Goal: Task Accomplishment & Management: Manage account settings

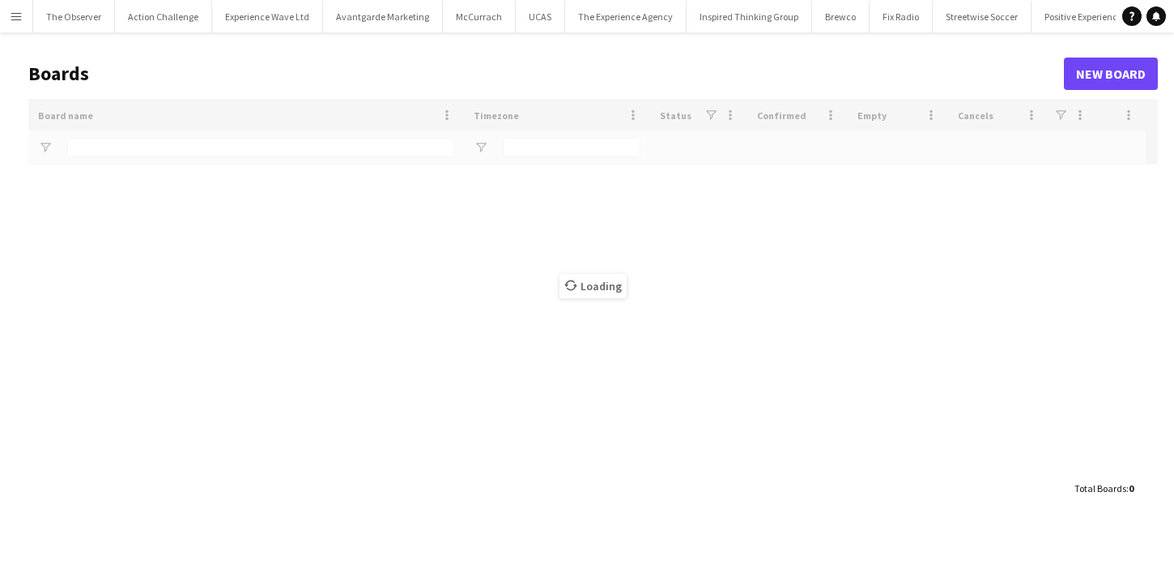
type input "****"
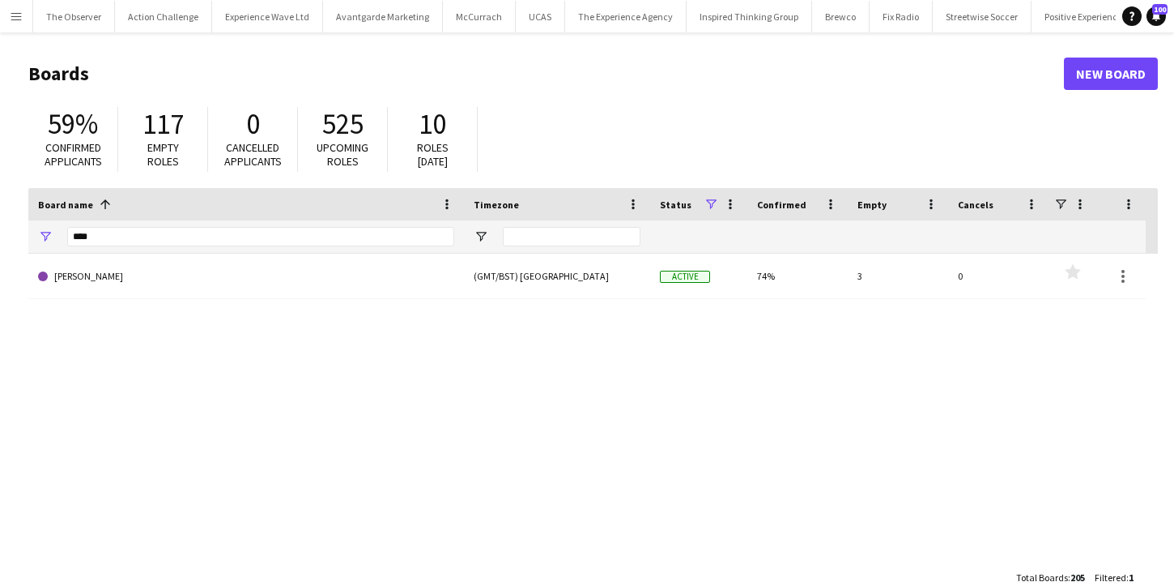
click at [18, 15] on app-icon "Menu" at bounding box center [16, 16] width 13 height 13
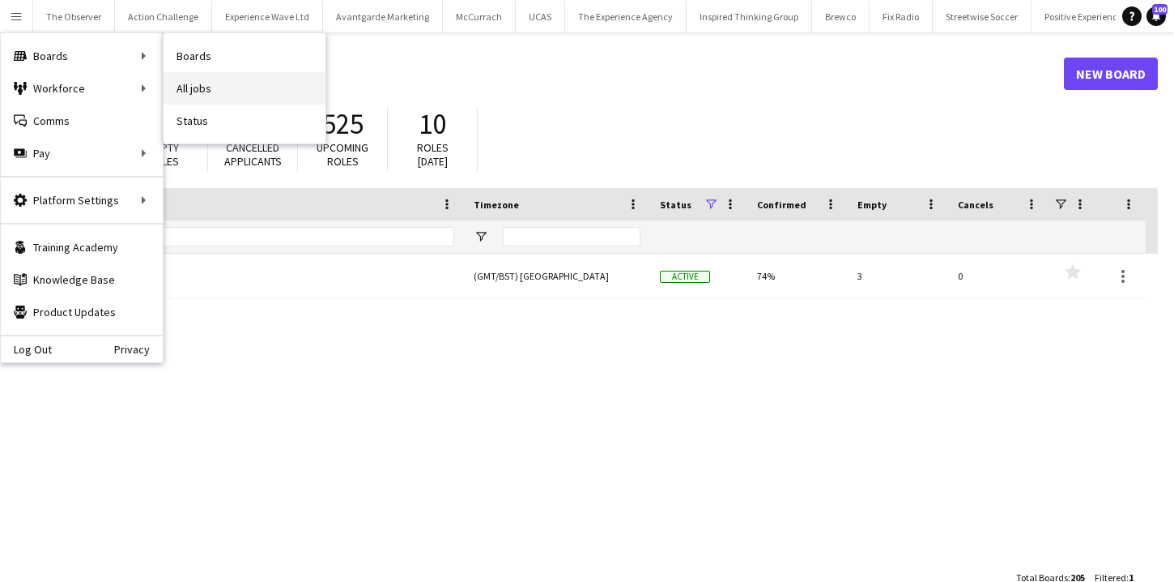
click at [200, 85] on link "All jobs" at bounding box center [245, 88] width 162 height 32
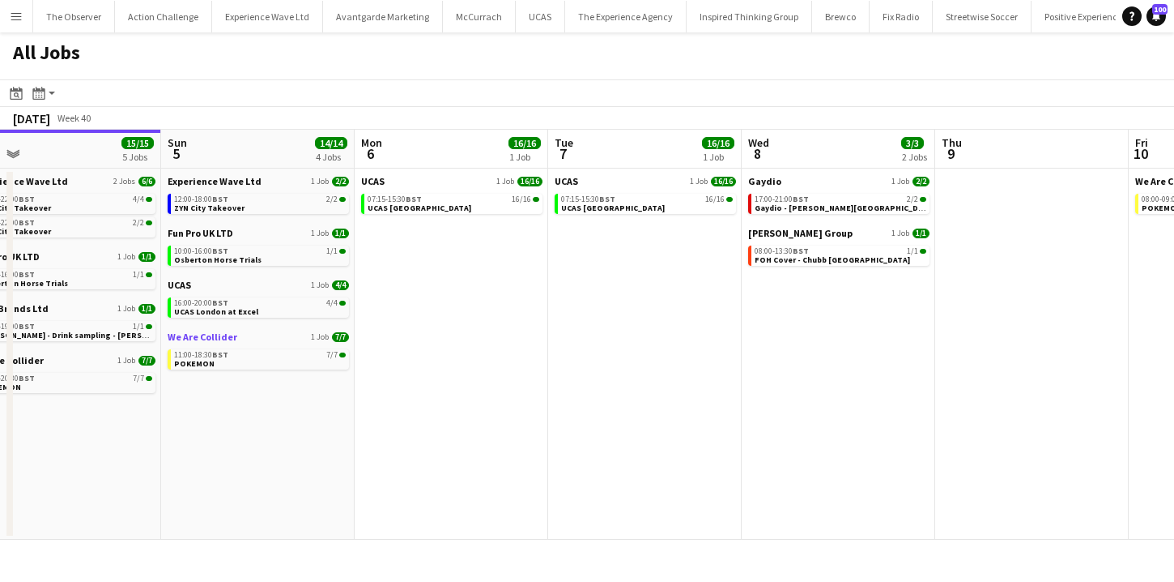
scroll to position [0, 612]
click at [603, 205] on span "UCAS [GEOGRAPHIC_DATA]" at bounding box center [614, 207] width 104 height 11
click at [11, 18] on app-icon "Menu" at bounding box center [16, 16] width 13 height 13
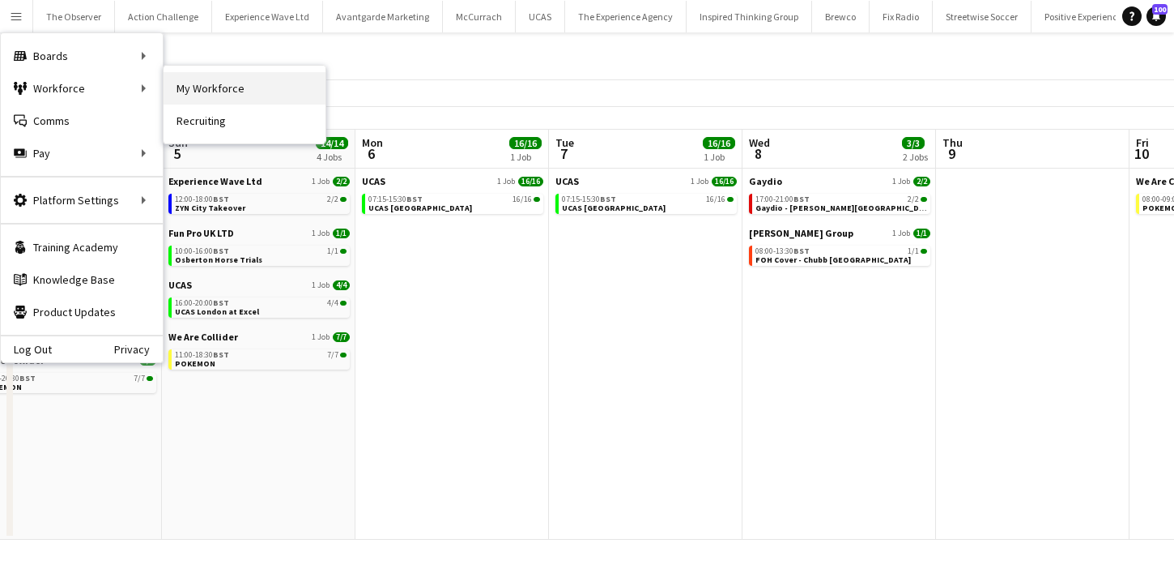
click at [187, 86] on link "My Workforce" at bounding box center [245, 88] width 162 height 32
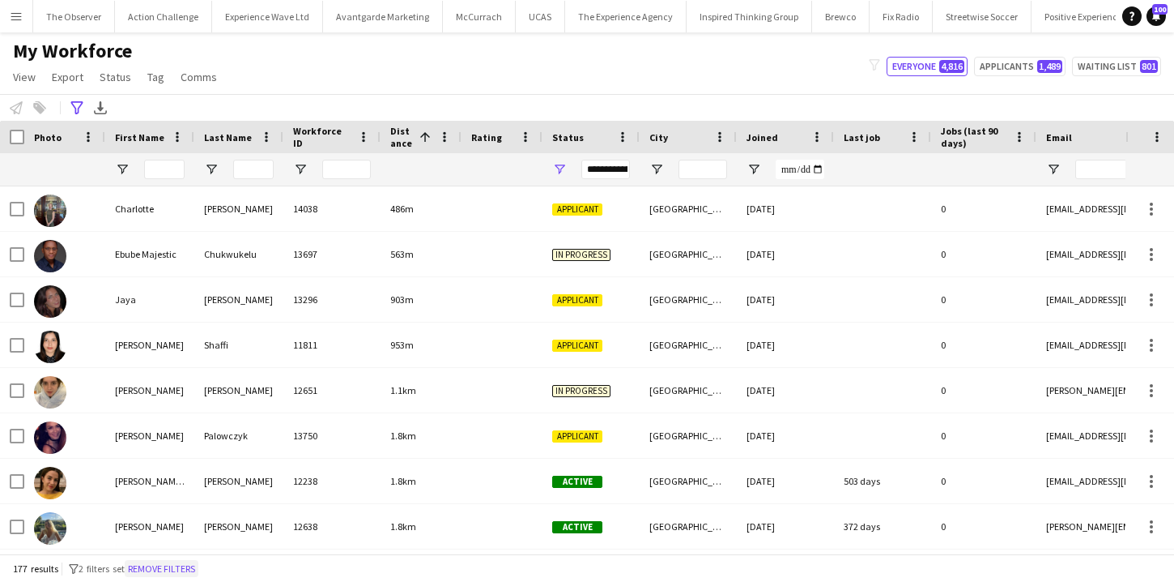
click at [150, 569] on button "Remove filters" at bounding box center [162, 569] width 74 height 18
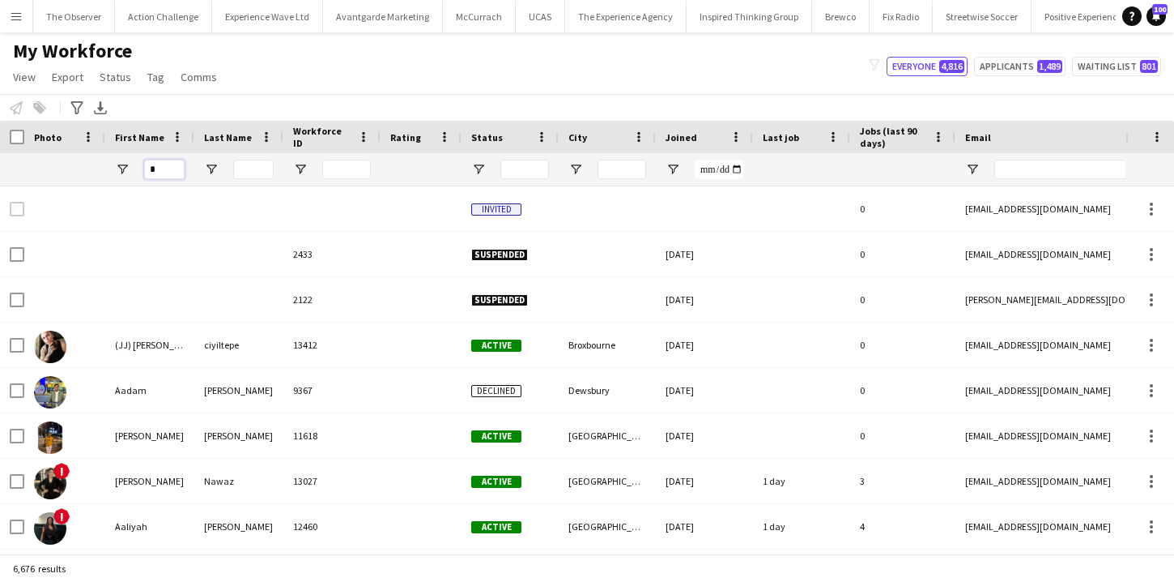
click at [166, 173] on input "*" at bounding box center [164, 169] width 40 height 19
type input "****"
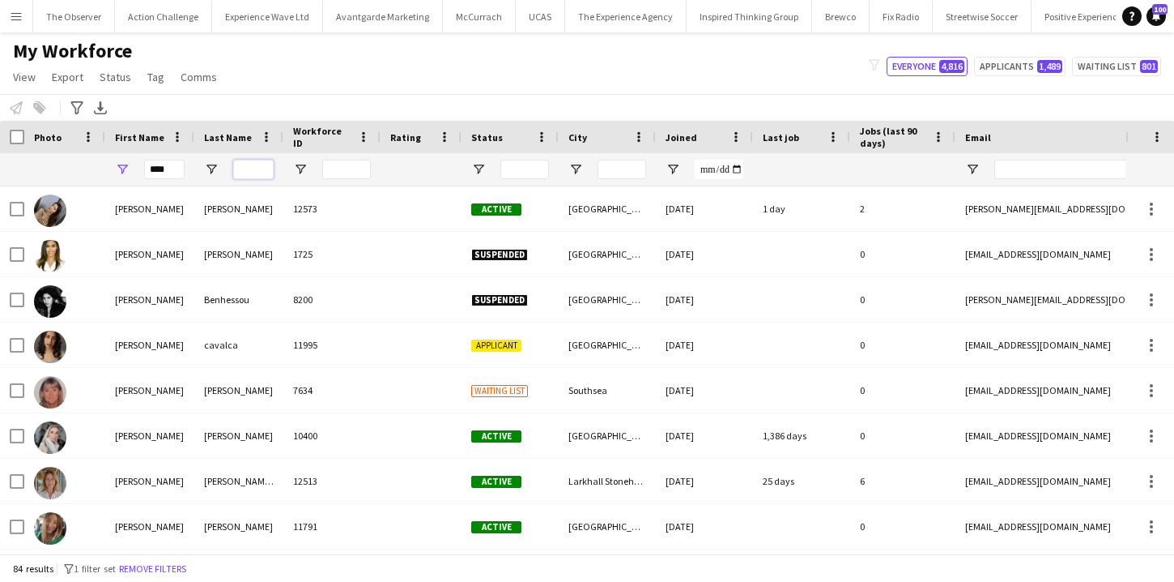
click at [256, 173] on input "Last Name Filter Input" at bounding box center [253, 169] width 40 height 19
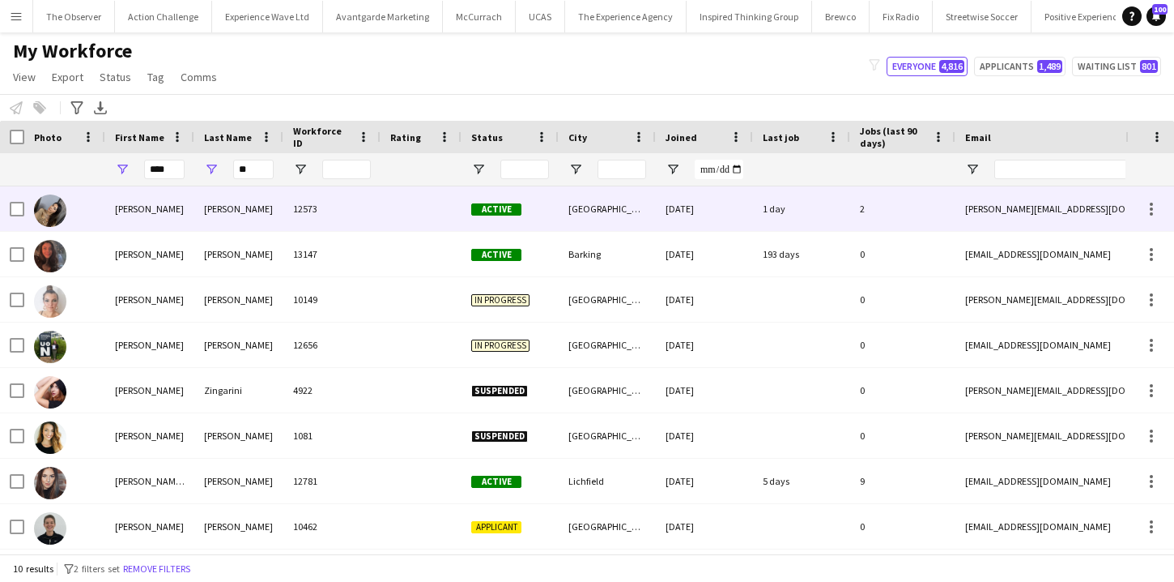
click at [245, 211] on div "[PERSON_NAME]" at bounding box center [238, 208] width 89 height 45
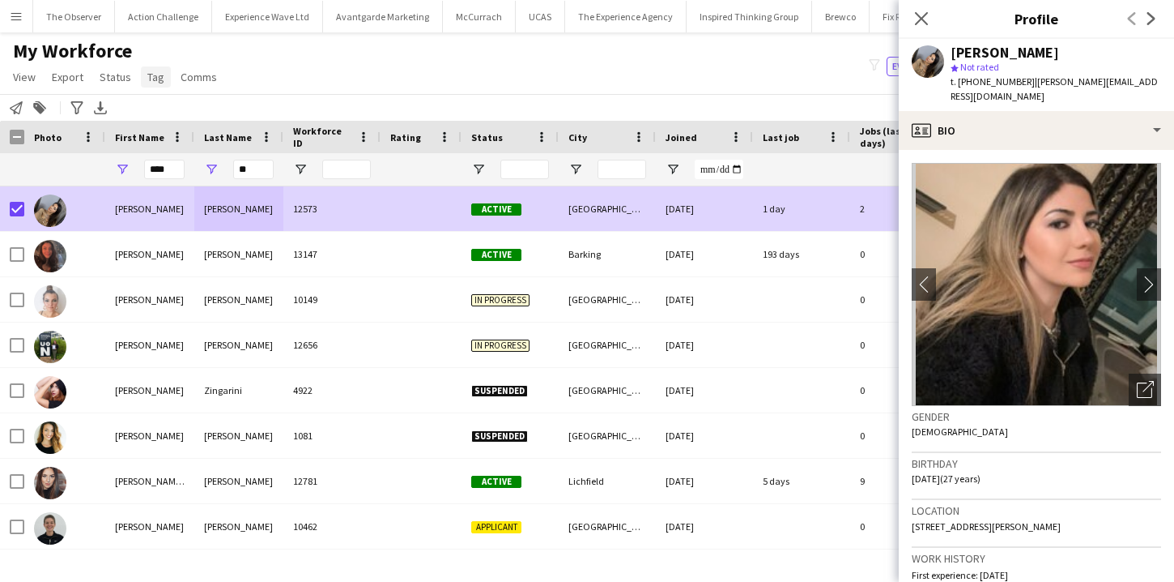
click at [158, 85] on link "Tag" at bounding box center [156, 76] width 30 height 21
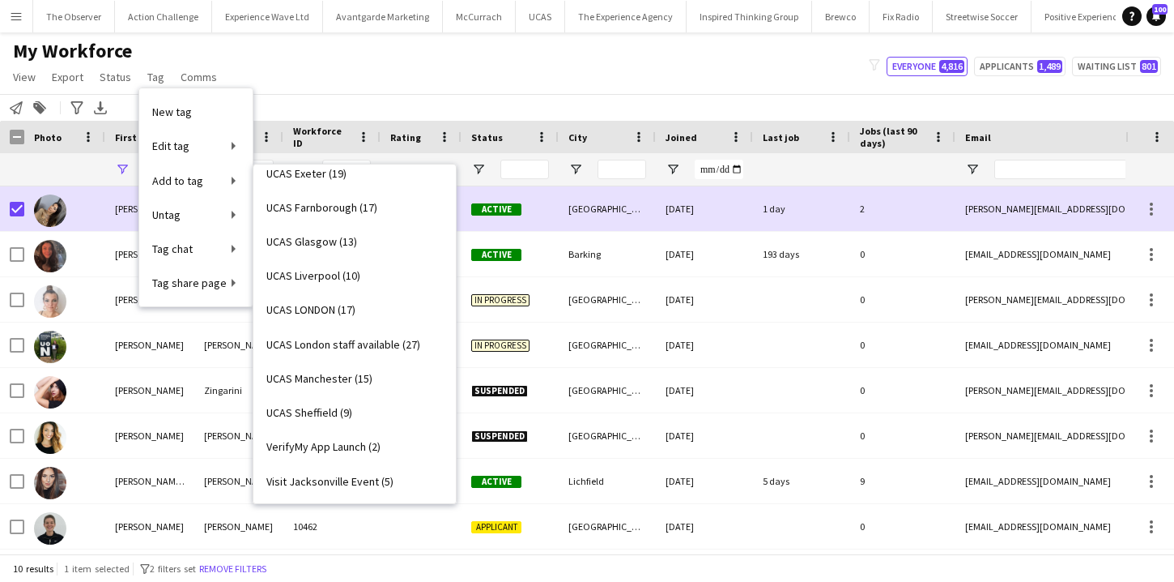
scroll to position [3017, 0]
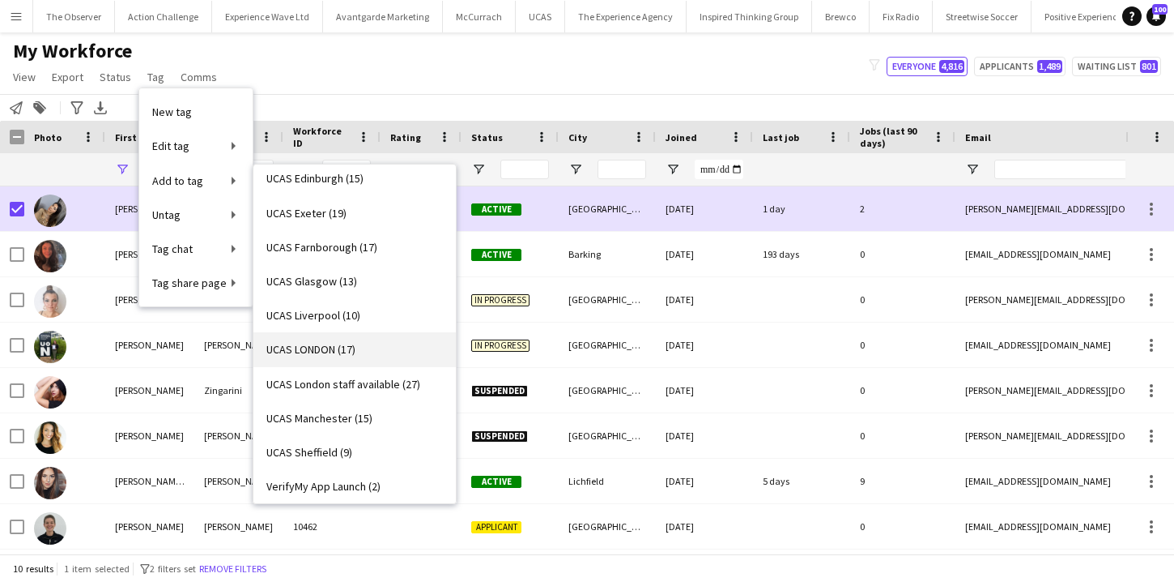
click at [379, 357] on link "UCAS LONDON (17)" at bounding box center [355, 349] width 202 height 34
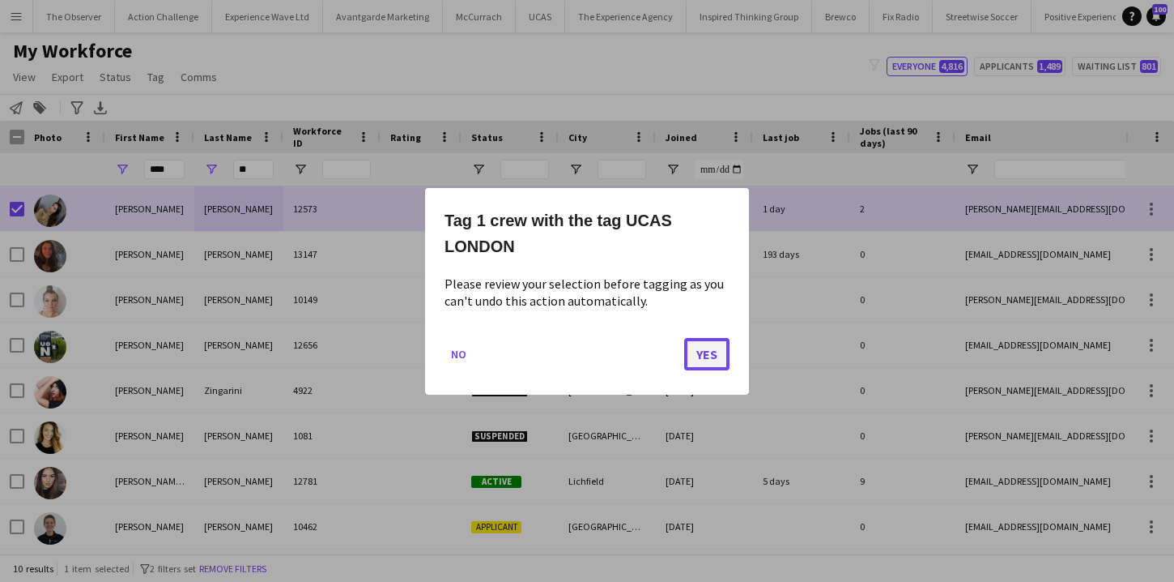
click at [710, 362] on button "Yes" at bounding box center [706, 353] width 45 height 32
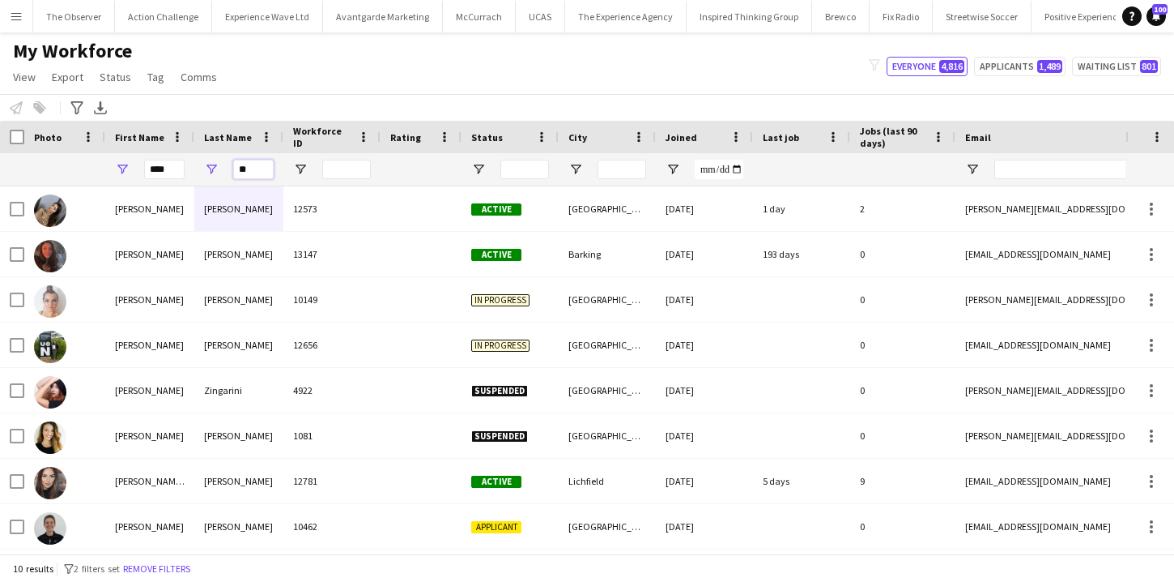
click at [250, 176] on input "**" at bounding box center [253, 169] width 40 height 19
type input "*"
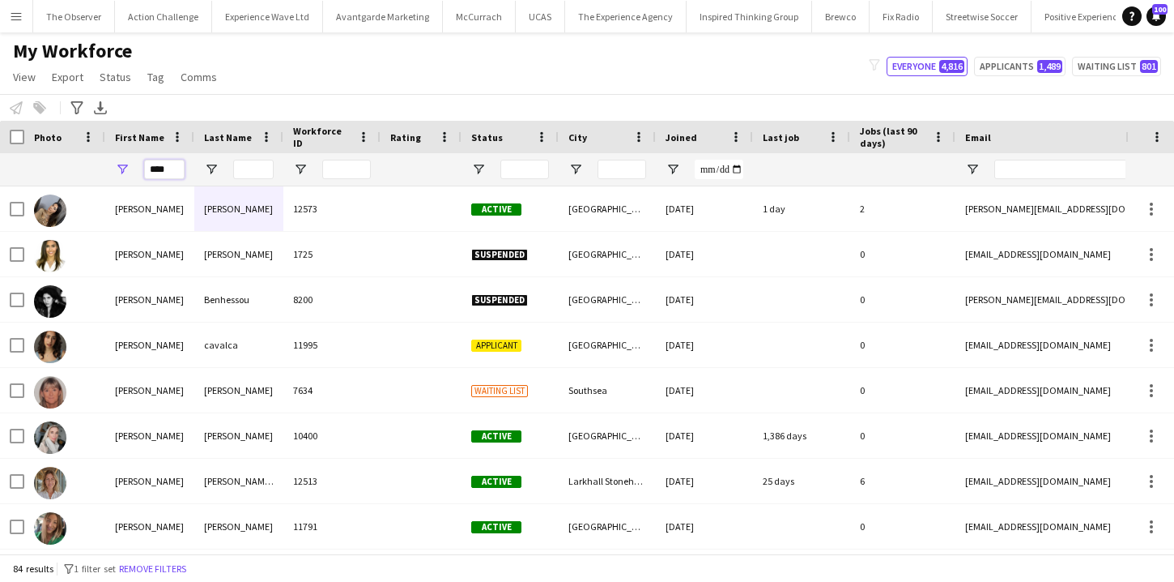
click at [166, 174] on input "****" at bounding box center [164, 169] width 40 height 19
click at [165, 173] on input "****" at bounding box center [164, 169] width 40 height 19
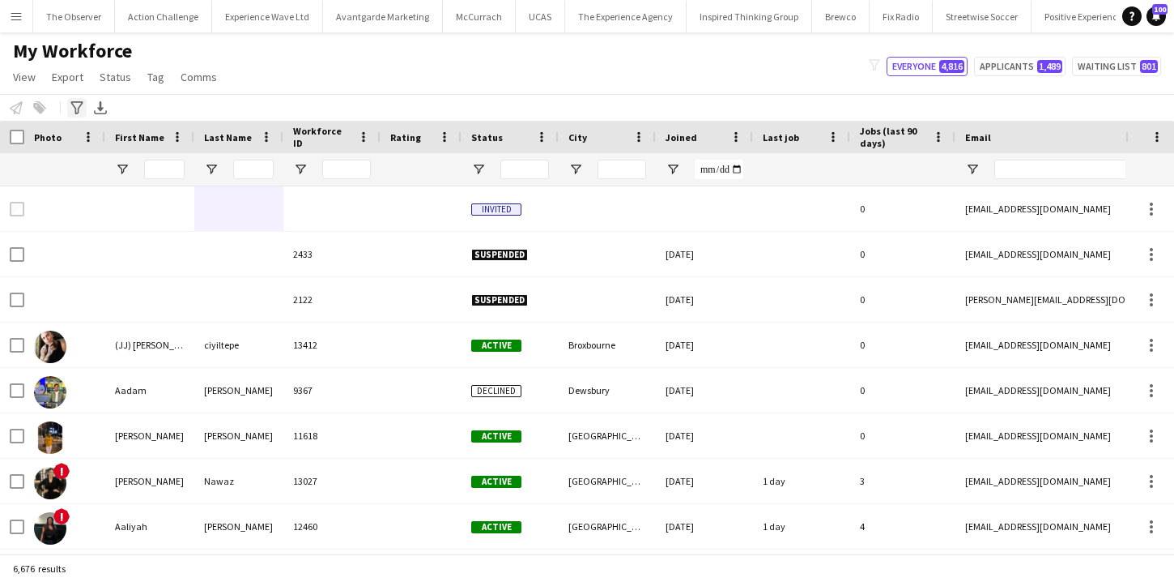
click at [75, 107] on icon "Advanced filters" at bounding box center [76, 107] width 13 height 13
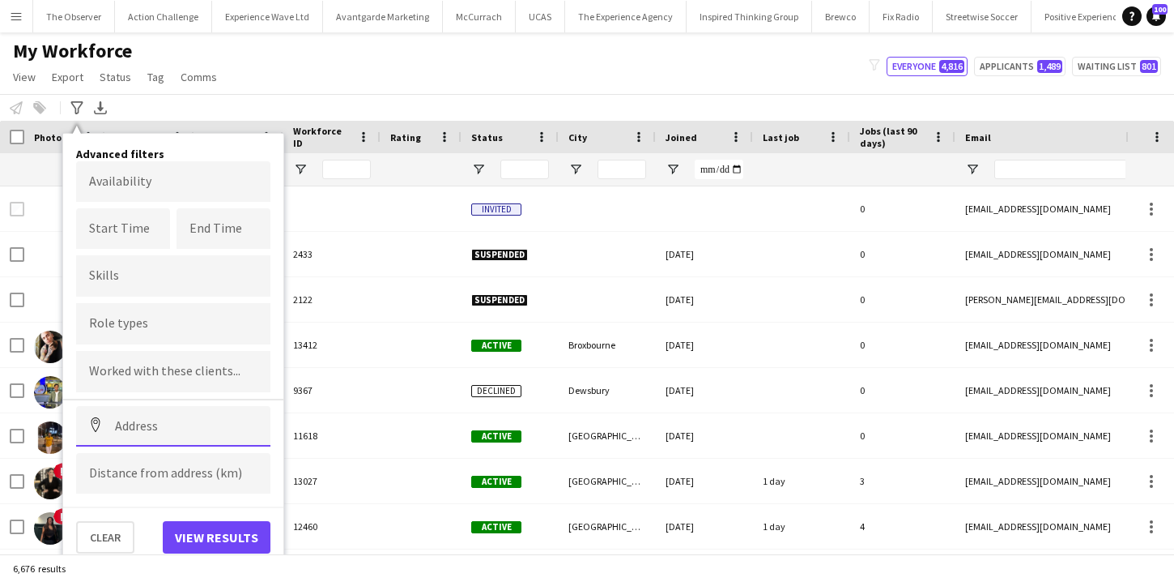
click at [164, 437] on input at bounding box center [173, 426] width 194 height 40
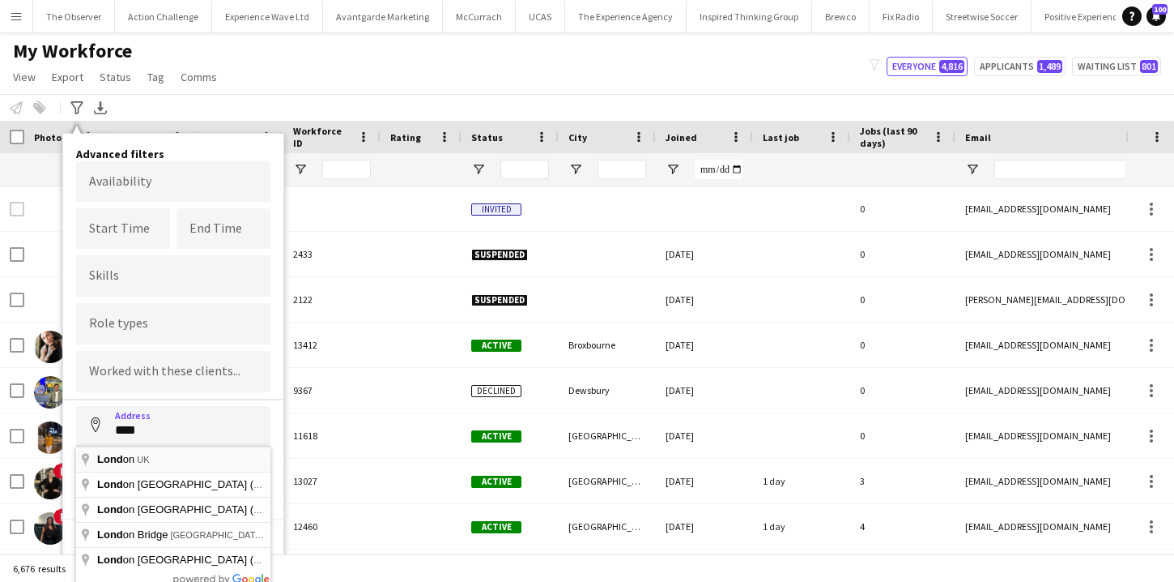
type input "**********"
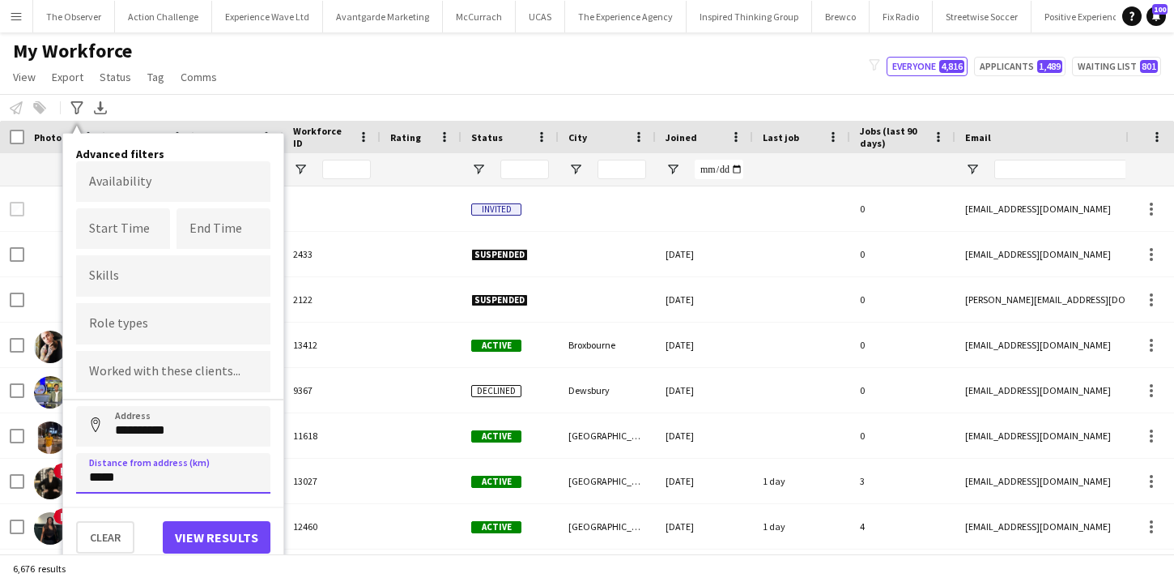
type input "*****"
click at [224, 523] on button "View results" at bounding box center [217, 537] width 108 height 32
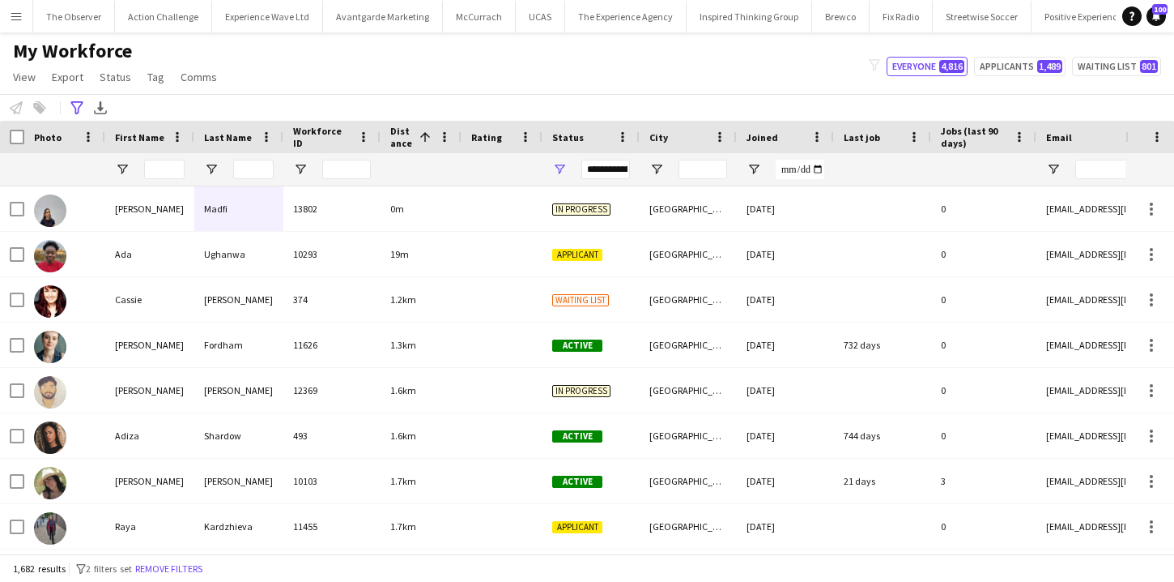
click at [599, 173] on div "**********" at bounding box center [606, 169] width 49 height 19
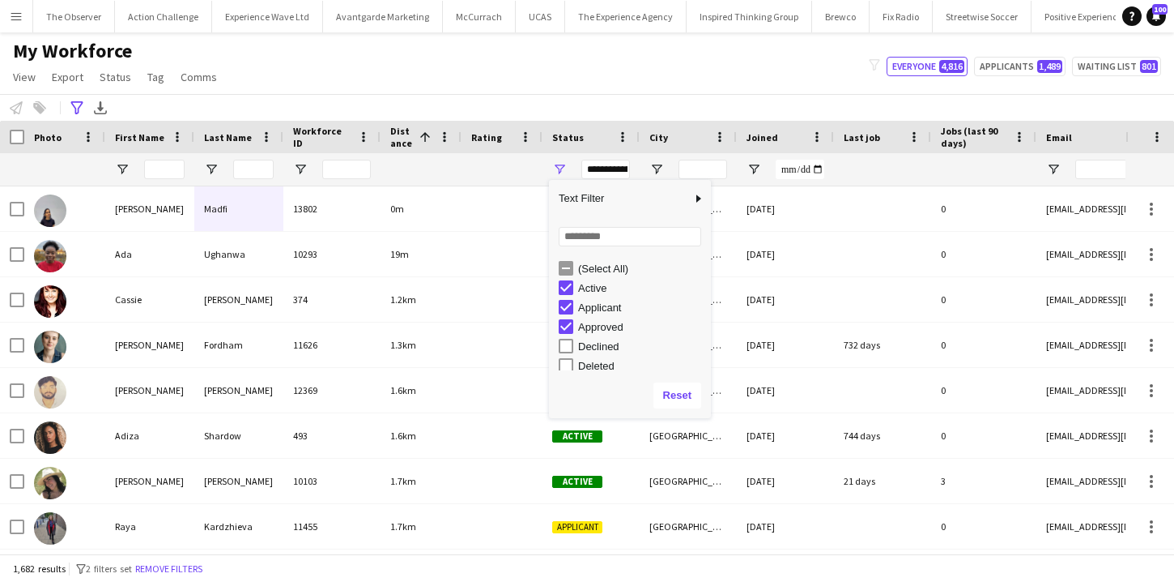
click at [595, 327] on div "Approved" at bounding box center [642, 327] width 128 height 12
click at [600, 287] on div "In progress" at bounding box center [642, 283] width 128 height 12
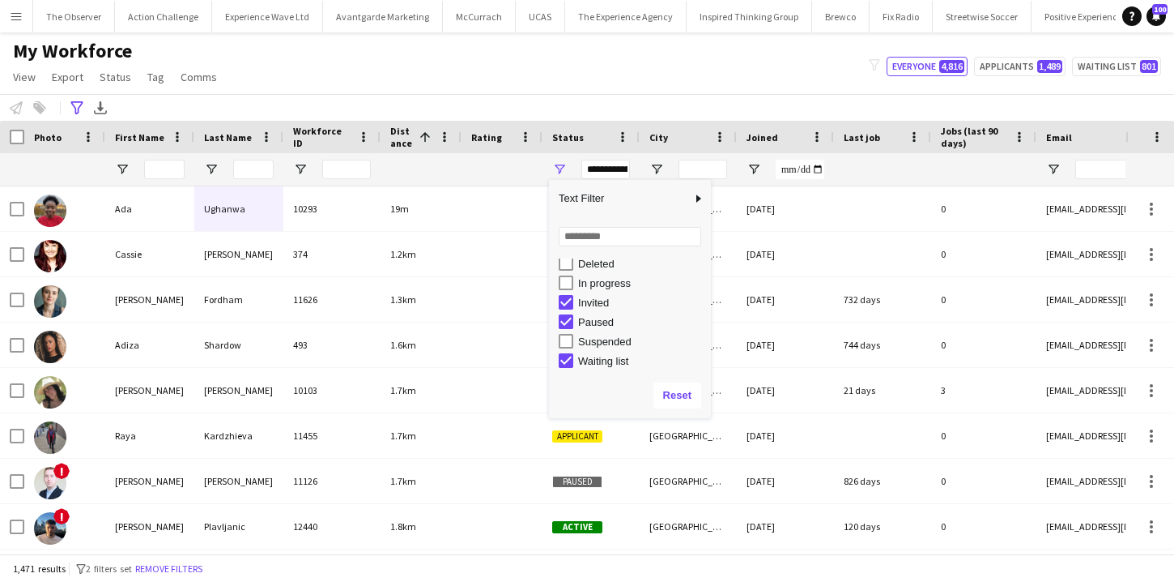
click at [599, 298] on div "Invited" at bounding box center [642, 302] width 128 height 12
click at [598, 320] on div "Paused" at bounding box center [642, 322] width 128 height 12
click at [598, 364] on div "Waiting list" at bounding box center [642, 361] width 128 height 12
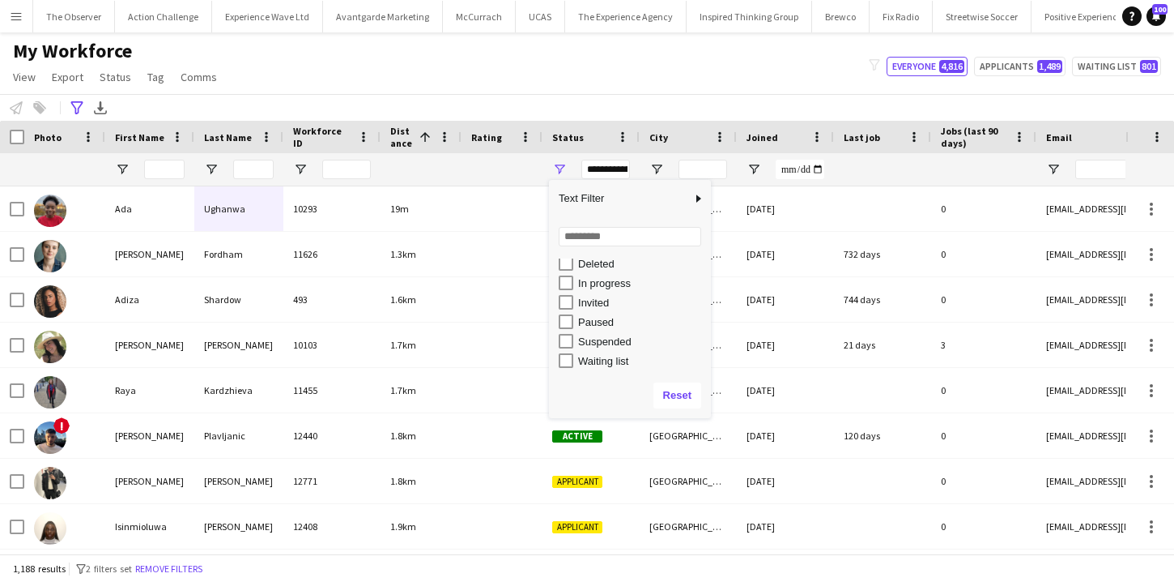
click at [603, 284] on div "In progress" at bounding box center [642, 283] width 128 height 12
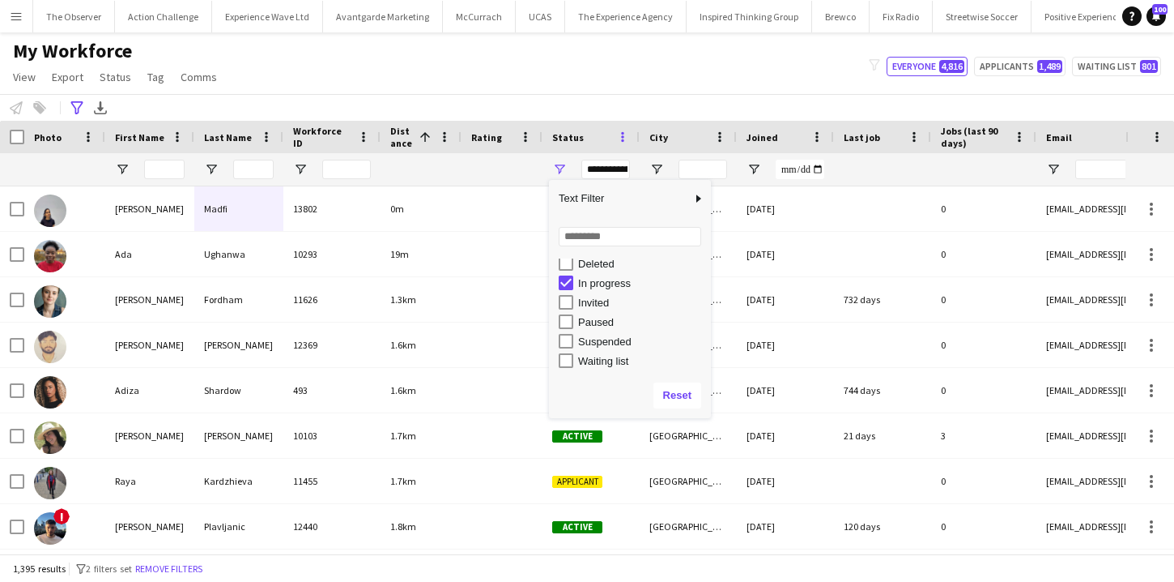
click at [626, 134] on span at bounding box center [623, 137] width 15 height 15
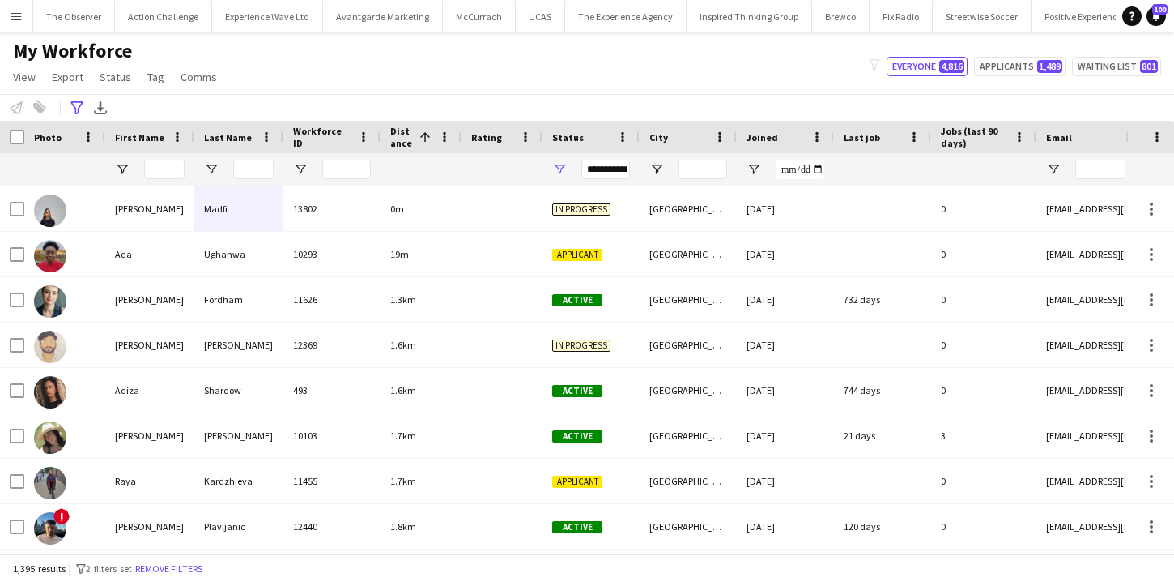
click at [577, 86] on div "My Workforce View Views Default view New view Update view Delete view Edit name…" at bounding box center [587, 66] width 1174 height 55
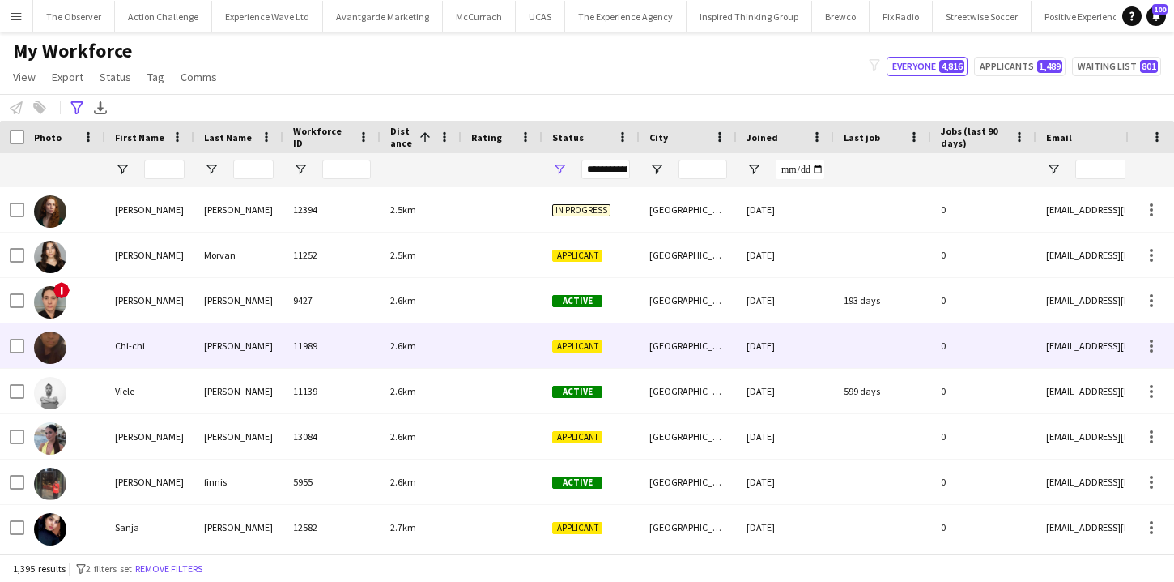
scroll to position [911, 0]
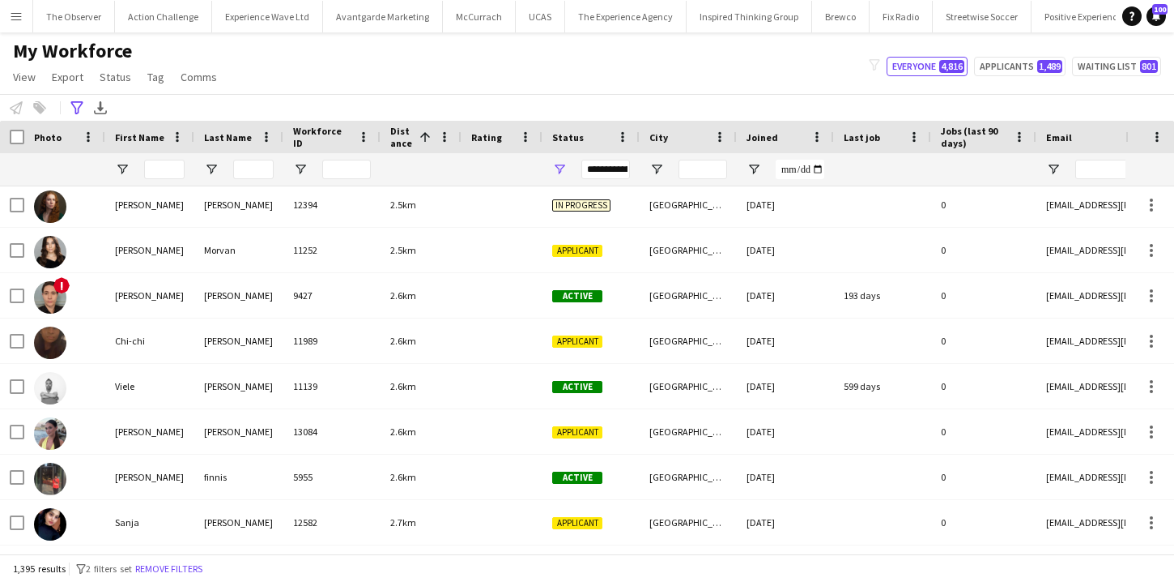
click at [618, 168] on div "**********" at bounding box center [606, 169] width 49 height 19
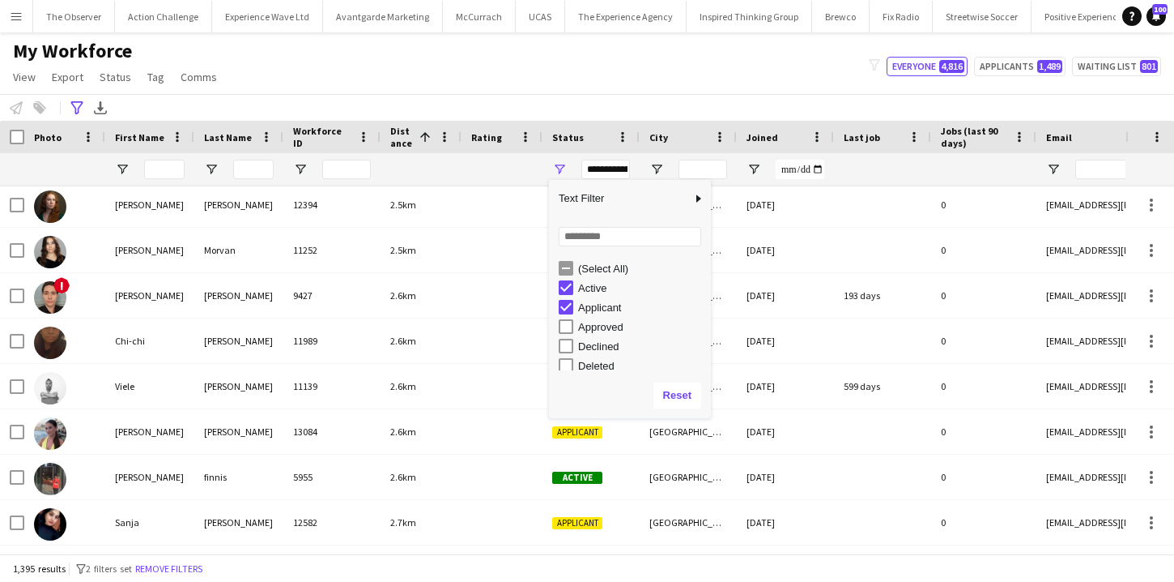
click at [603, 309] on div "Applicant" at bounding box center [642, 307] width 128 height 12
type input "**********"
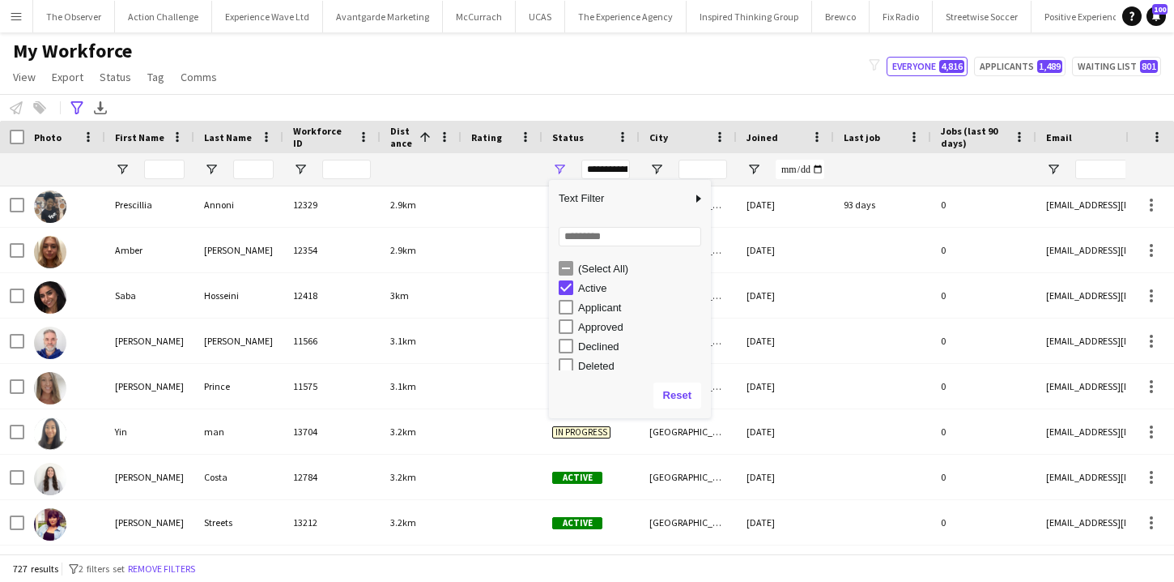
scroll to position [102, 0]
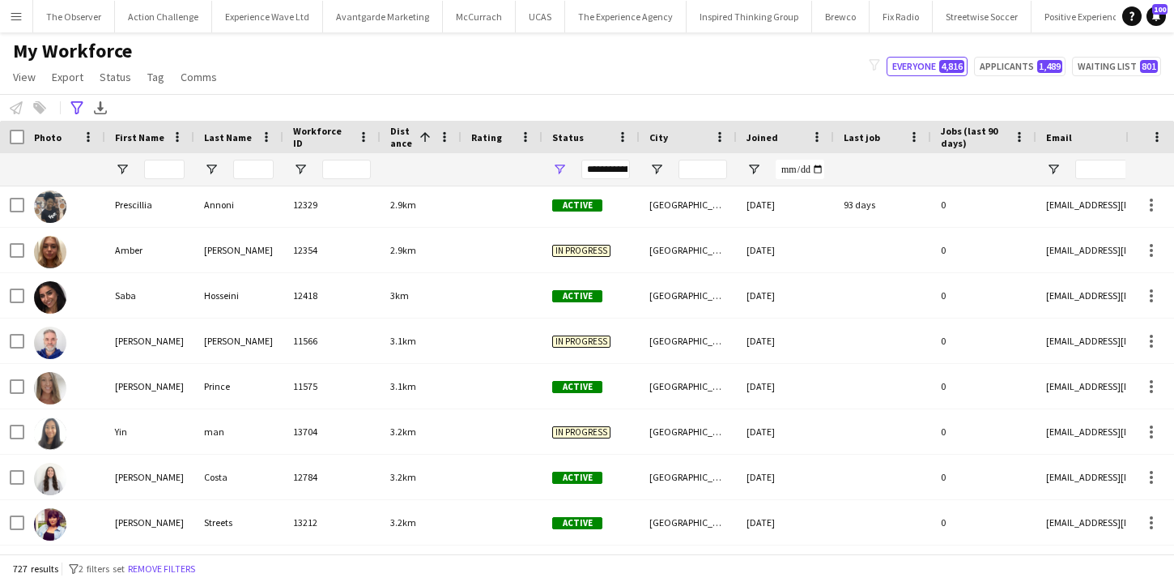
click at [676, 68] on div "My Workforce View Views Default view New view Update view Delete view Edit name…" at bounding box center [587, 66] width 1174 height 55
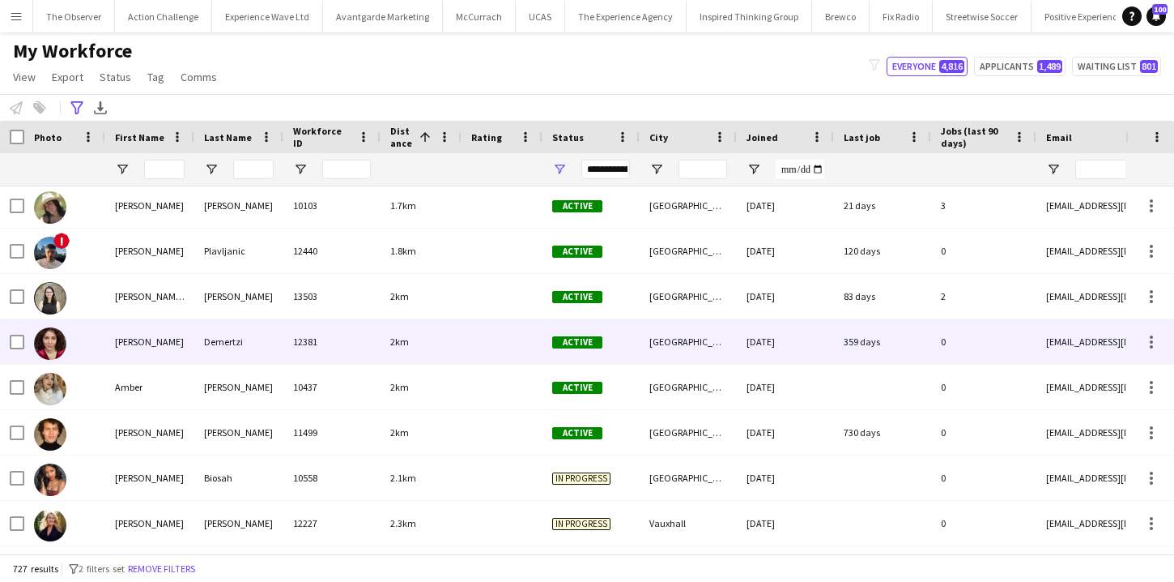
scroll to position [306, 0]
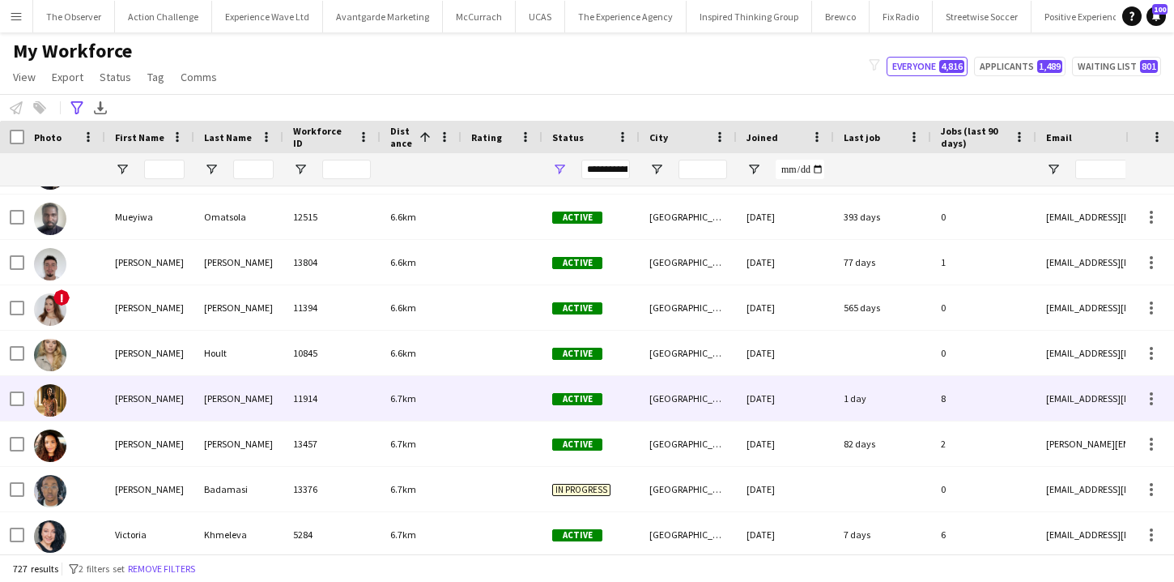
click at [602, 411] on div "Active" at bounding box center [591, 398] width 97 height 45
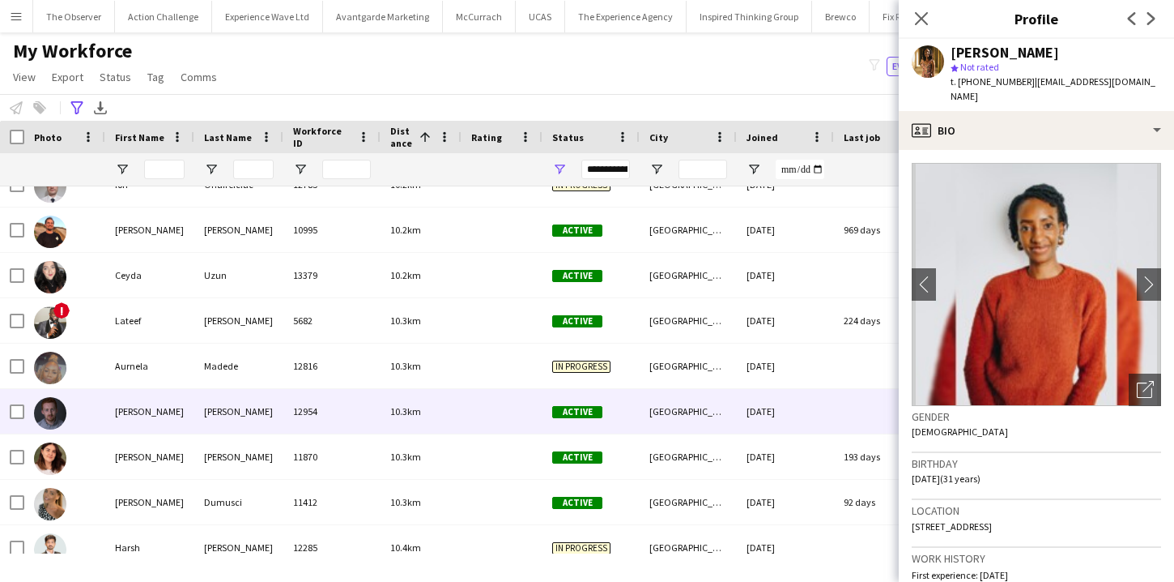
click at [607, 412] on div "Active" at bounding box center [591, 411] width 97 height 45
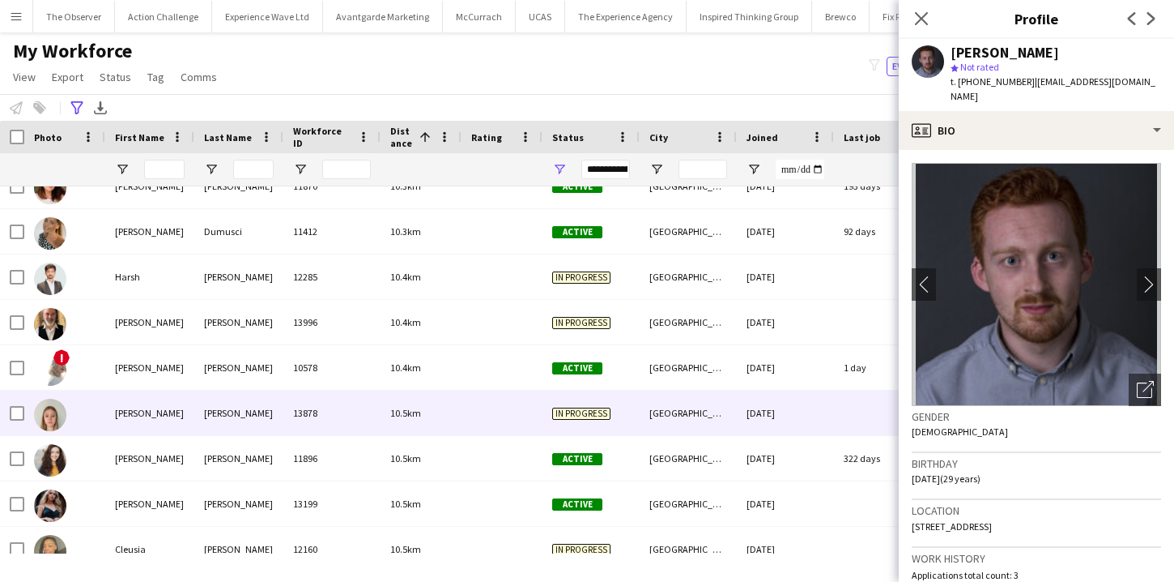
click at [607, 412] on span "In progress" at bounding box center [581, 413] width 58 height 12
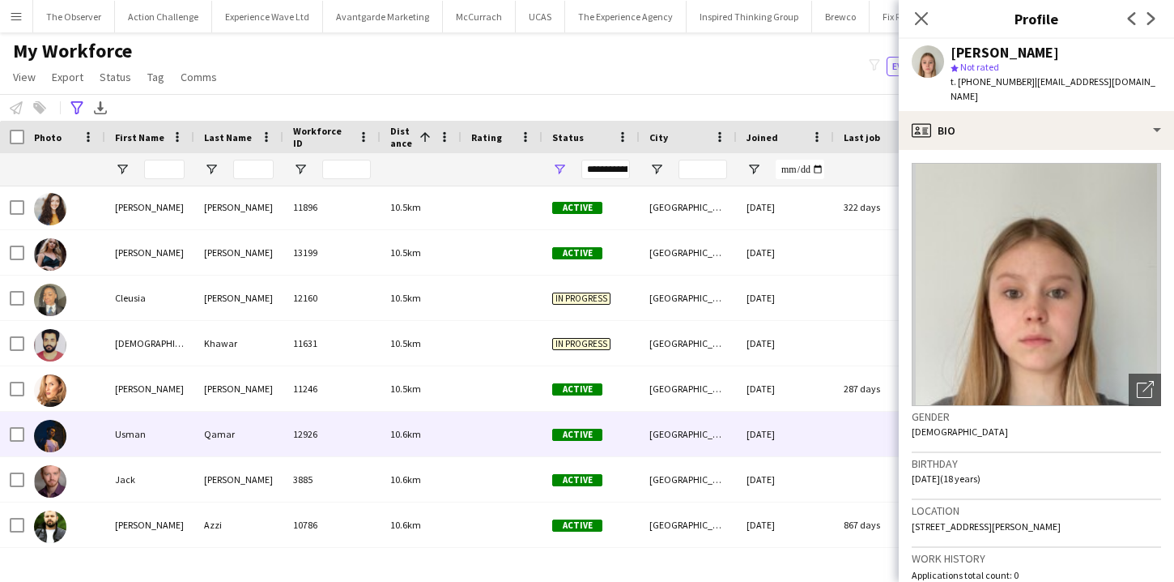
click at [607, 412] on div "Active" at bounding box center [591, 433] width 97 height 45
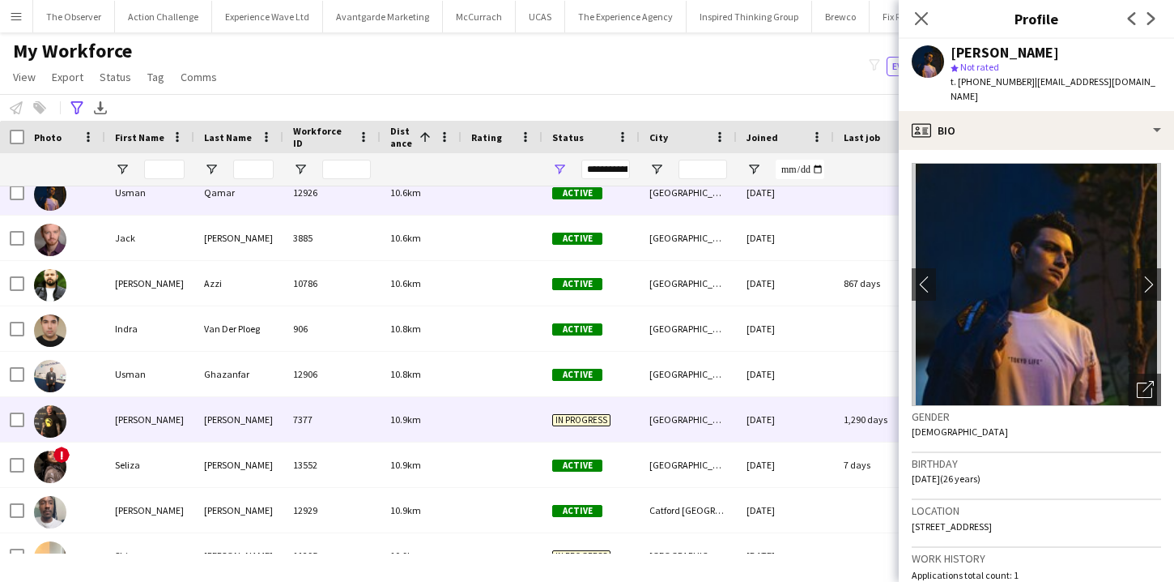
click at [607, 413] on span "In progress" at bounding box center [581, 419] width 58 height 12
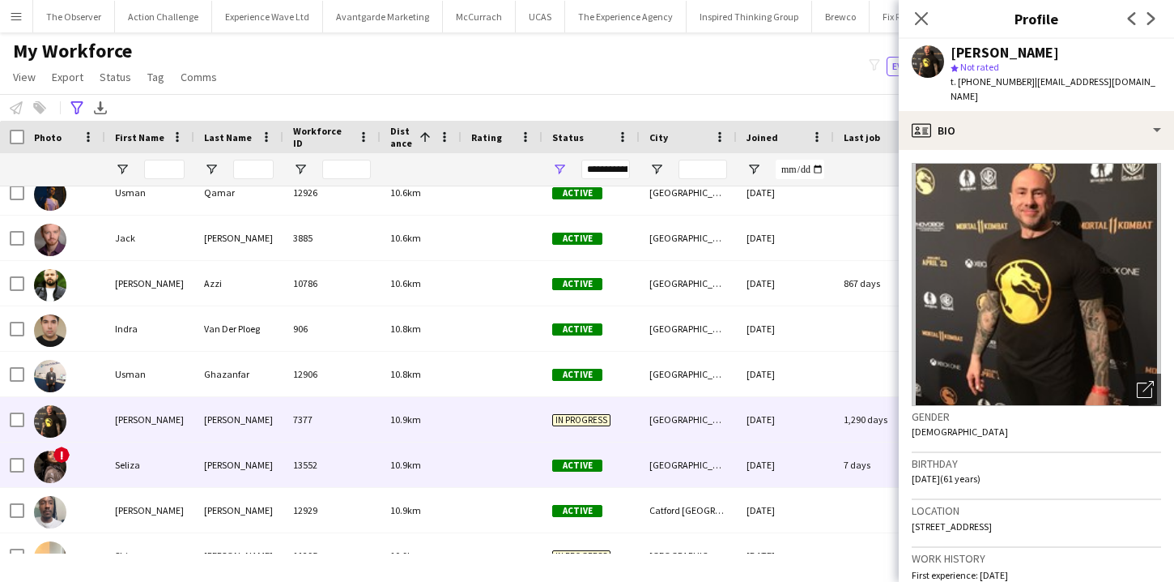
click at [609, 446] on div "Active" at bounding box center [591, 464] width 97 height 45
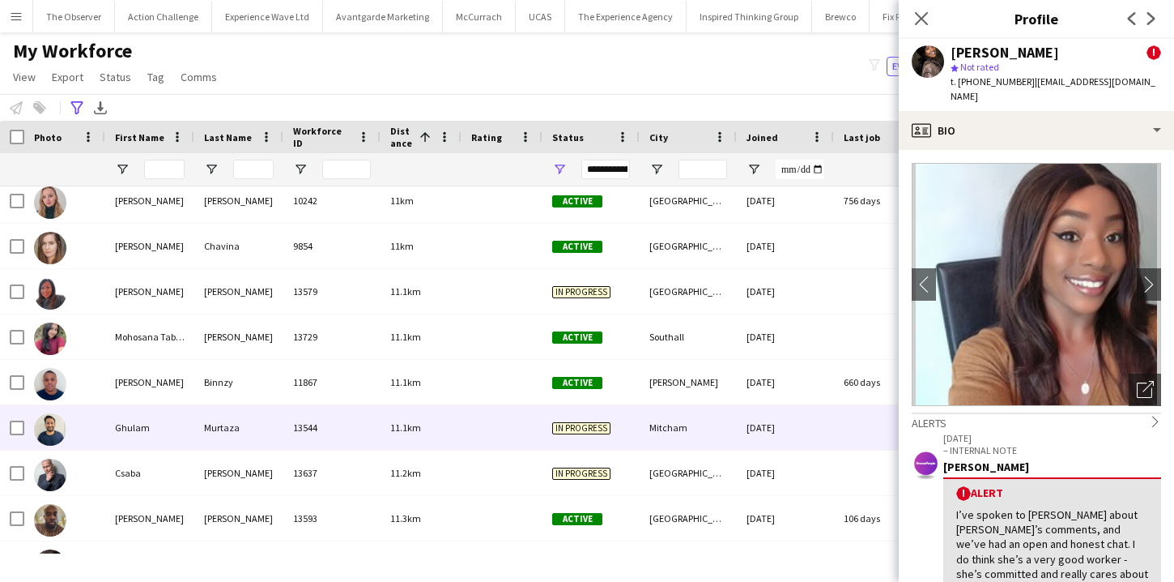
click at [609, 446] on div "In progress" at bounding box center [591, 427] width 97 height 45
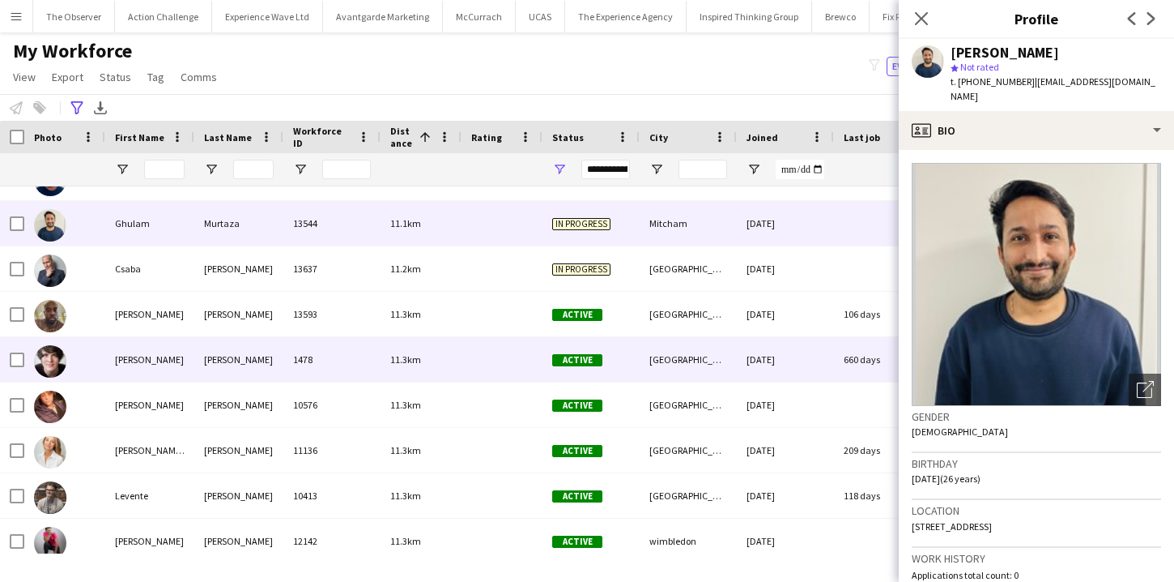
click at [617, 354] on div "Active" at bounding box center [591, 359] width 97 height 45
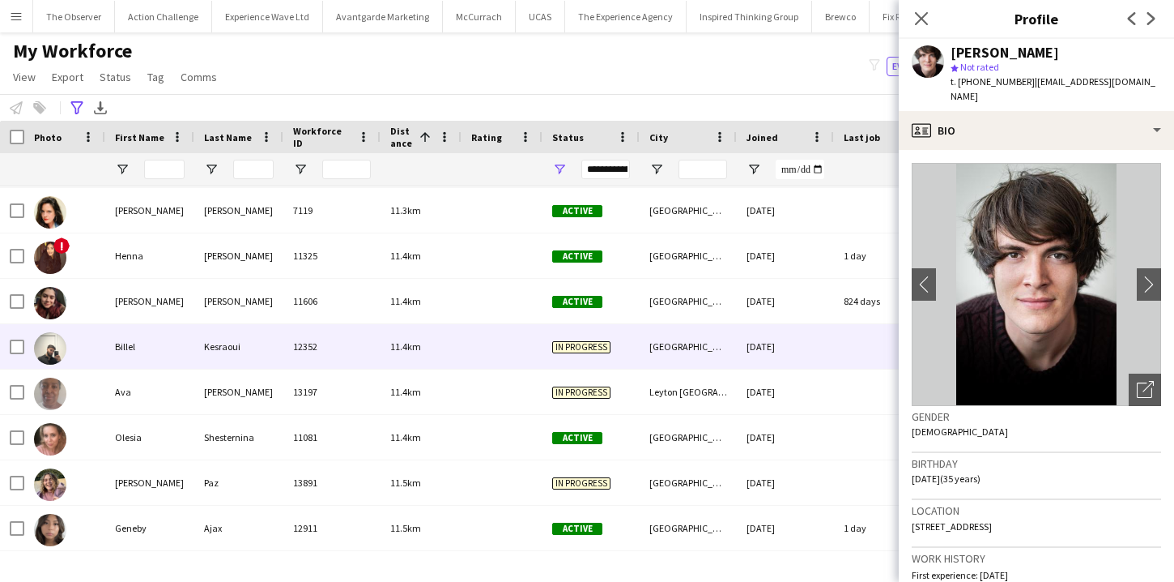
click at [617, 354] on div "In progress" at bounding box center [591, 346] width 97 height 45
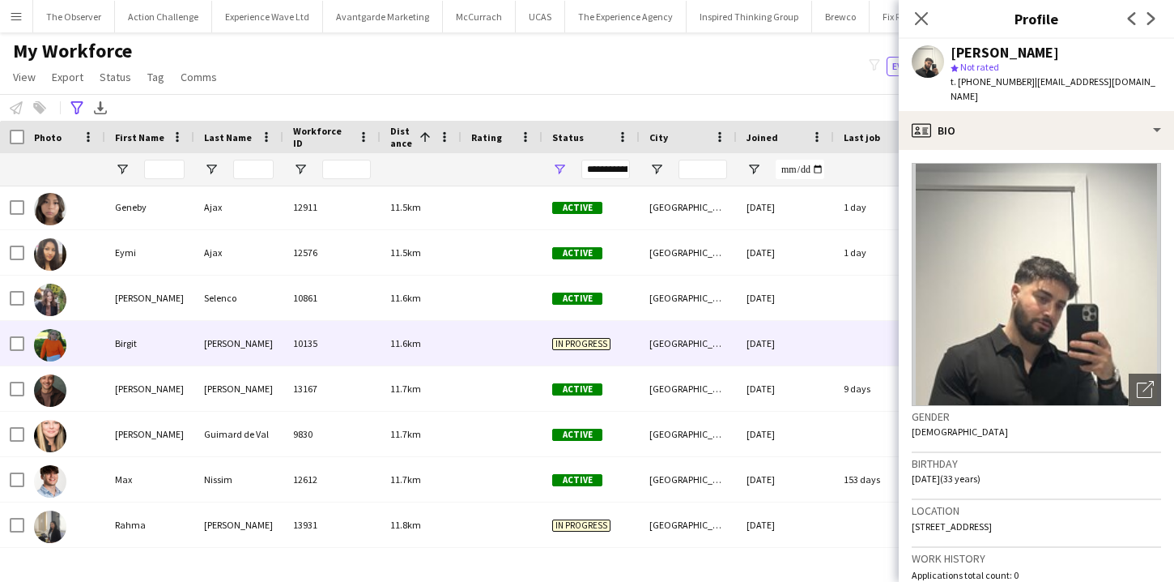
click at [617, 354] on div "In progress" at bounding box center [591, 343] width 97 height 45
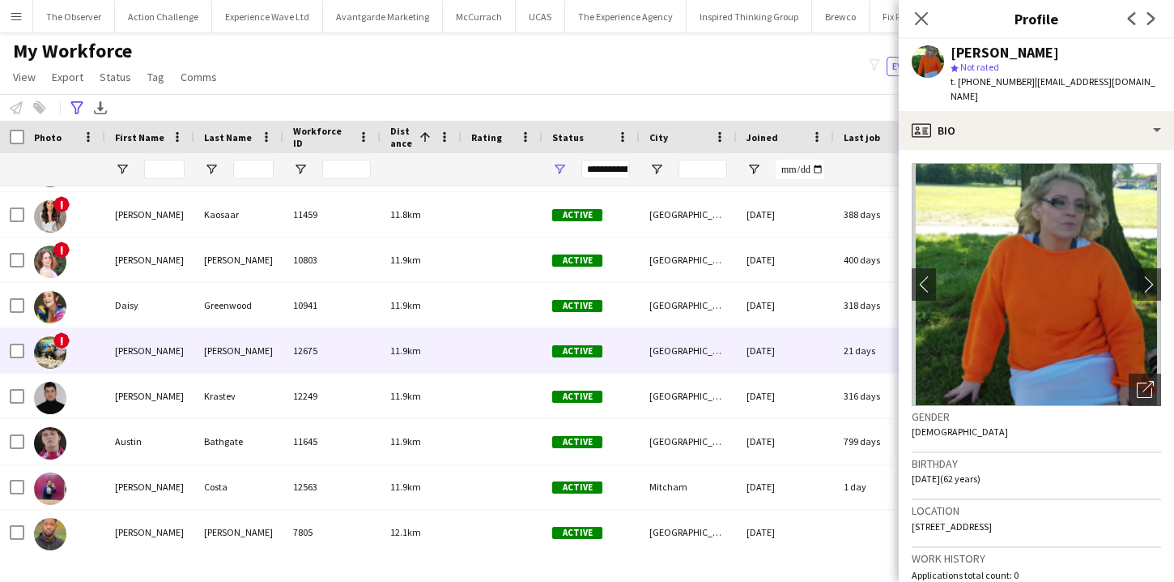
click at [617, 354] on div "Active" at bounding box center [591, 350] width 97 height 45
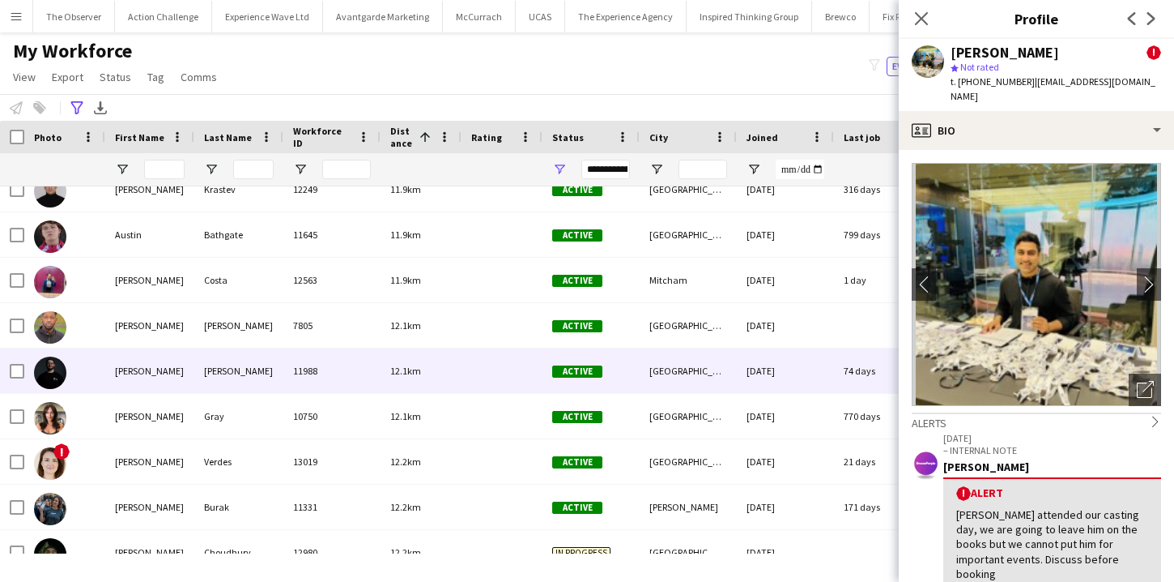
click at [617, 354] on div "Active" at bounding box center [591, 370] width 97 height 45
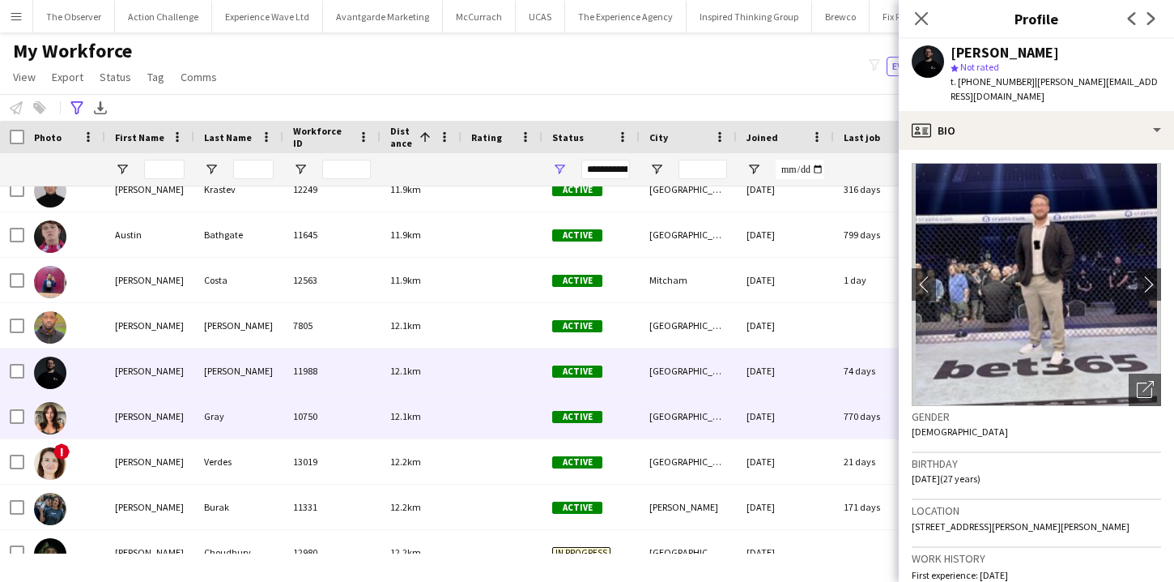
click at [622, 427] on div "Active" at bounding box center [591, 416] width 97 height 45
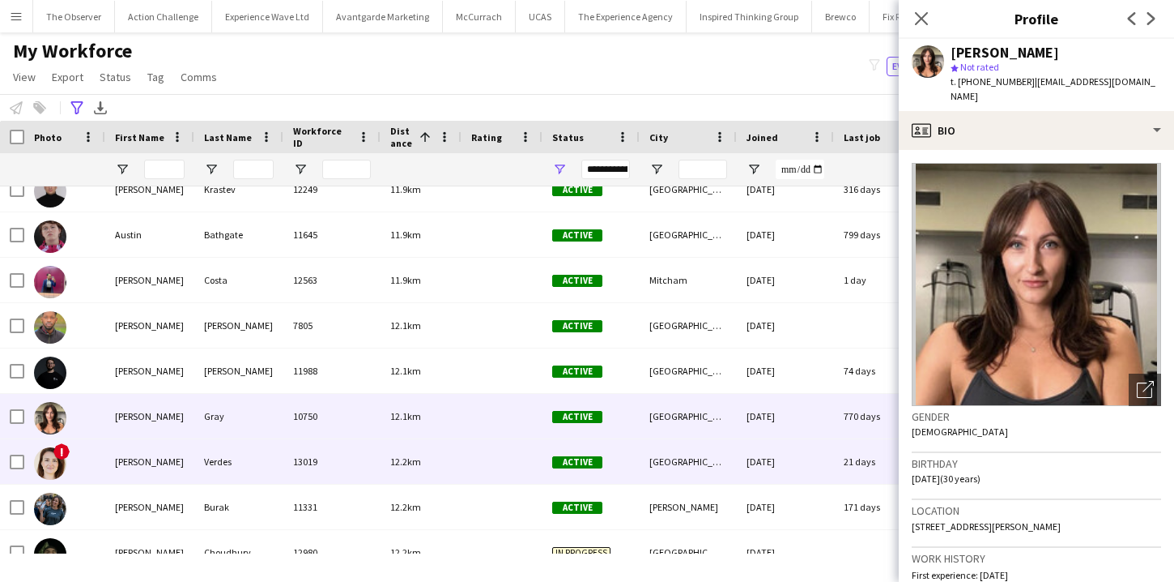
click at [622, 447] on div "Active" at bounding box center [591, 461] width 97 height 45
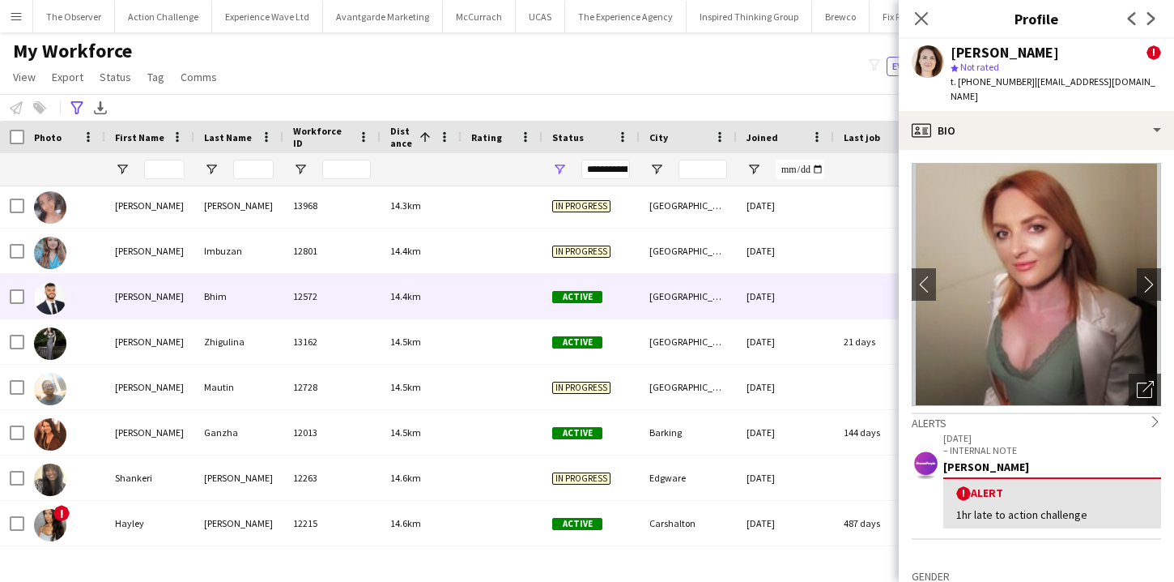
click at [649, 307] on div "[GEOGRAPHIC_DATA]" at bounding box center [688, 296] width 97 height 45
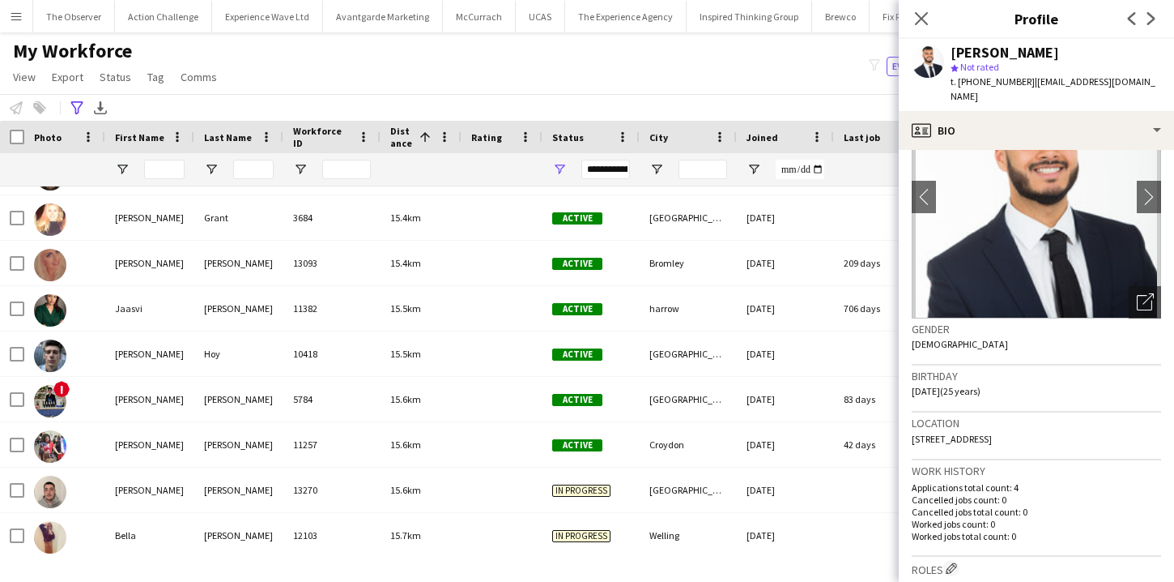
click at [737, 51] on div "My Workforce View Views Default view New view Update view Delete view Edit name…" at bounding box center [587, 66] width 1174 height 55
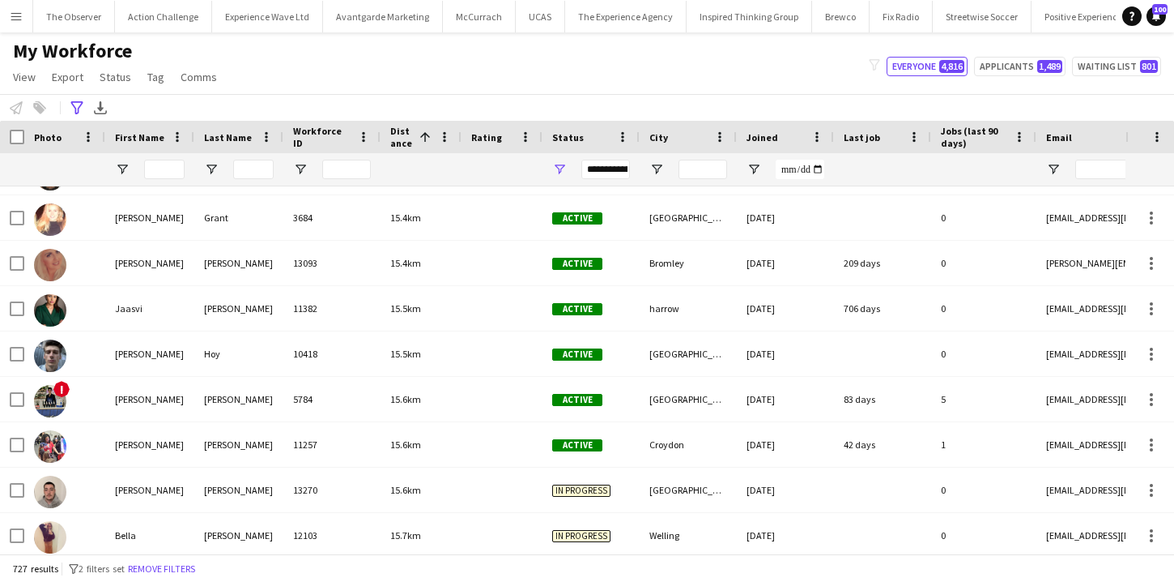
click at [13, 26] on button "Menu" at bounding box center [16, 16] width 32 height 32
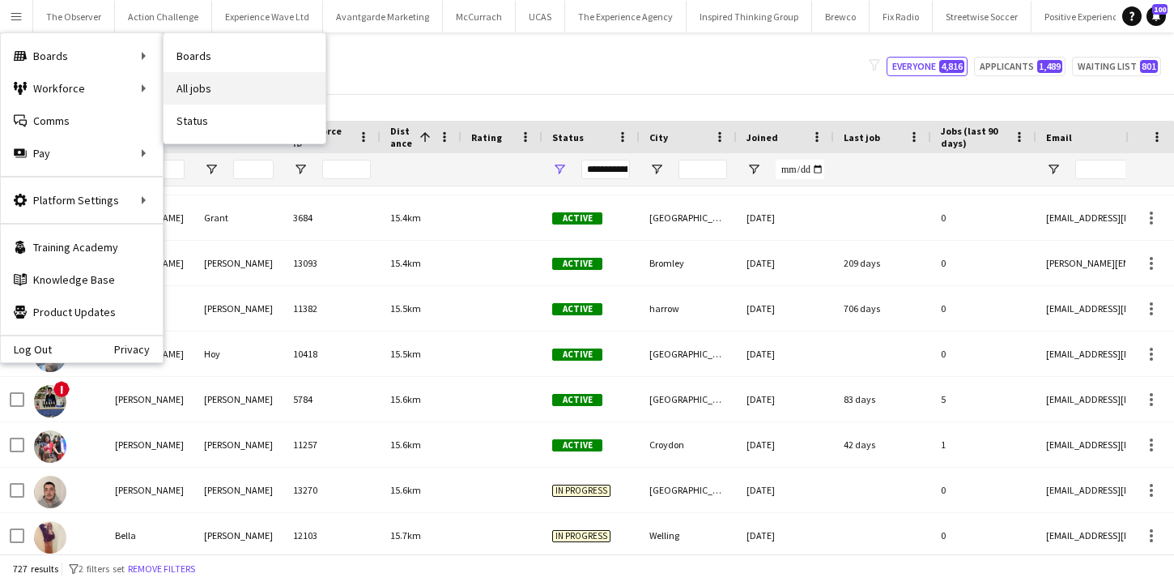
click at [211, 87] on link "All jobs" at bounding box center [245, 88] width 162 height 32
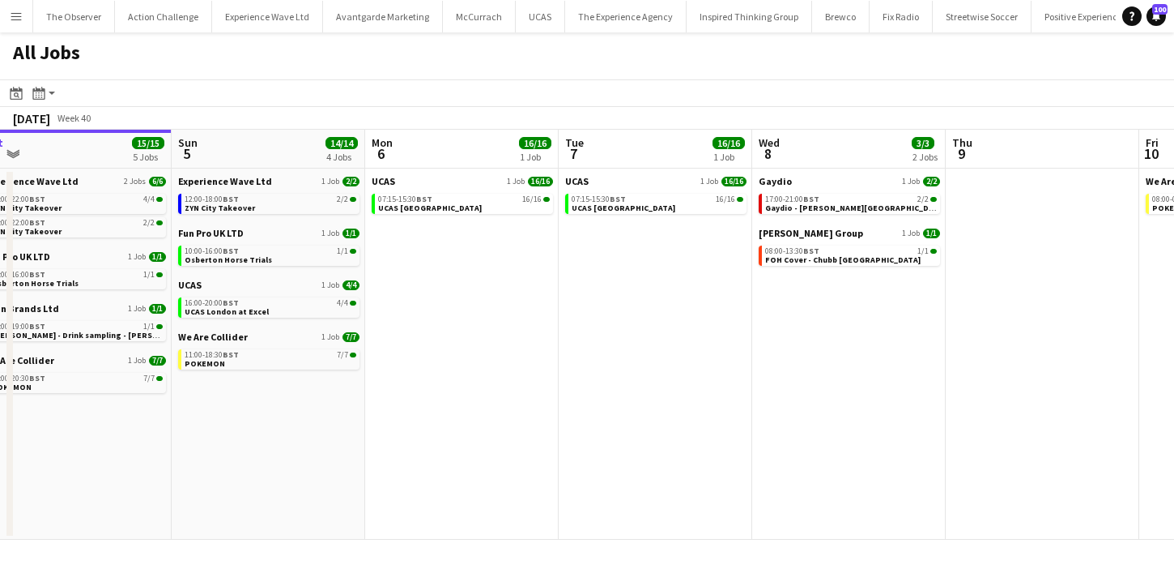
scroll to position [0, 599]
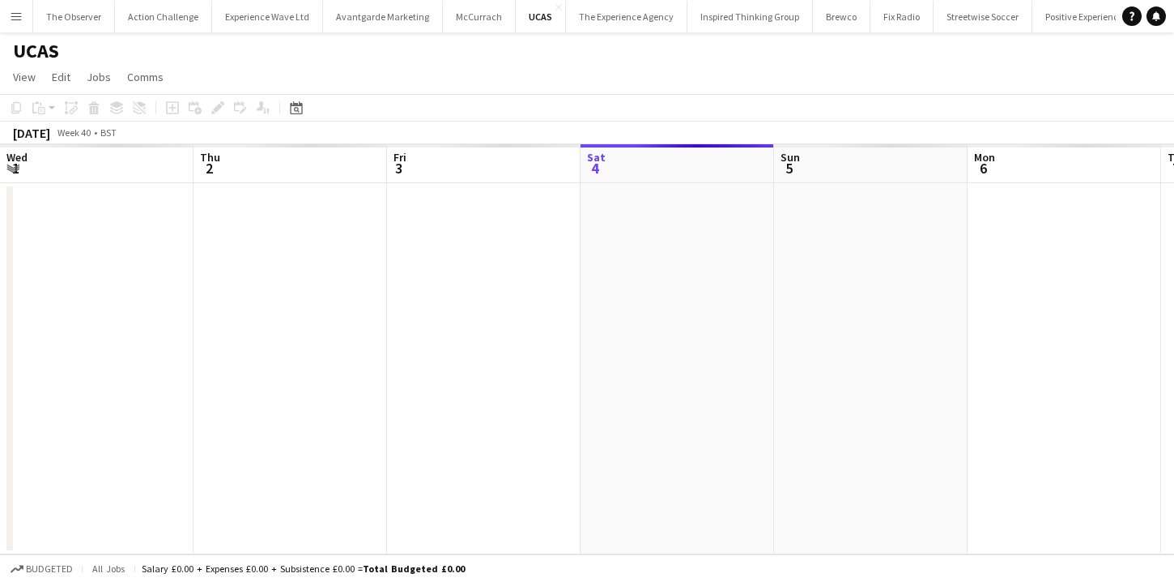
scroll to position [0, 557]
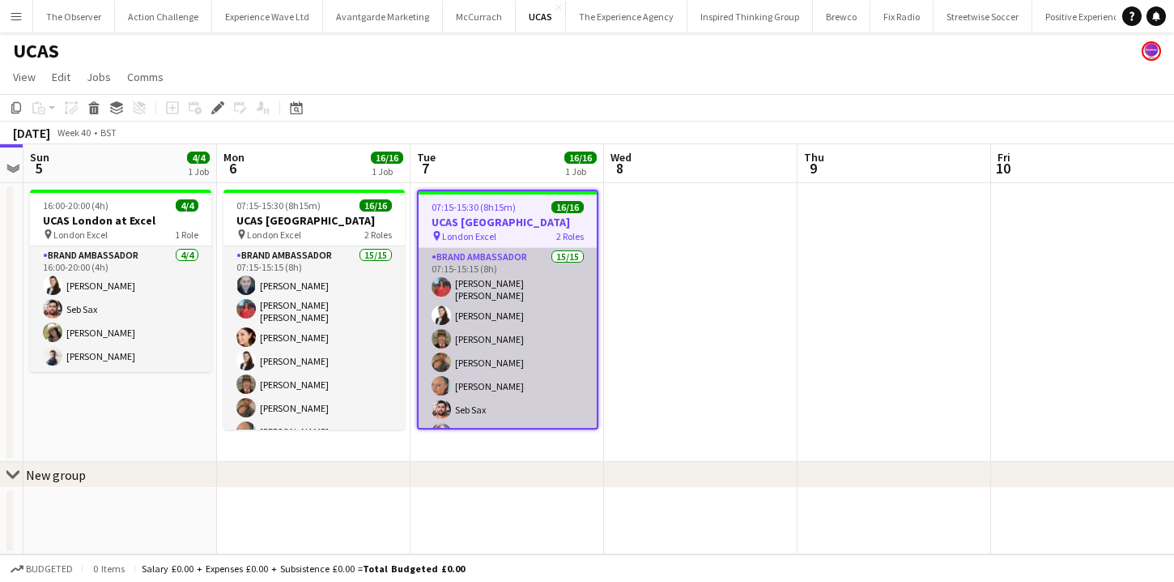
click at [555, 351] on app-card-role "Brand Ambassador 15/15 07:15-15:15 (8h) [PERSON_NAME] [PERSON_NAME] [PERSON_NAM…" at bounding box center [508, 442] width 178 height 389
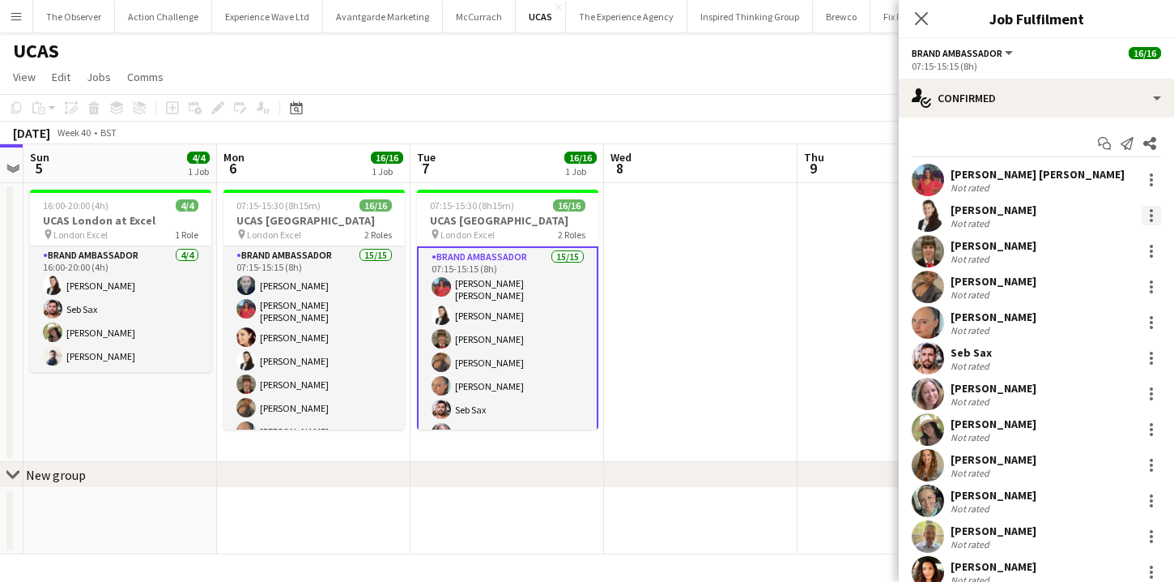
click at [1153, 219] on div at bounding box center [1151, 215] width 19 height 19
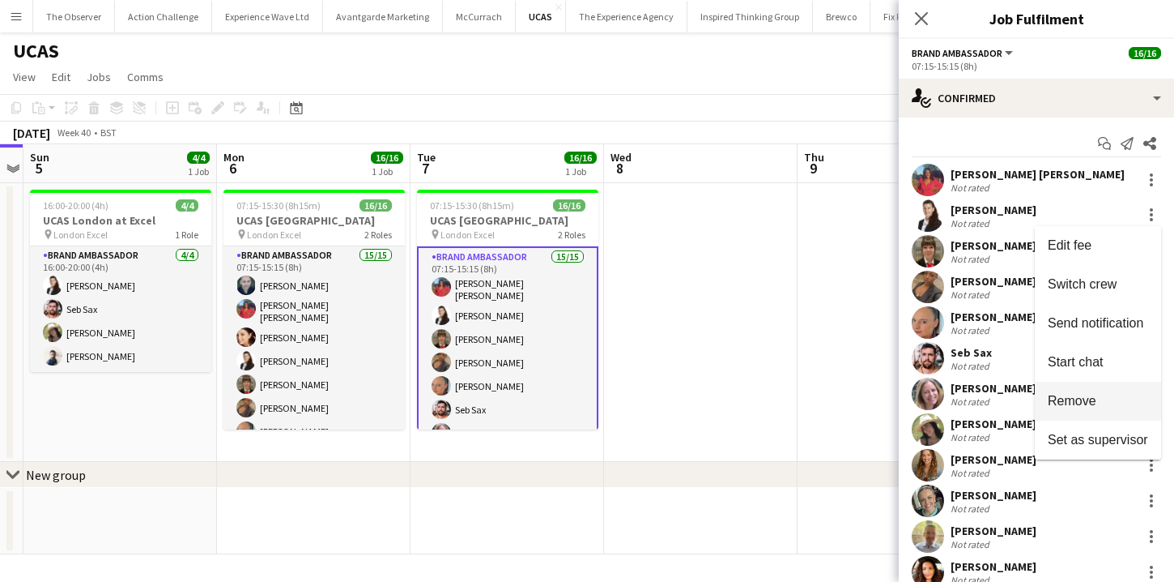
click at [1111, 399] on span "Remove" at bounding box center [1098, 401] width 100 height 15
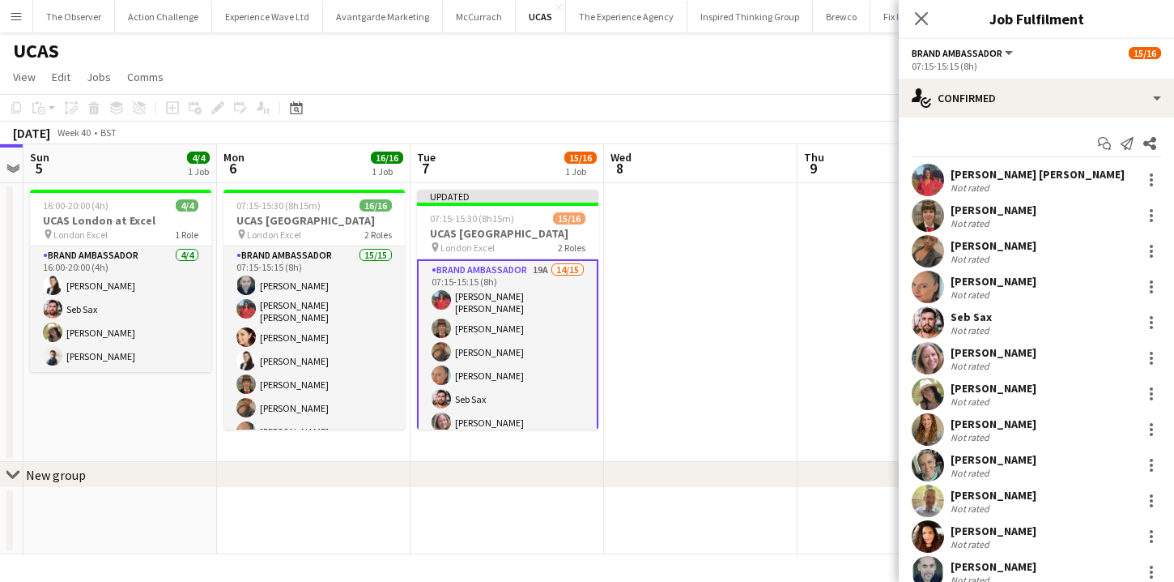
scroll to position [160, 0]
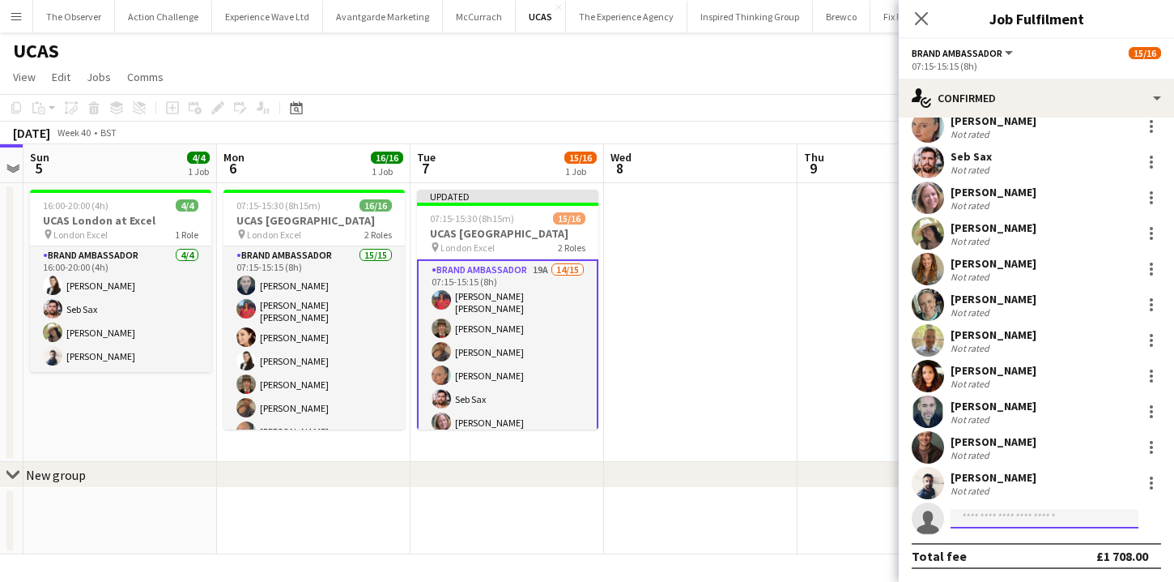
click at [998, 523] on input at bounding box center [1045, 518] width 188 height 19
type input "******"
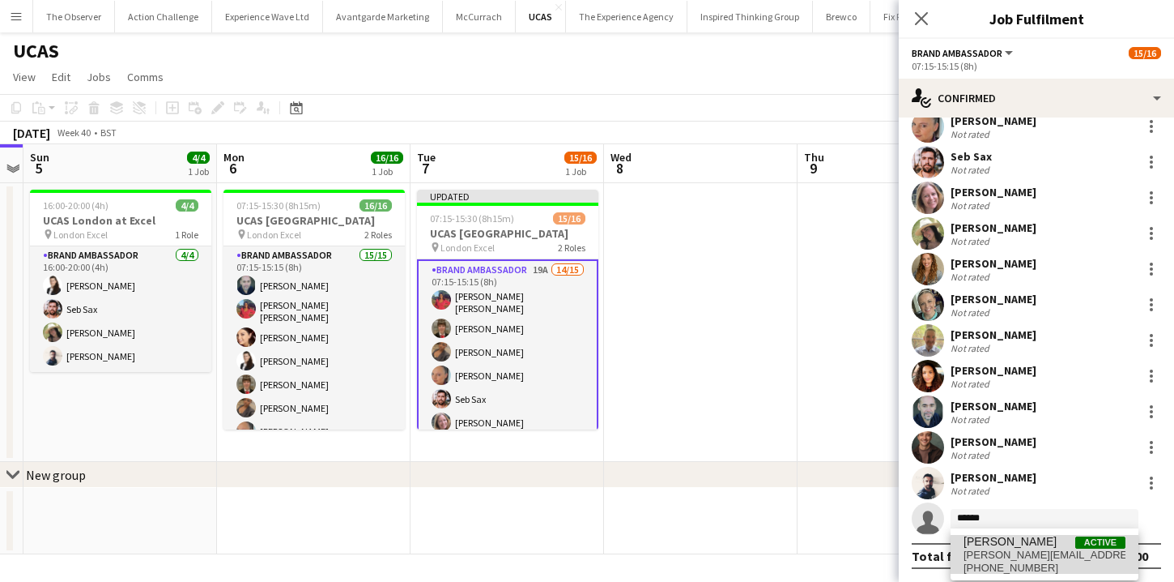
click at [993, 548] on span "[PERSON_NAME][EMAIL_ADDRESS][DOMAIN_NAME]" at bounding box center [1045, 554] width 162 height 13
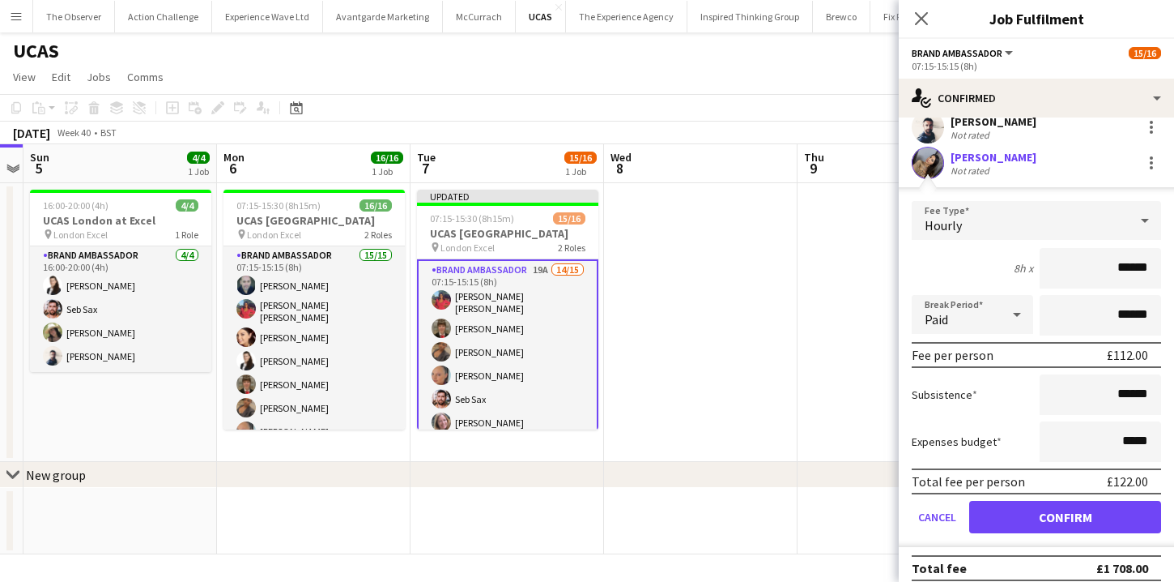
scroll to position [528, 0]
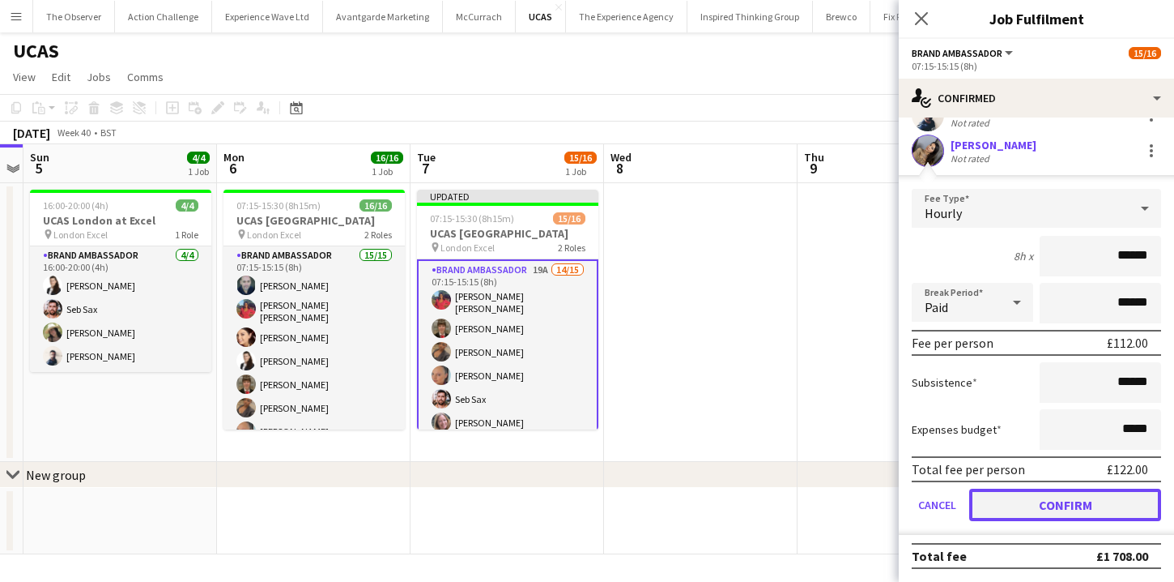
click at [1051, 518] on button "Confirm" at bounding box center [1066, 504] width 192 height 32
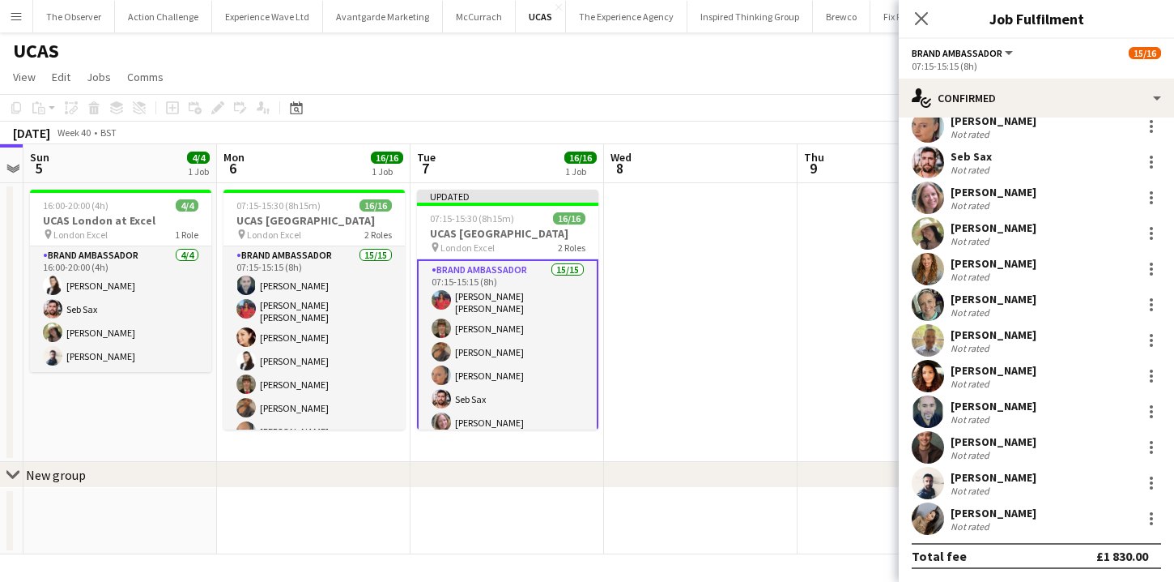
click at [835, 420] on app-date-cell at bounding box center [895, 322] width 194 height 279
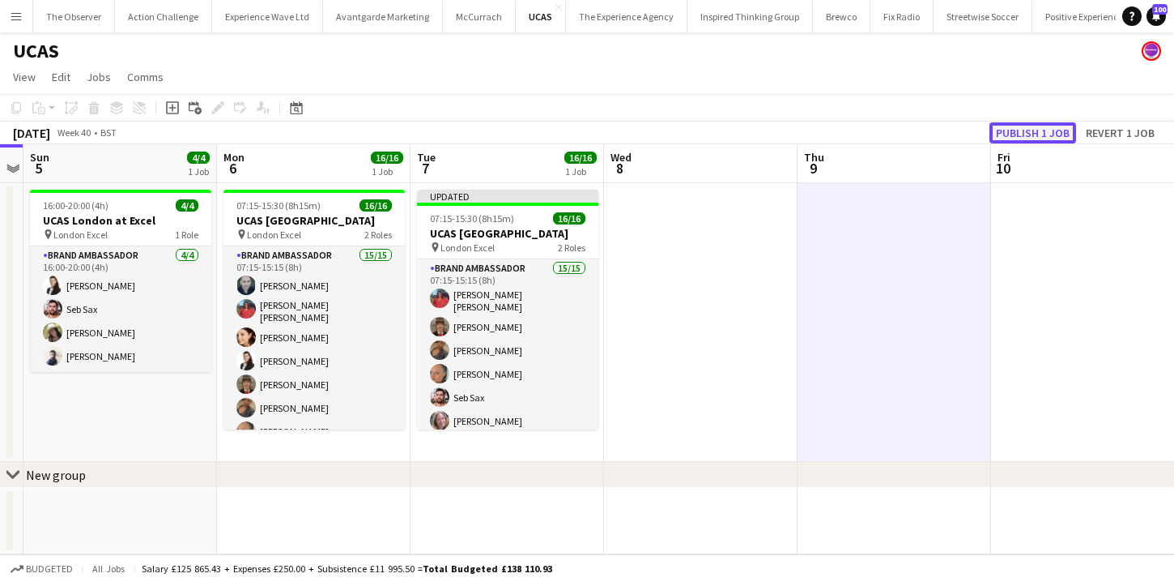
click at [1056, 133] on button "Publish 1 job" at bounding box center [1033, 132] width 87 height 21
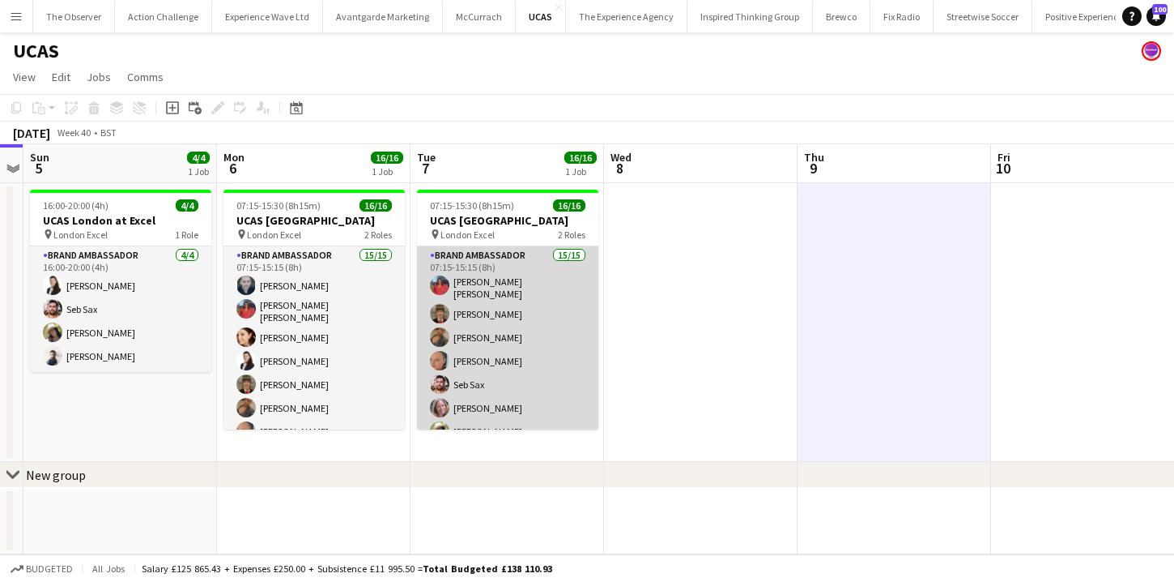
scroll to position [256, 0]
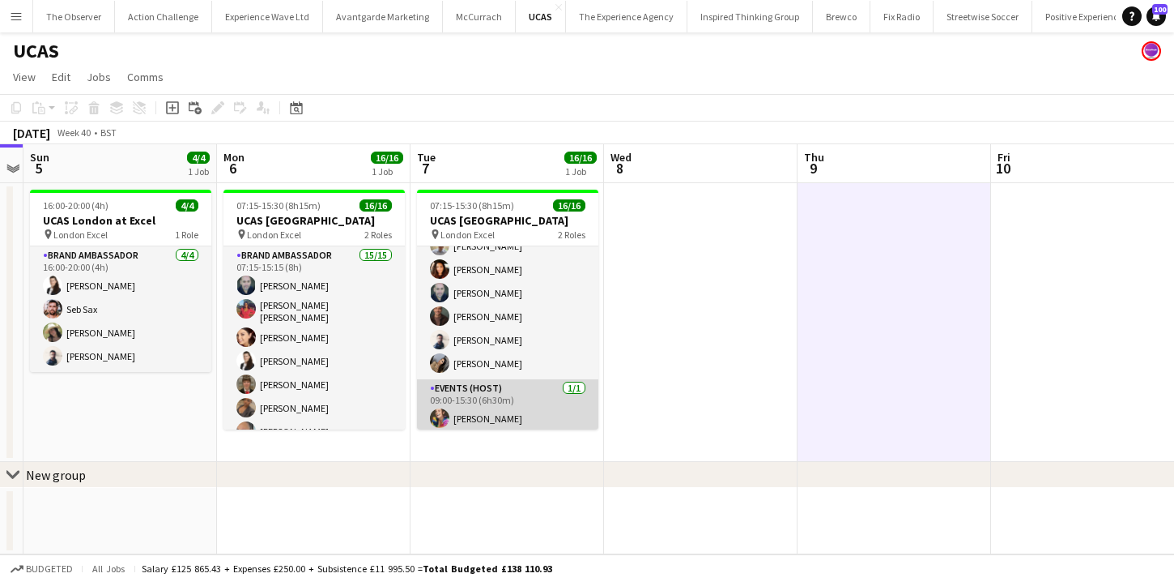
click at [477, 390] on app-card-role "Events (Host) 1/1 09:00-15:30 (6h30m) Daisy Greenwood" at bounding box center [507, 406] width 181 height 55
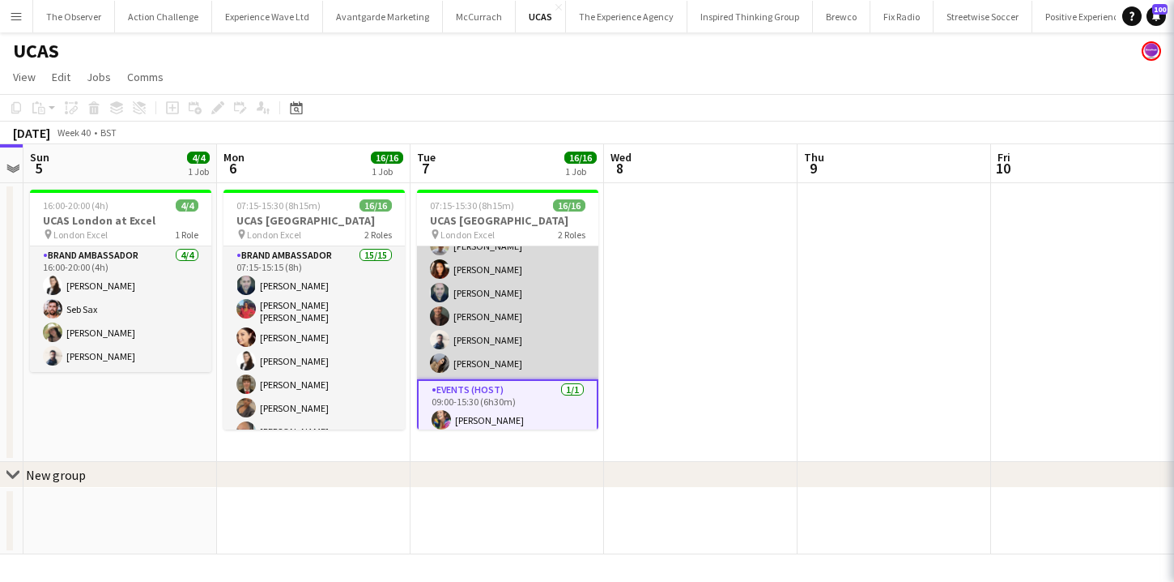
click at [479, 347] on app-card-role "Brand Ambassador 15/15 07:15-15:15 (8h) Jennifer Jonah Heather Jardine Sara Eng…" at bounding box center [507, 184] width 181 height 389
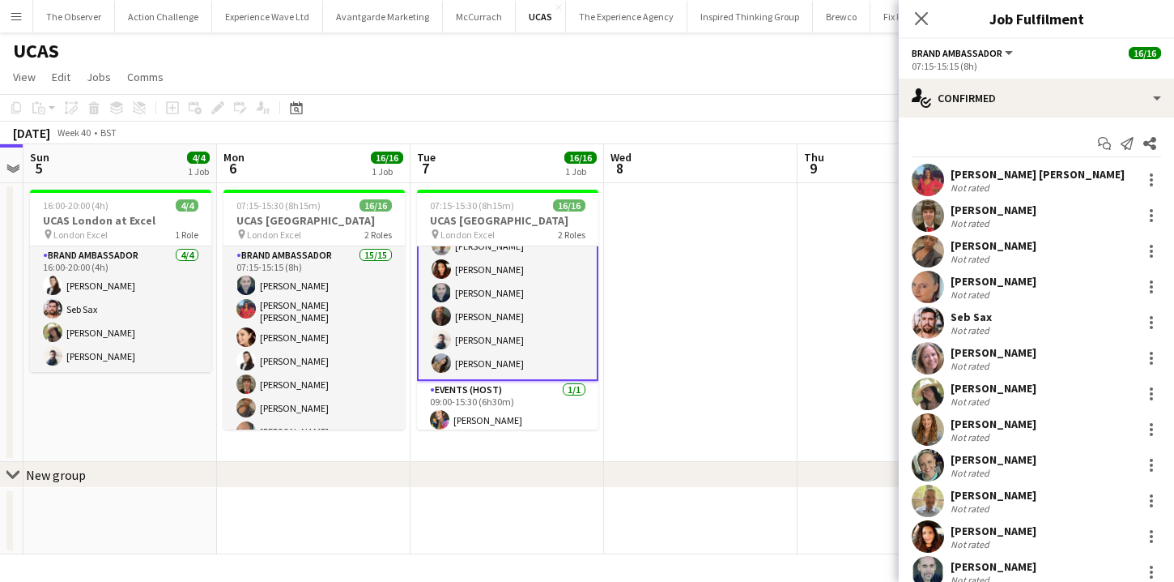
scroll to position [160, 0]
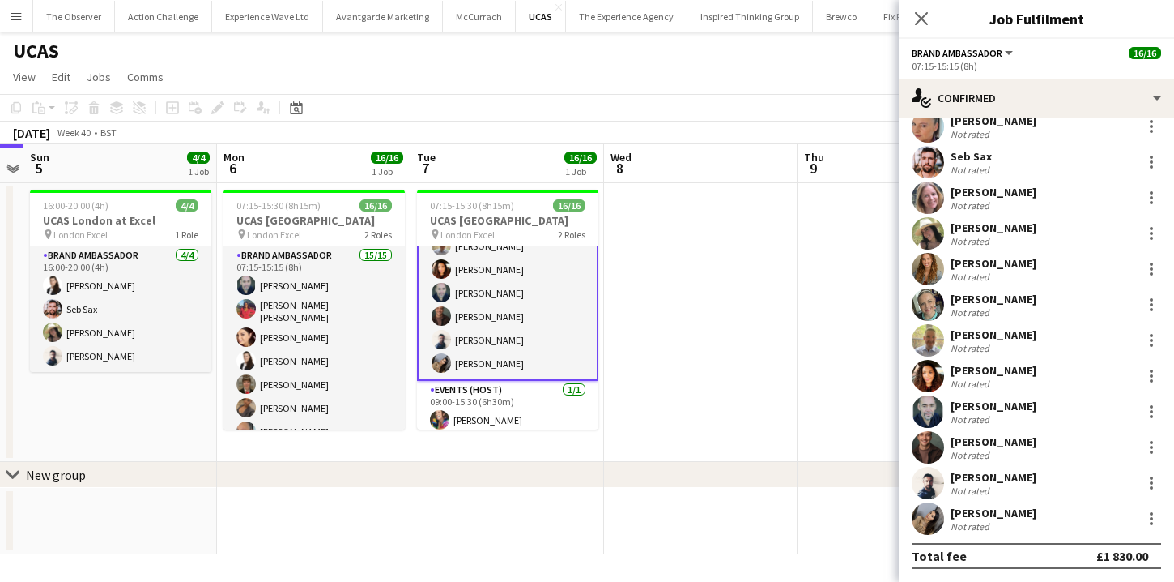
click at [925, 520] on app-user-avatar at bounding box center [928, 518] width 32 height 32
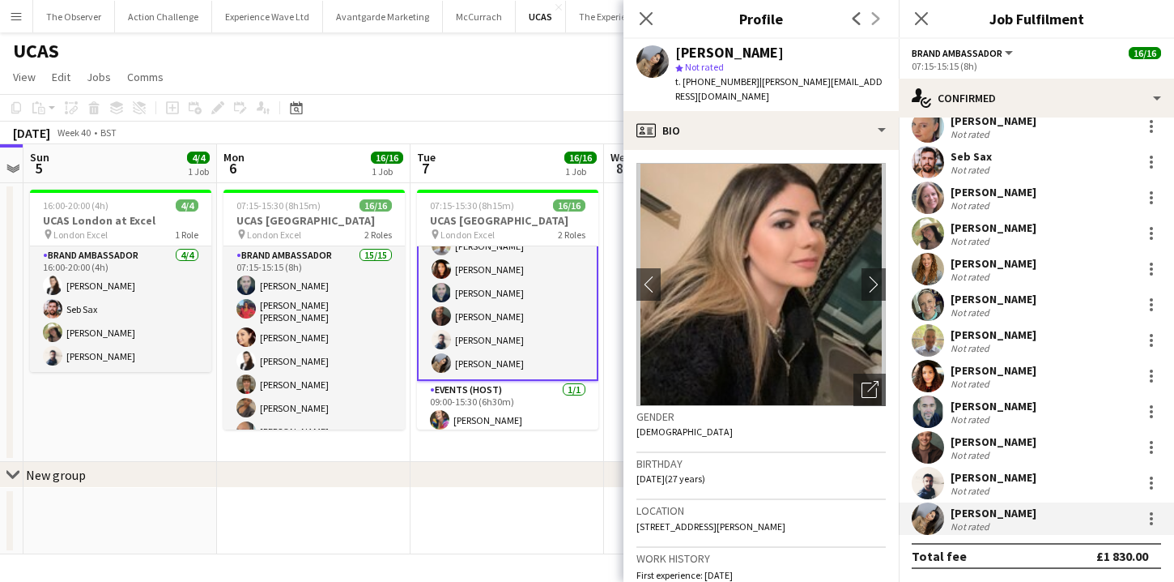
click at [745, 58] on div "[PERSON_NAME]" at bounding box center [730, 52] width 109 height 15
drag, startPoint x: 745, startPoint y: 58, endPoint x: 697, endPoint y: 54, distance: 48.7
click at [697, 54] on div "[PERSON_NAME]" at bounding box center [730, 52] width 109 height 15
copy div "[PERSON_NAME]"
click at [784, 83] on span "| sara.arakelyan98@gmail.com" at bounding box center [779, 88] width 207 height 27
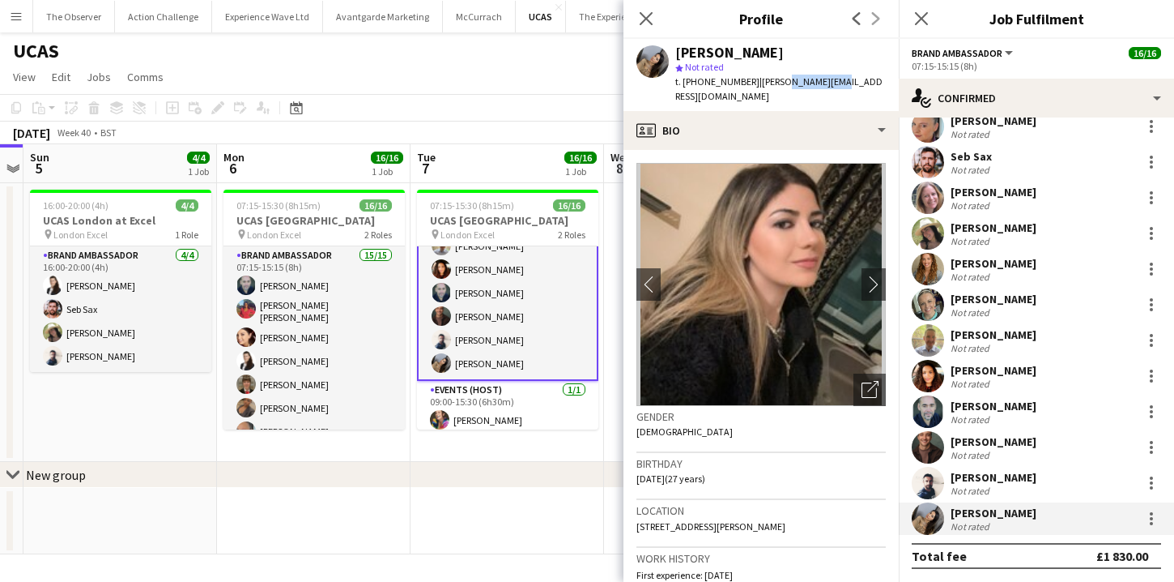
click at [784, 83] on span "| sara.arakelyan98@gmail.com" at bounding box center [779, 88] width 207 height 27
copy app-crew-profile "t. +447511904427 | sara.arakelyan98@gmail.com profile"
click at [509, 480] on div "chevron-right New group" at bounding box center [587, 475] width 1174 height 26
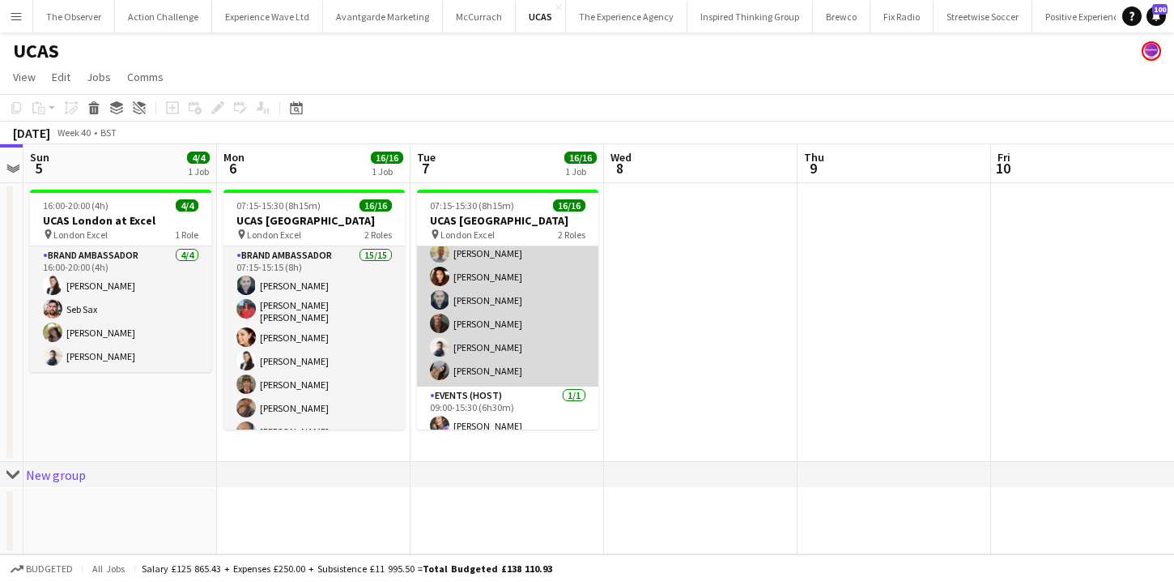
scroll to position [0, 0]
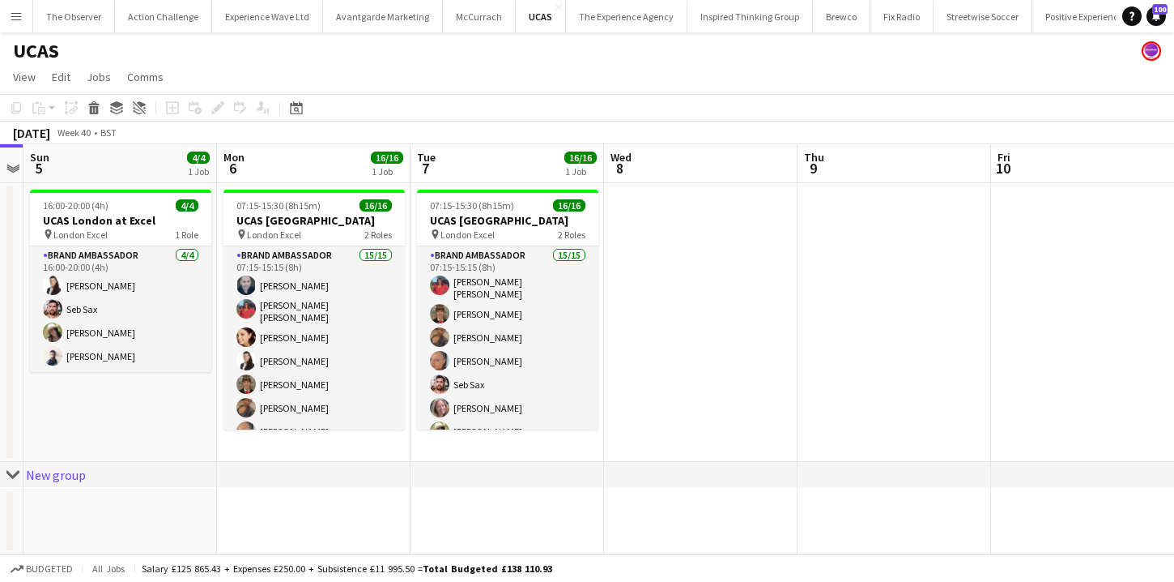
click at [12, 12] on app-icon "Menu" at bounding box center [16, 16] width 13 height 13
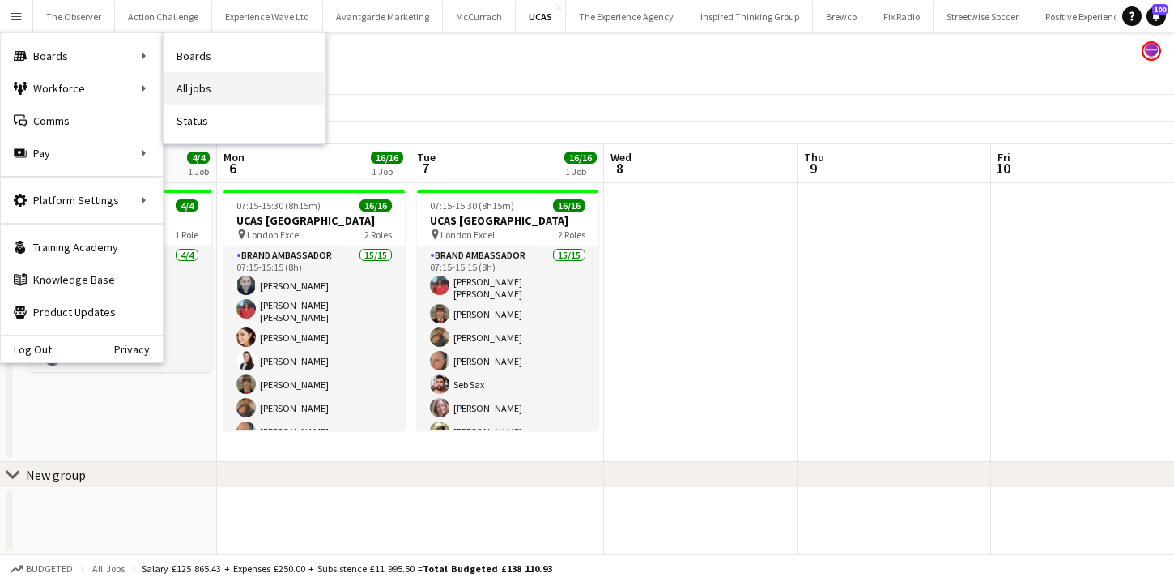
click at [181, 82] on link "All jobs" at bounding box center [245, 88] width 162 height 32
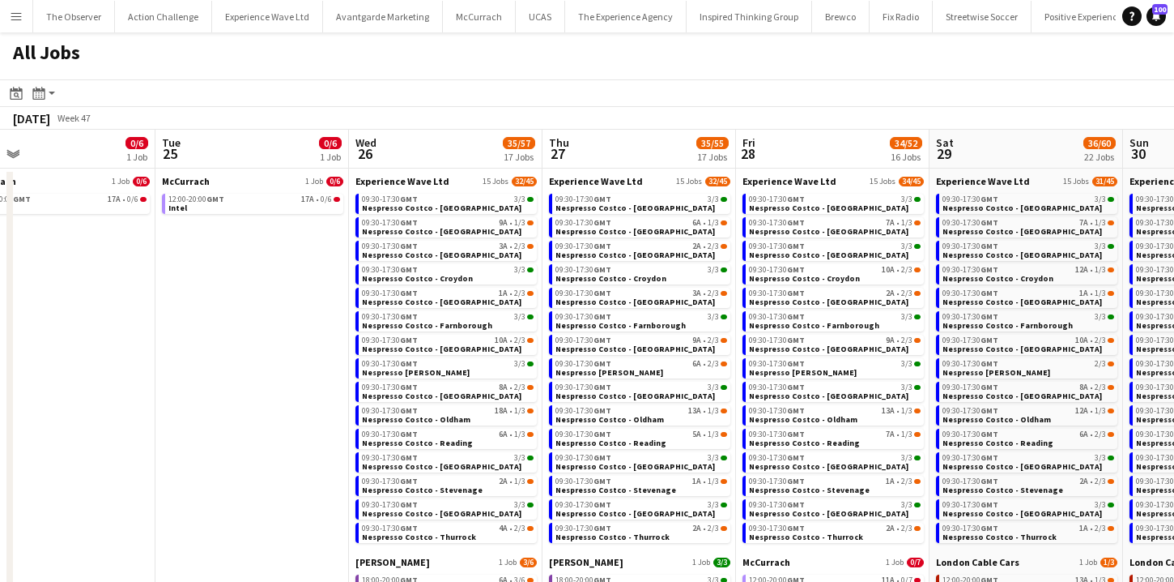
scroll to position [0, 513]
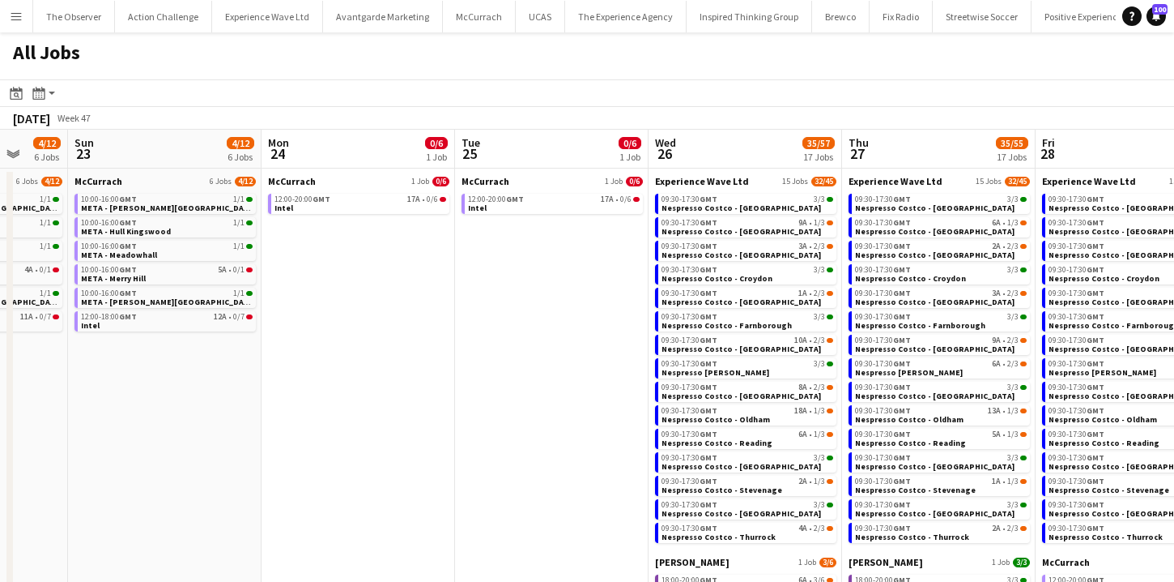
click at [20, 14] on app-icon "Menu" at bounding box center [16, 16] width 13 height 13
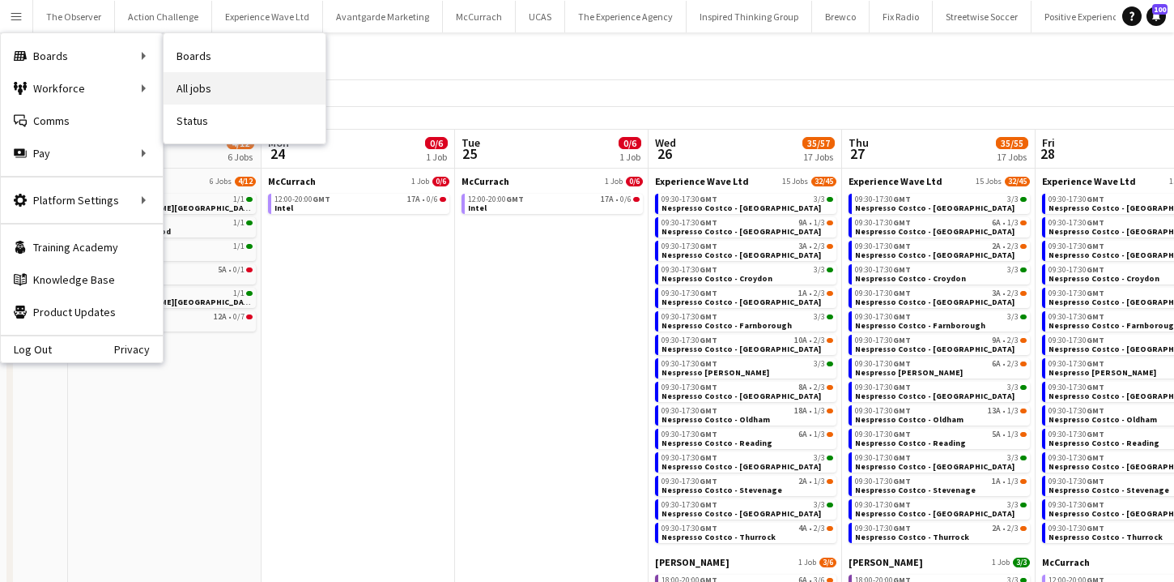
click at [190, 75] on link "All jobs" at bounding box center [245, 88] width 162 height 32
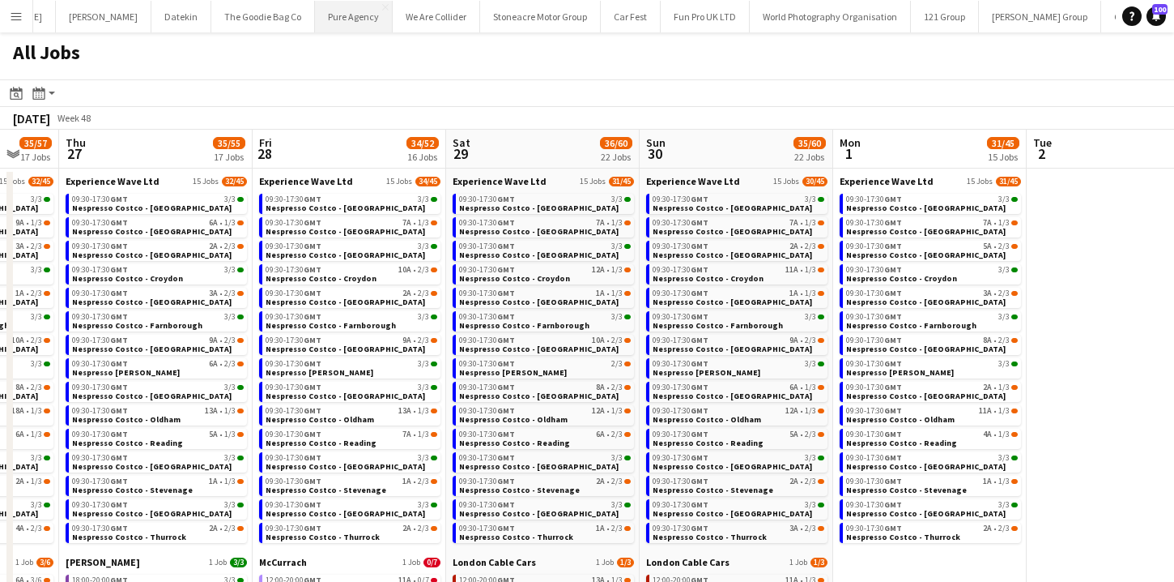
scroll to position [0, 2334]
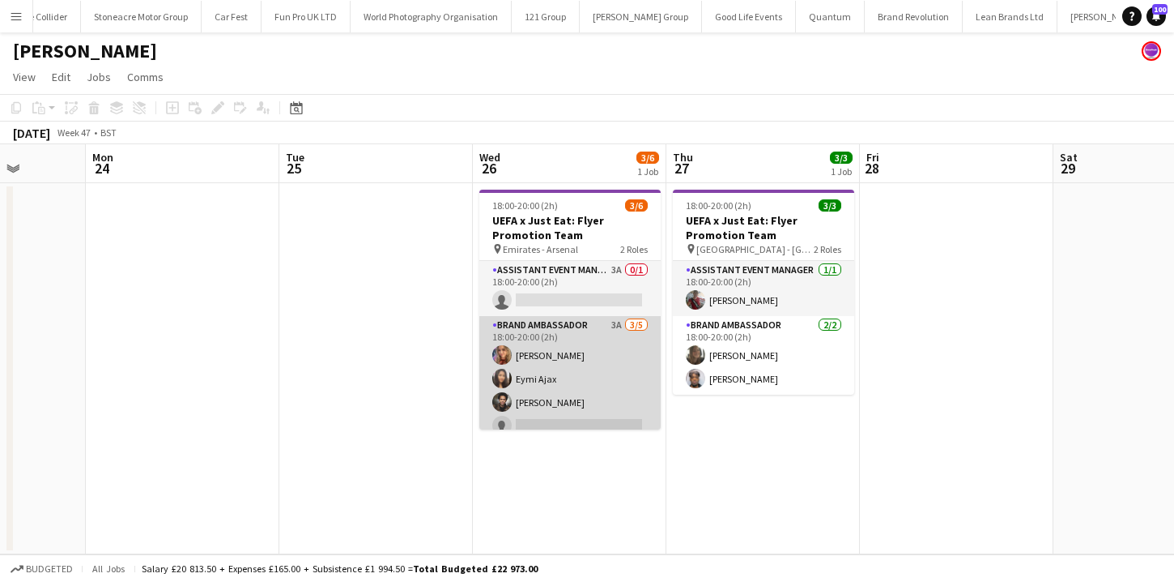
scroll to position [36, 0]
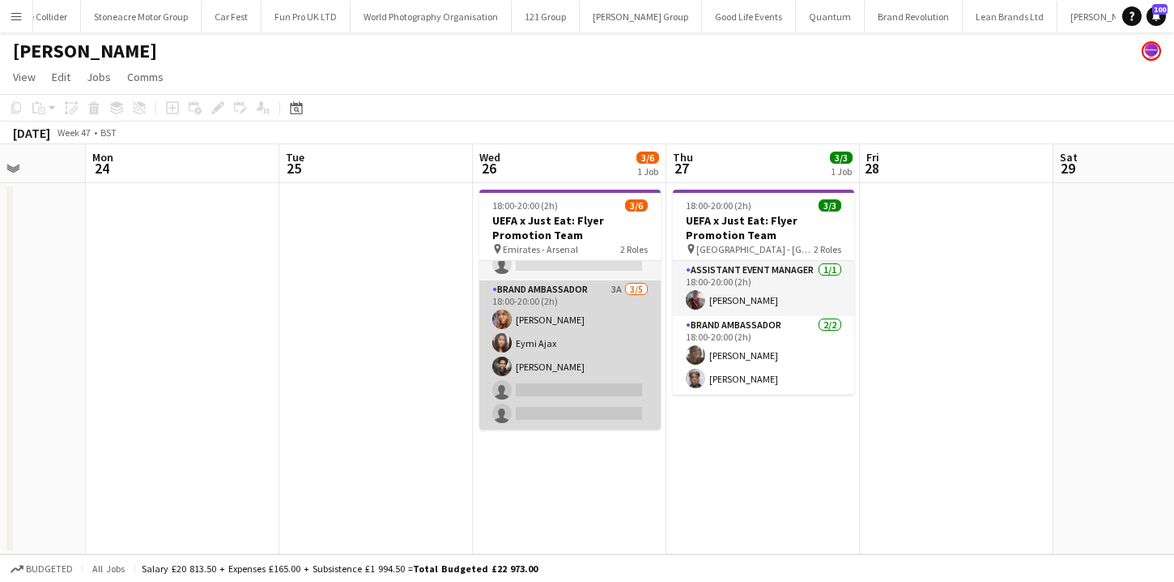
click at [603, 382] on app-card-role "Brand Ambassador 3A 3/5 18:00-20:00 (2h) Kelly Darcy Eymi Ajax Jade Willis sing…" at bounding box center [569, 354] width 181 height 149
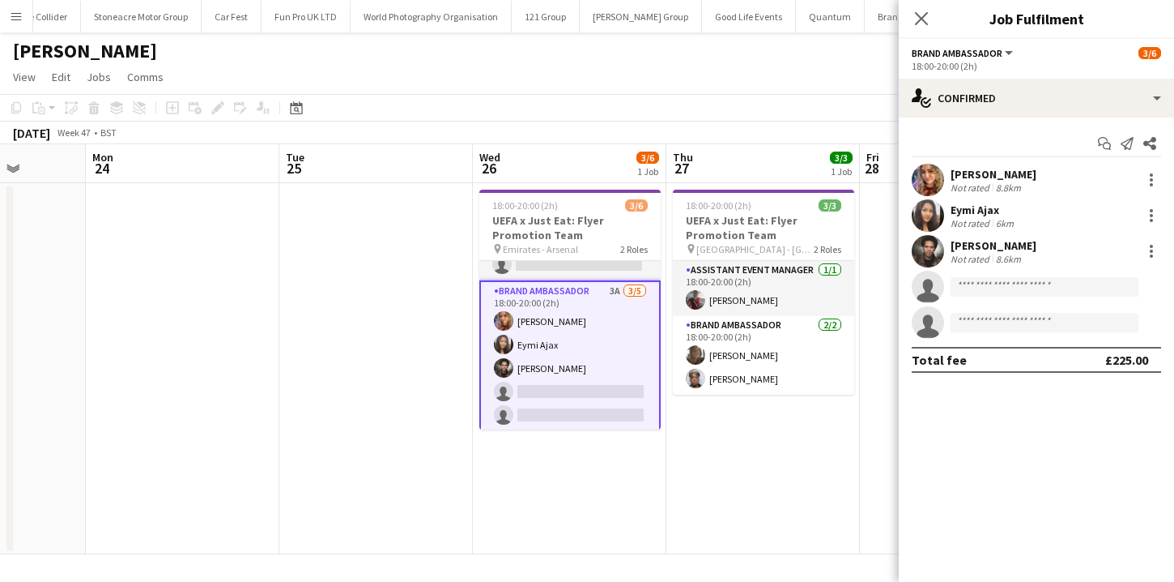
click at [772, 484] on app-date-cell "18:00-20:00 (2h) 3/3 UEFA x Just Eat: Flyer Promotion Team pin City Ground - No…" at bounding box center [764, 368] width 194 height 371
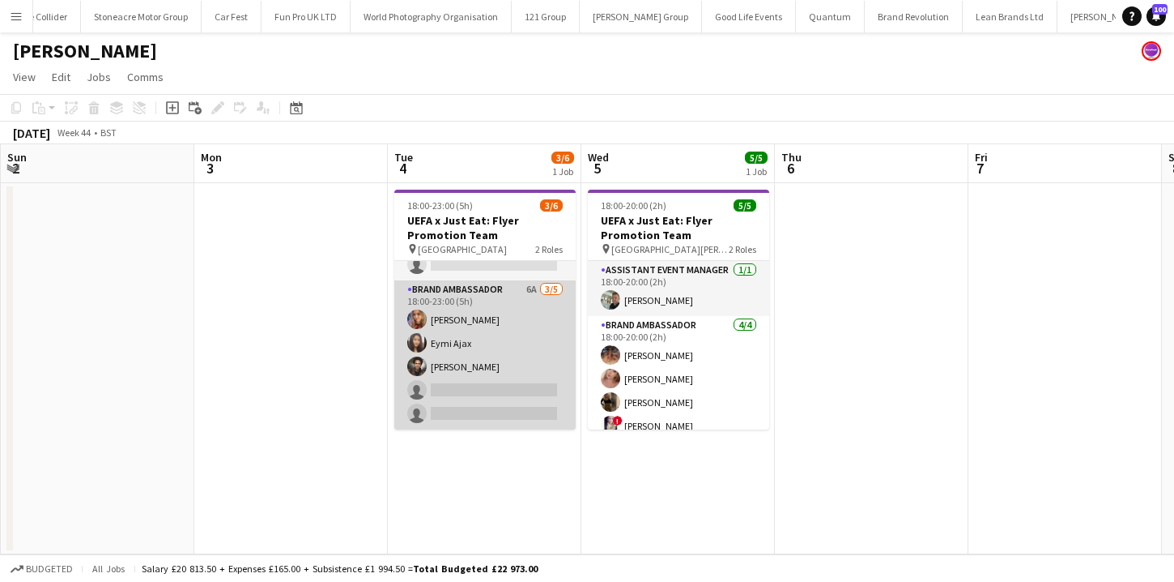
click at [499, 387] on app-card-role "Brand Ambassador 6A 3/5 18:00-23:00 (5h) Kelly Darcy Eymi Ajax Jade Willis sing…" at bounding box center [484, 354] width 181 height 149
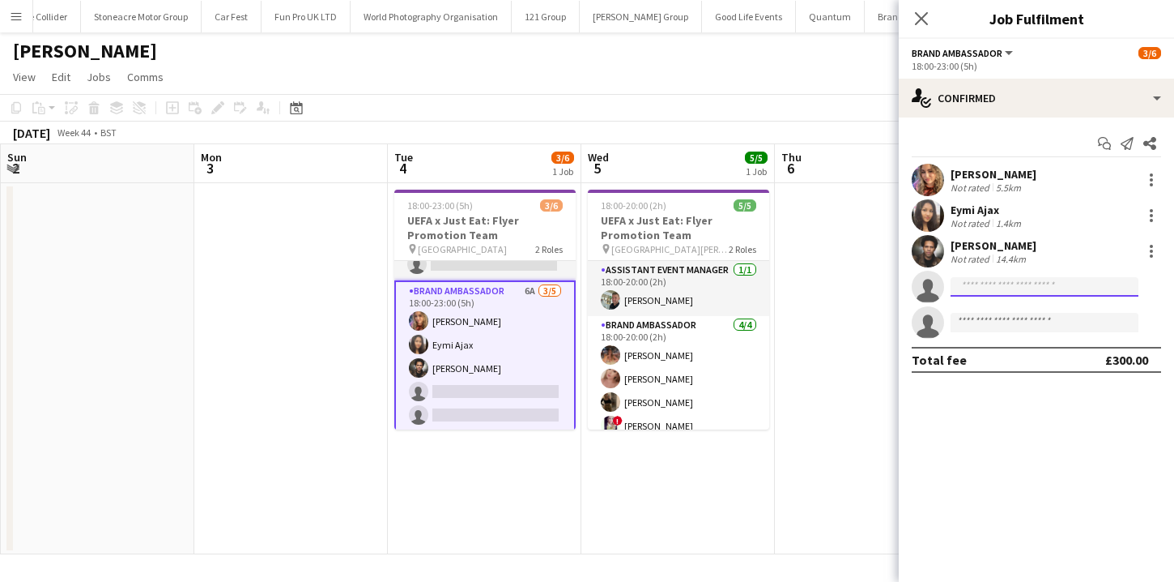
click at [1003, 280] on input at bounding box center [1045, 286] width 188 height 19
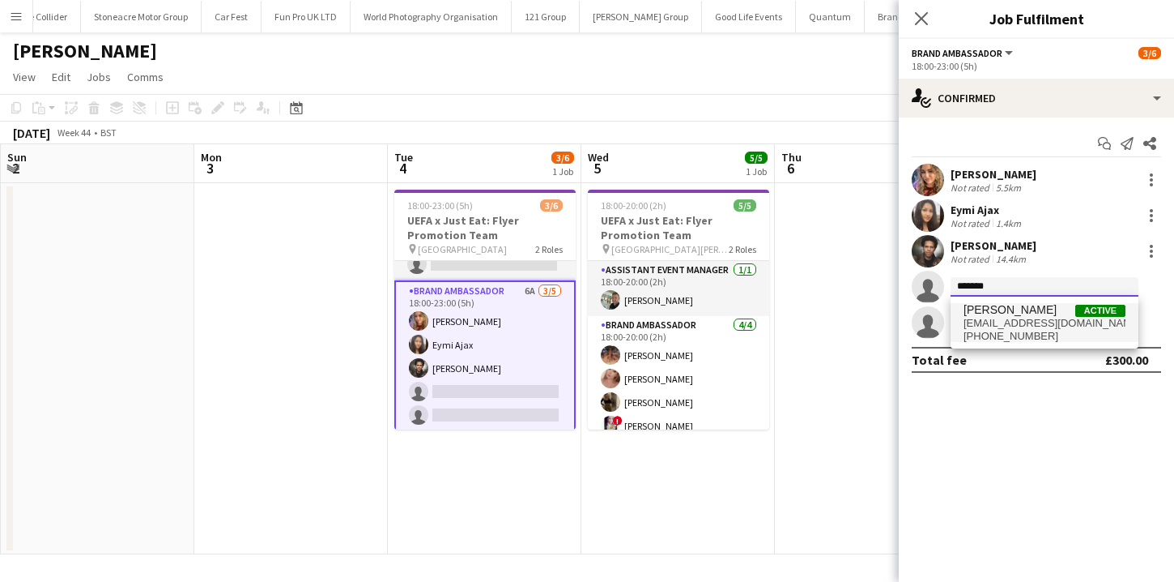
type input "*******"
click at [1007, 319] on span "[EMAIL_ADDRESS][DOMAIN_NAME]" at bounding box center [1045, 323] width 162 height 13
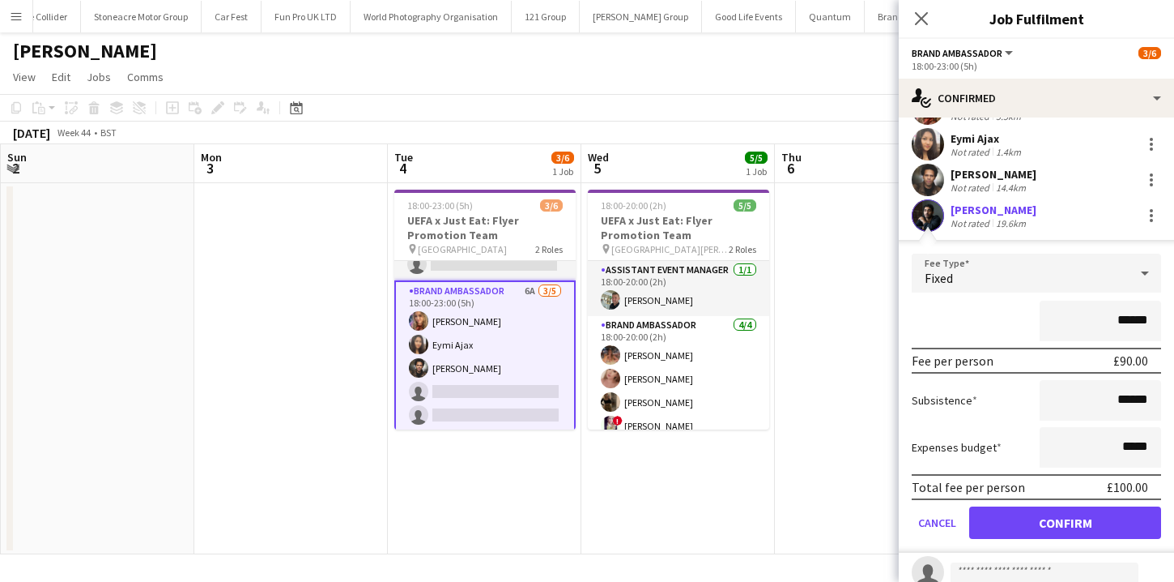
scroll to position [125, 0]
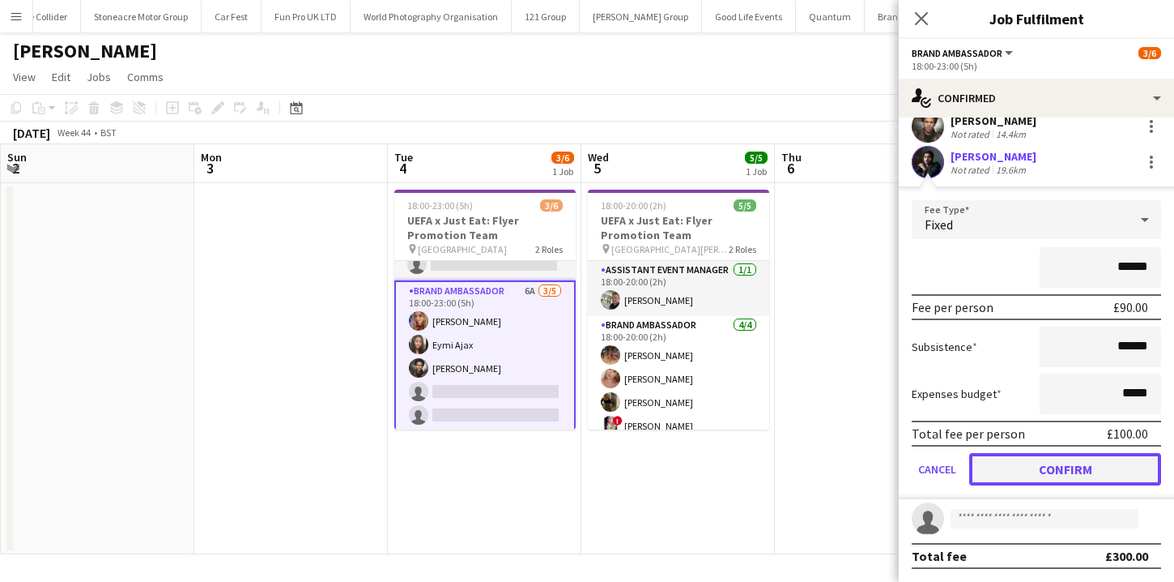
click at [1040, 478] on button "Confirm" at bounding box center [1066, 469] width 192 height 32
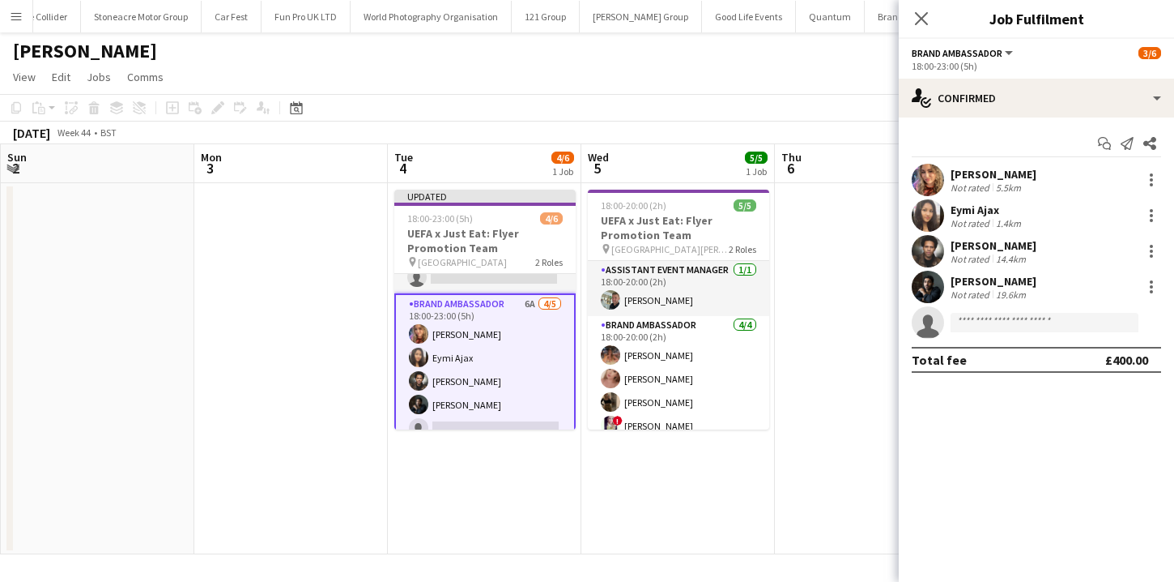
scroll to position [0, 0]
click at [813, 465] on app-date-cell at bounding box center [872, 368] width 194 height 371
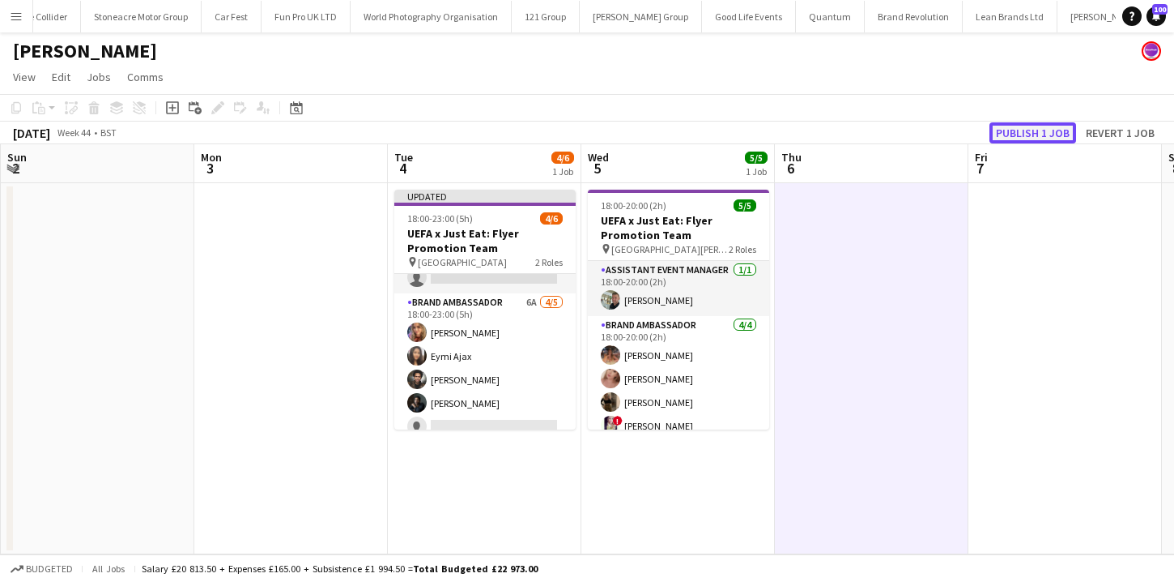
click at [1037, 135] on button "Publish 1 job" at bounding box center [1033, 132] width 87 height 21
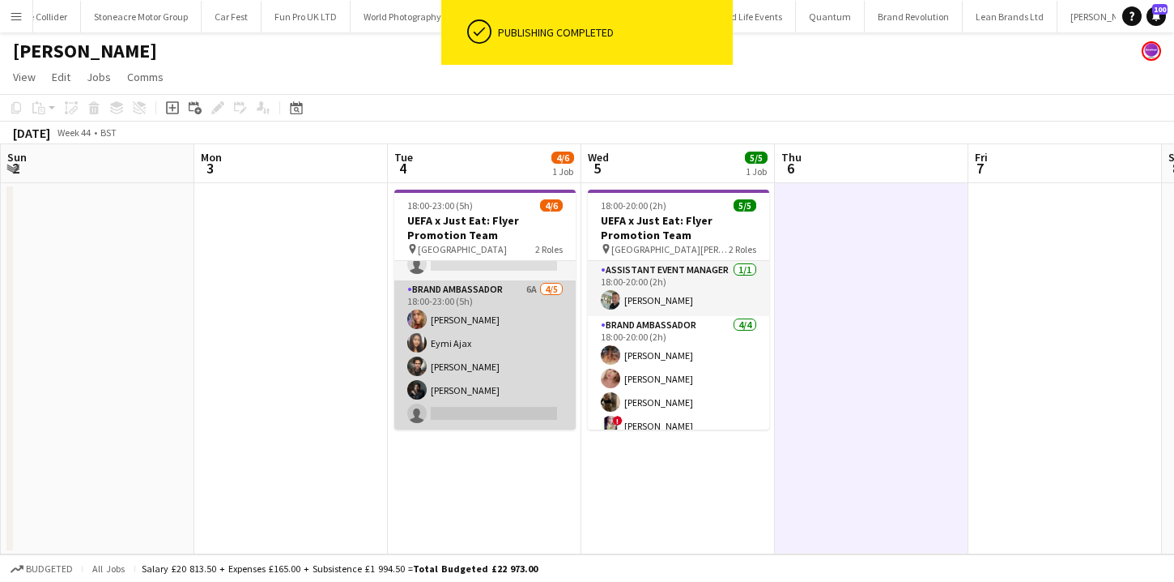
click at [542, 383] on app-card-role "Brand Ambassador 6A 4/5 18:00-23:00 (5h) Kelly Darcy Eymi Ajax Jade Willis Chan…" at bounding box center [484, 354] width 181 height 149
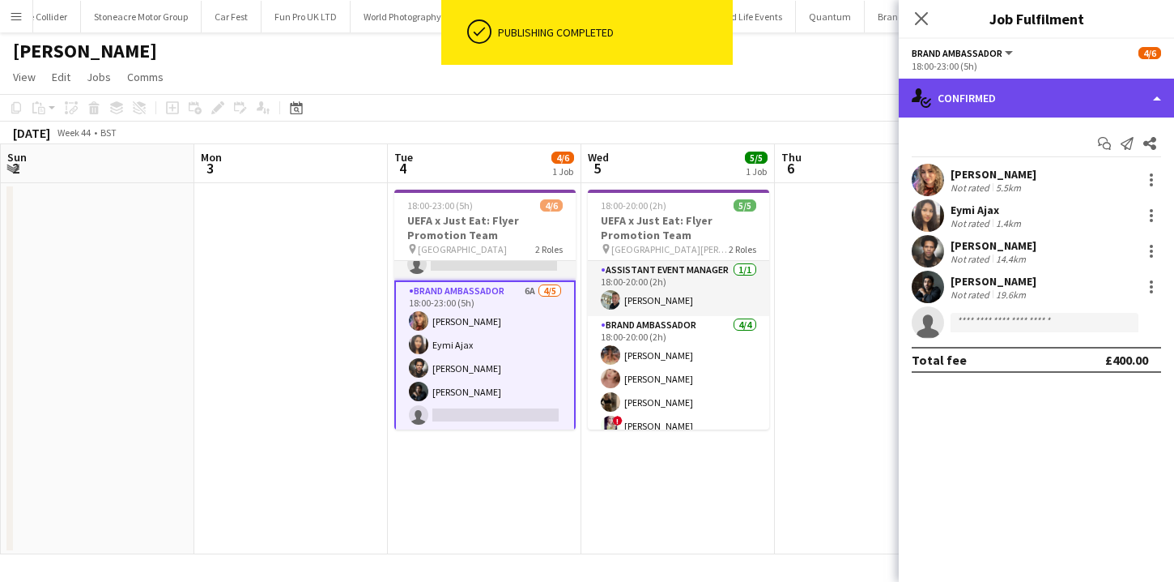
click at [1076, 109] on div "single-neutral-actions-check-2 Confirmed" at bounding box center [1036, 98] width 275 height 39
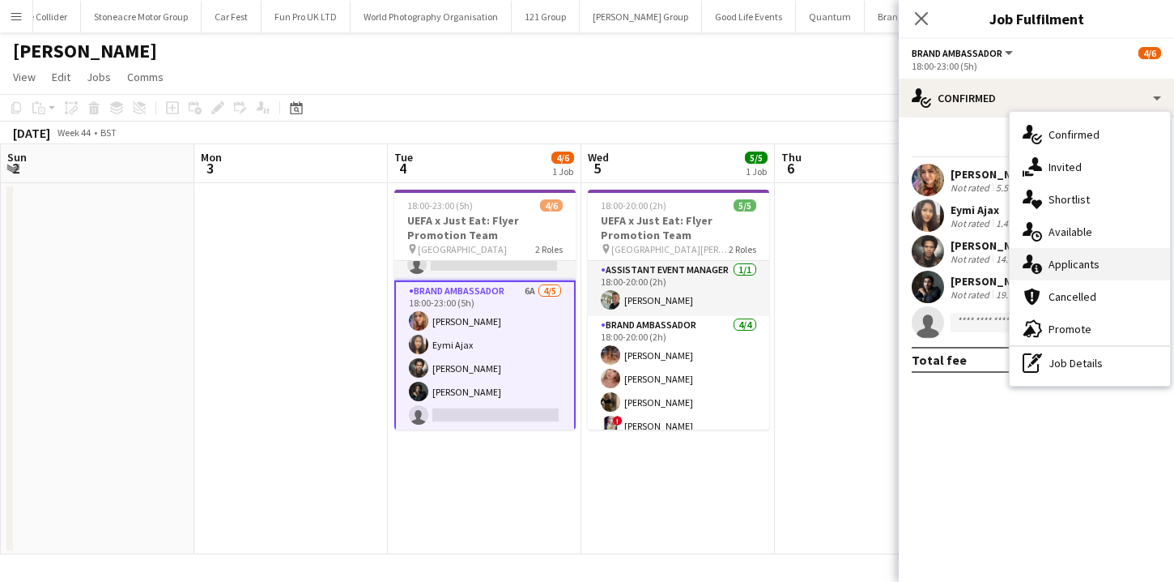
click at [1063, 263] on span "Applicants" at bounding box center [1074, 264] width 51 height 15
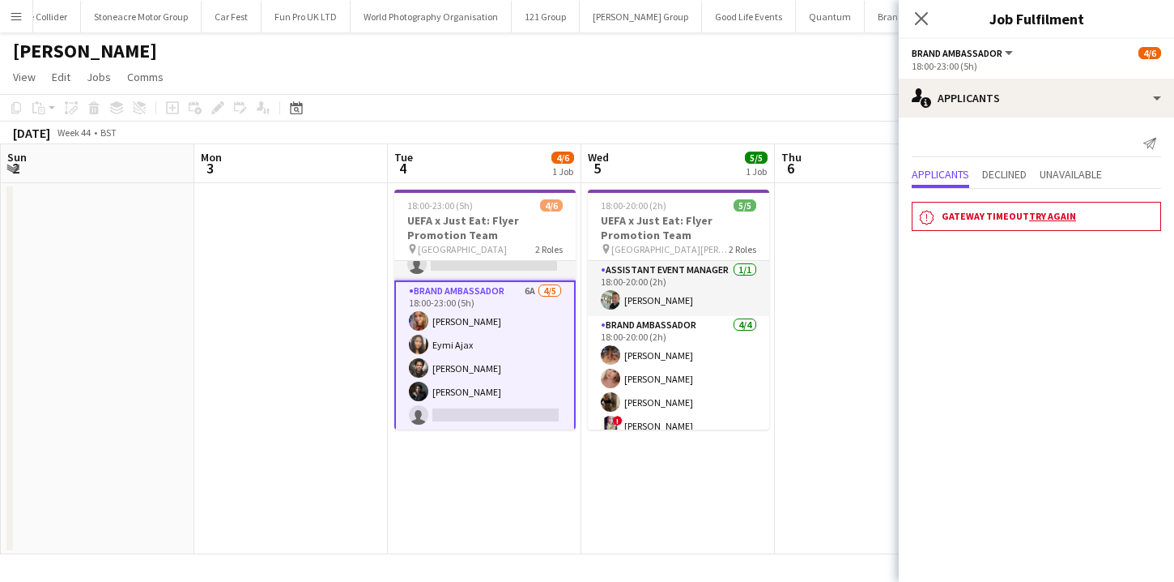
click at [1040, 218] on link "Try again" at bounding box center [1052, 216] width 47 height 12
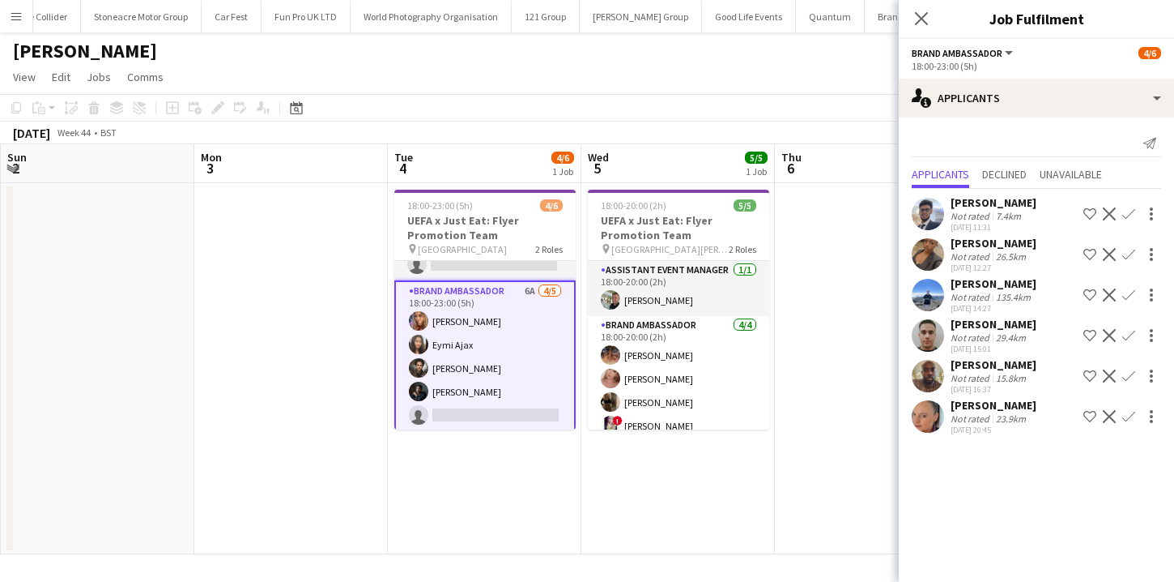
click at [729, 512] on app-date-cell "18:00-20:00 (2h) 5/5 UEFA x Just Eat: Flyer Promotion Team pin St James' Park -…" at bounding box center [679, 368] width 194 height 371
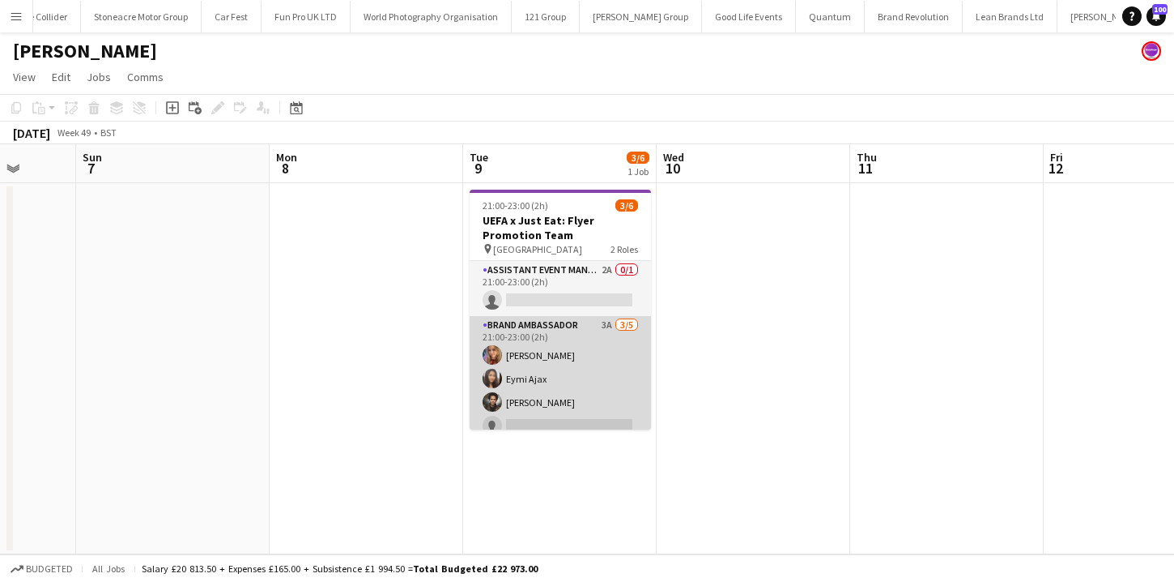
scroll to position [36, 0]
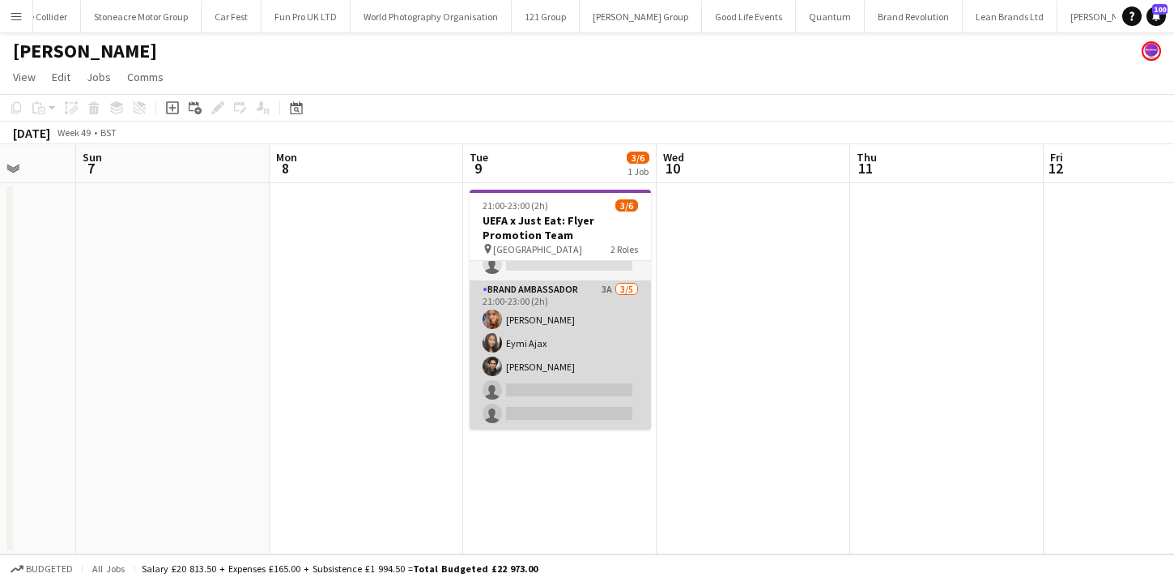
click at [585, 390] on app-card-role "Brand Ambassador 3A 3/5 21:00-23:00 (2h) Kelly Darcy Eymi Ajax Jade Willis sing…" at bounding box center [560, 354] width 181 height 149
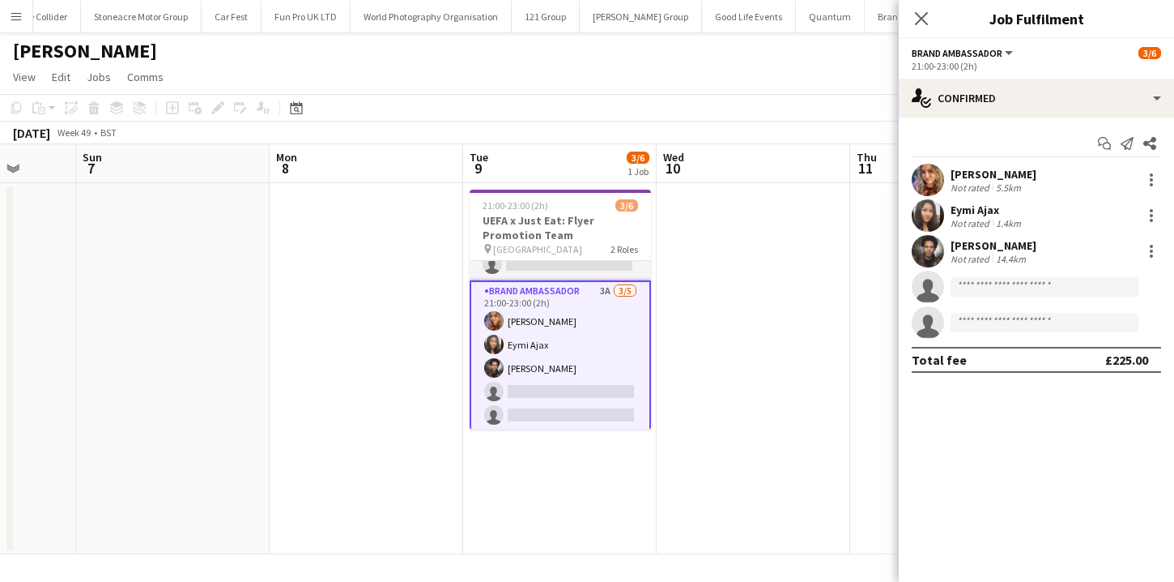
click at [1026, 299] on app-invite-slot "single-neutral-actions" at bounding box center [1036, 287] width 275 height 32
click at [1022, 287] on input at bounding box center [1045, 286] width 188 height 19
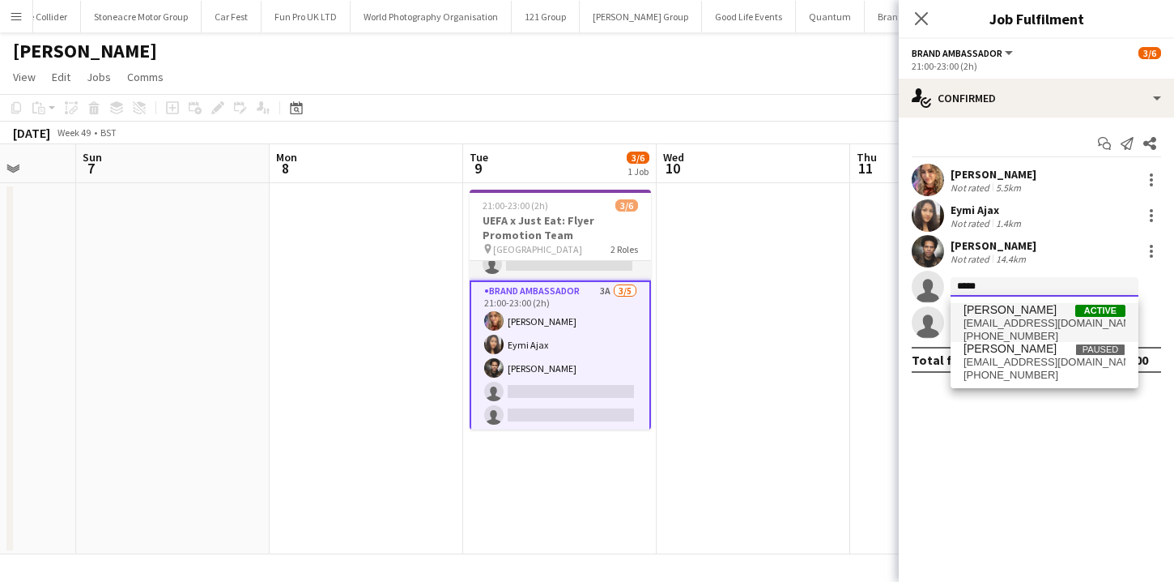
type input "*****"
click at [1015, 321] on span "bilal.alatrash@hotmail.co.uk" at bounding box center [1045, 323] width 162 height 13
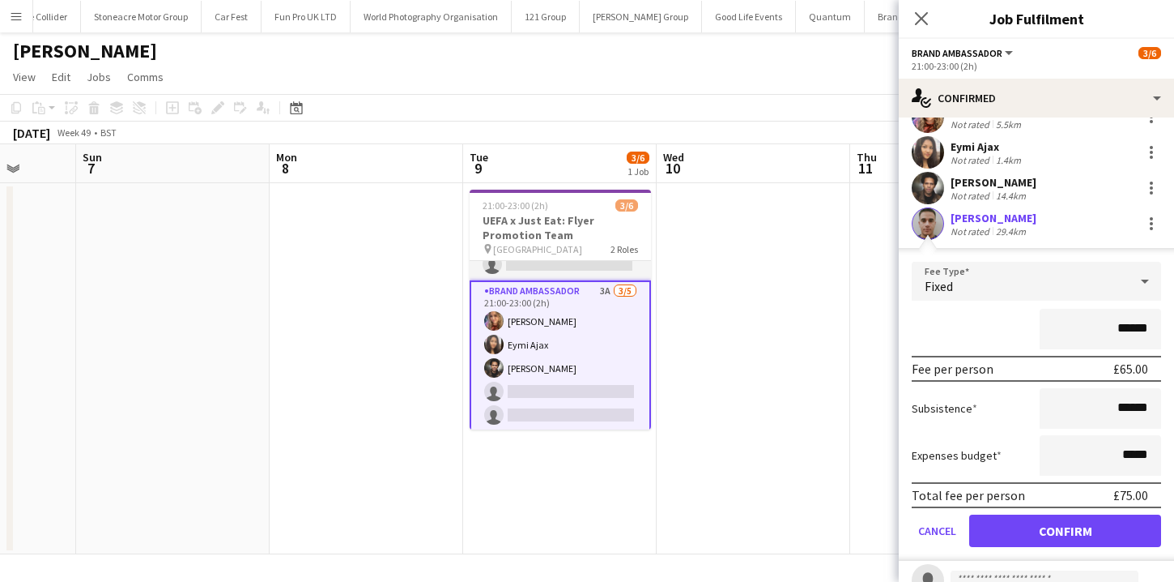
scroll to position [125, 0]
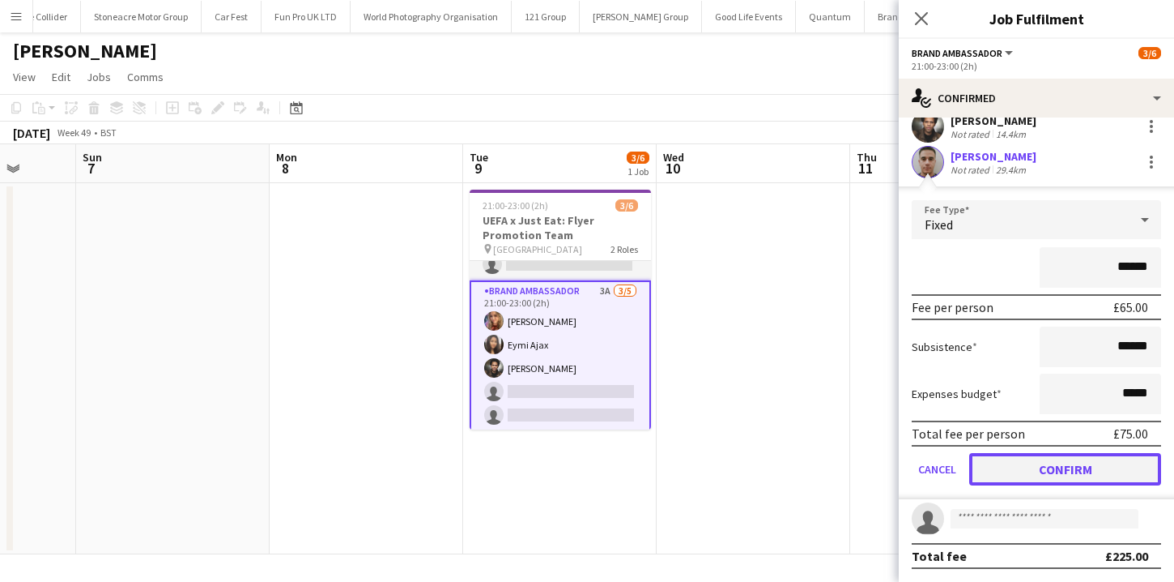
click at [1039, 462] on button "Confirm" at bounding box center [1066, 469] width 192 height 32
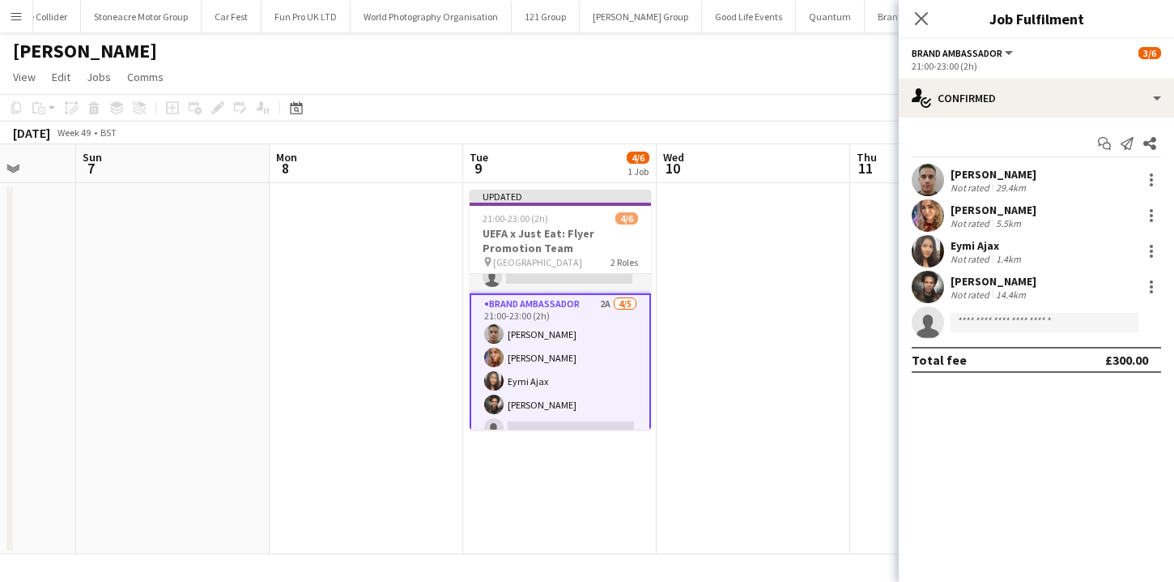
click at [818, 363] on app-date-cell at bounding box center [754, 368] width 194 height 371
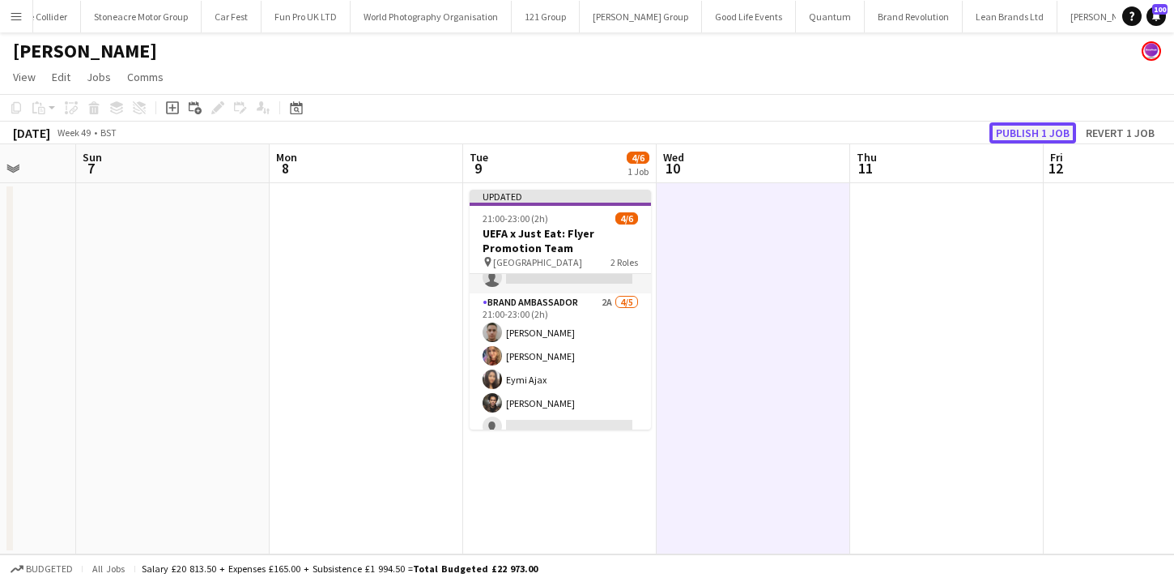
click at [1033, 139] on button "Publish 1 job" at bounding box center [1033, 132] width 87 height 21
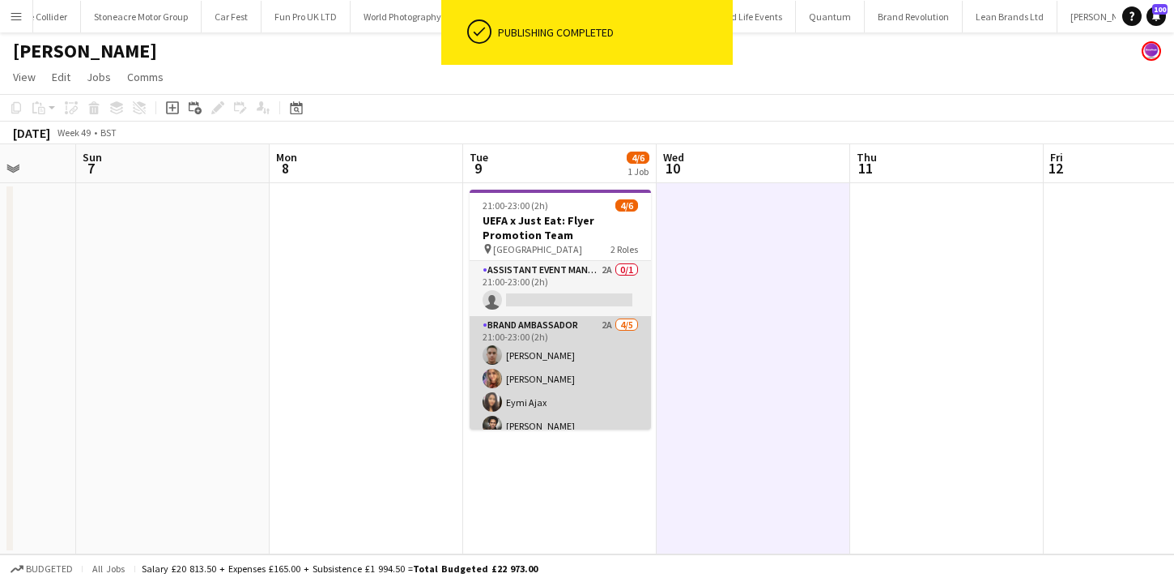
click at [578, 304] on app-card-role "Assistant Event Manager 2A 0/1 21:00-23:00 (2h) single-neutral-actions" at bounding box center [560, 288] width 181 height 55
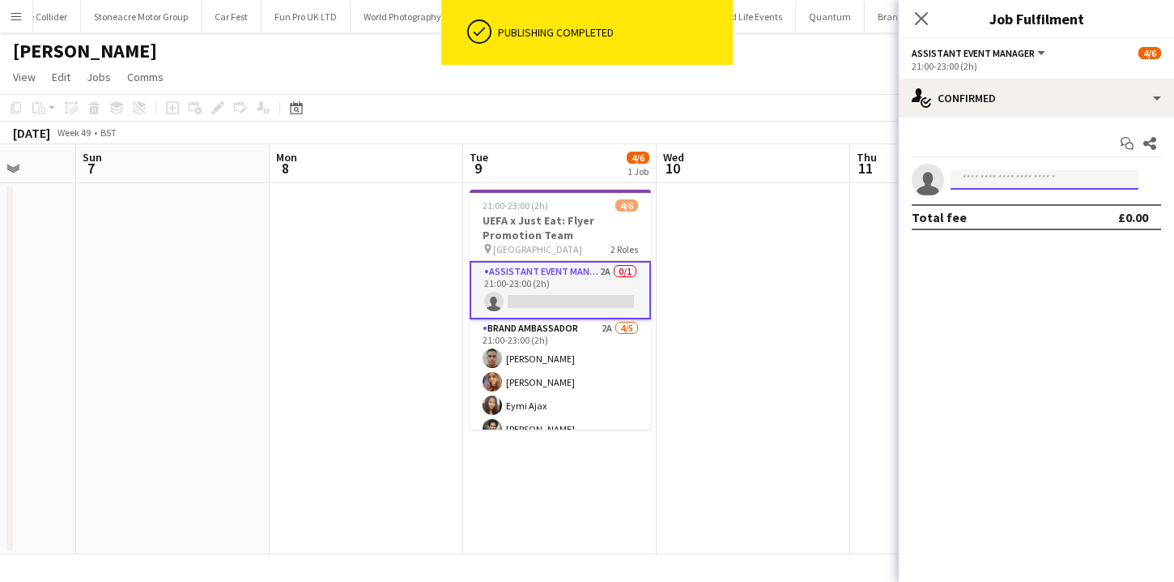
click at [997, 180] on input at bounding box center [1045, 179] width 188 height 19
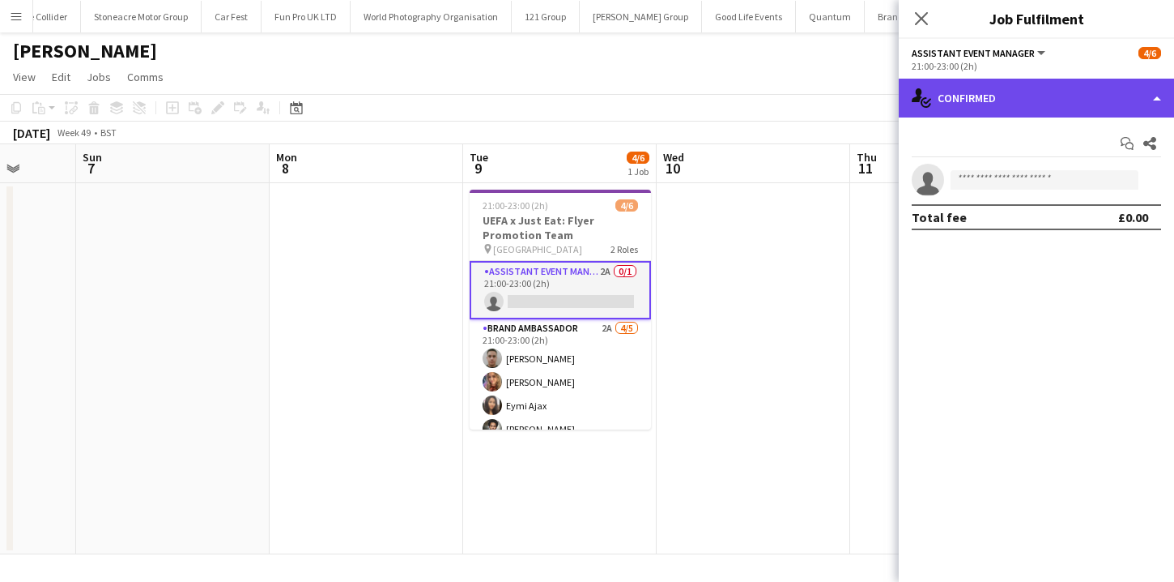
click at [1025, 97] on div "single-neutral-actions-check-2 Confirmed" at bounding box center [1036, 98] width 275 height 39
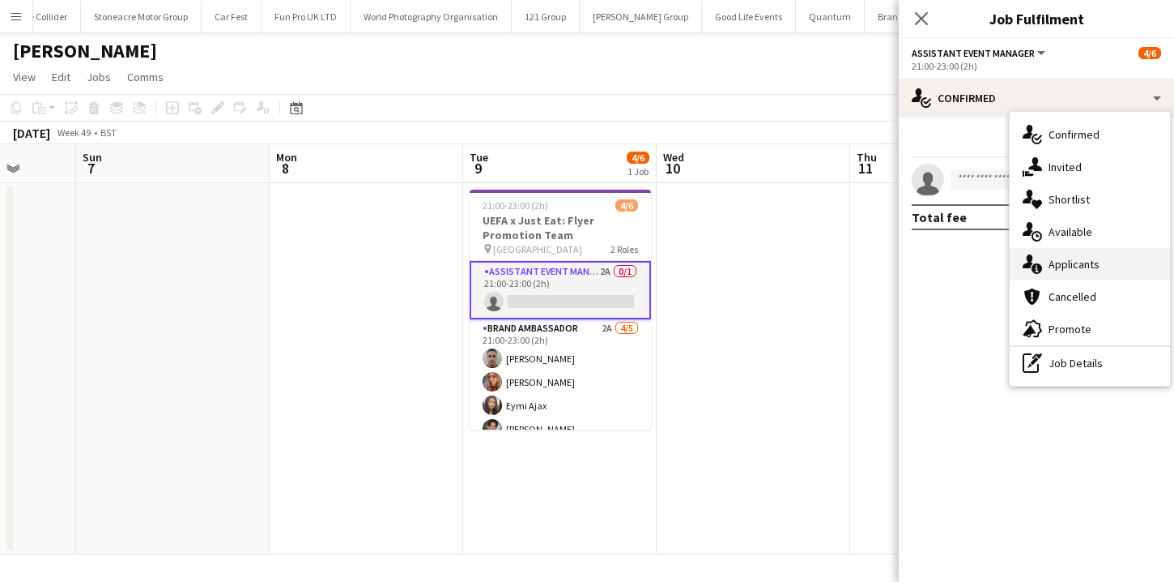
click at [1064, 262] on span "Applicants" at bounding box center [1074, 264] width 51 height 15
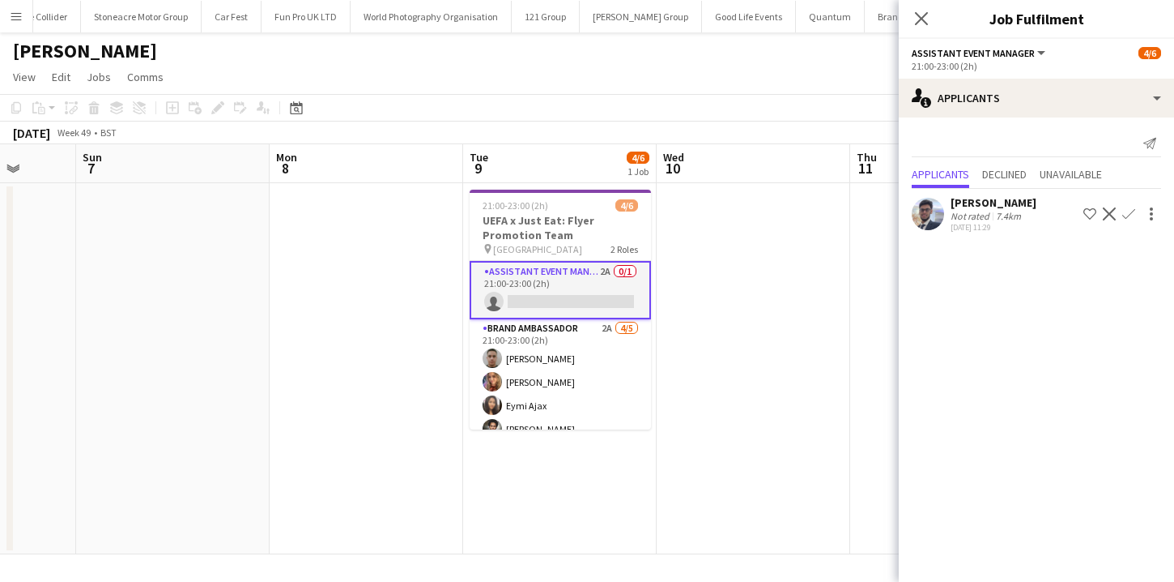
click at [577, 290] on app-card-role "Assistant Event Manager 2A 0/1 21:00-23:00 (2h) single-neutral-actions" at bounding box center [560, 290] width 181 height 58
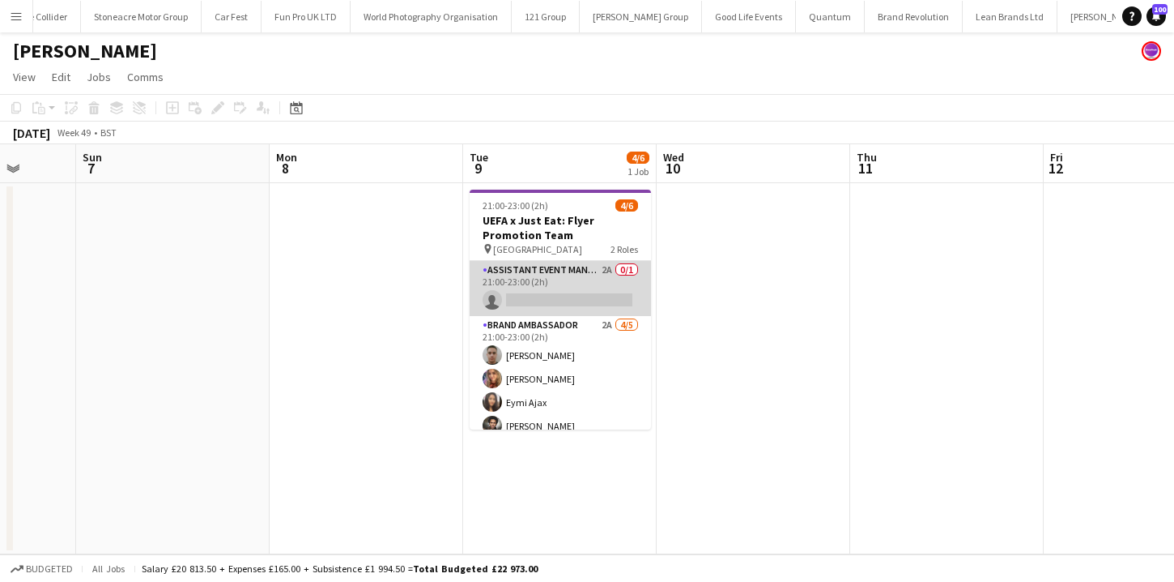
click at [577, 290] on app-card-role "Assistant Event Manager 2A 0/1 21:00-23:00 (2h) single-neutral-actions" at bounding box center [560, 288] width 181 height 55
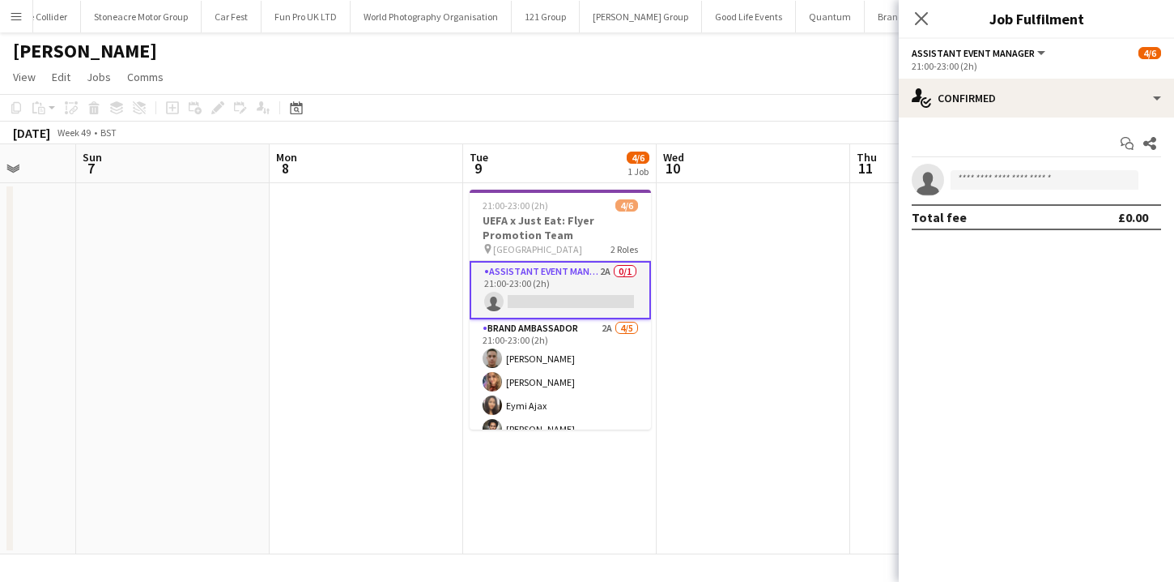
click at [988, 168] on app-invite-slot "single-neutral-actions" at bounding box center [1036, 180] width 275 height 32
click at [987, 180] on input at bounding box center [1045, 179] width 188 height 19
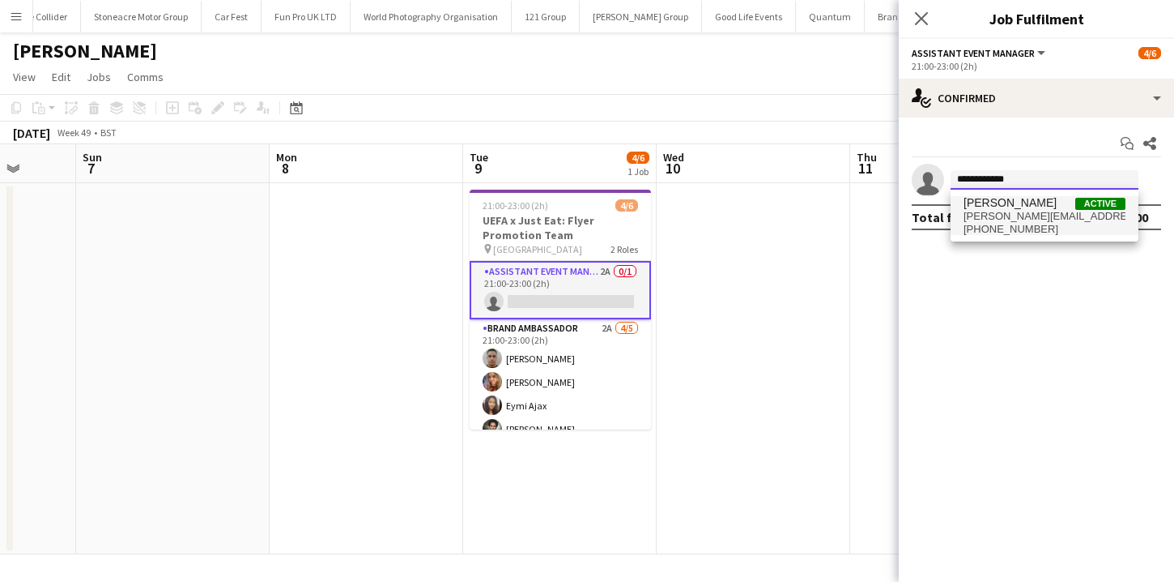
type input "**********"
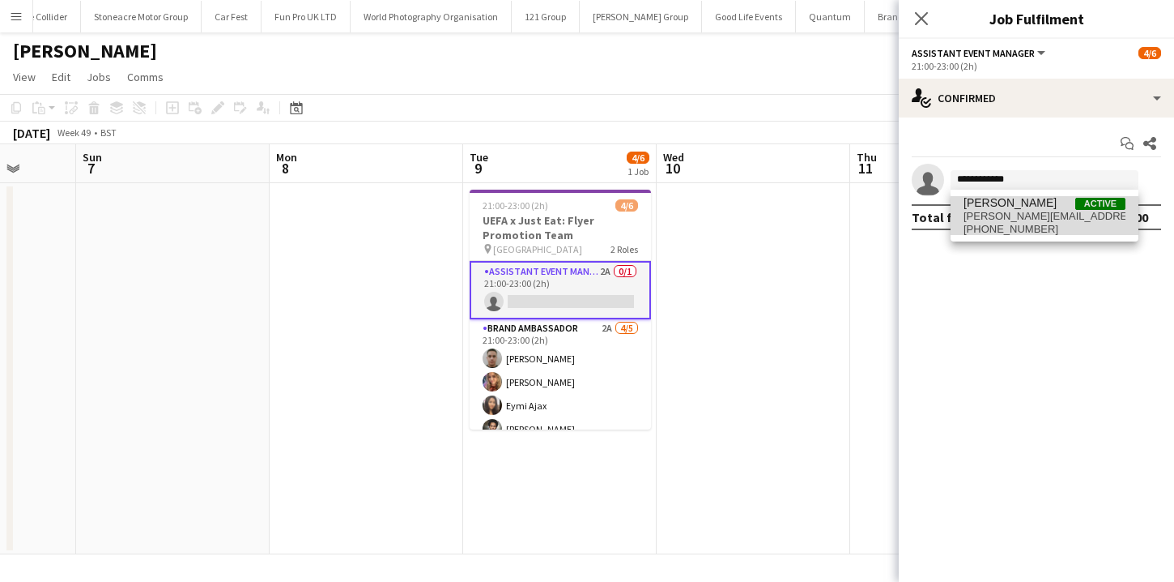
click at [990, 214] on span "jon@montoyamarketing.com" at bounding box center [1045, 216] width 162 height 13
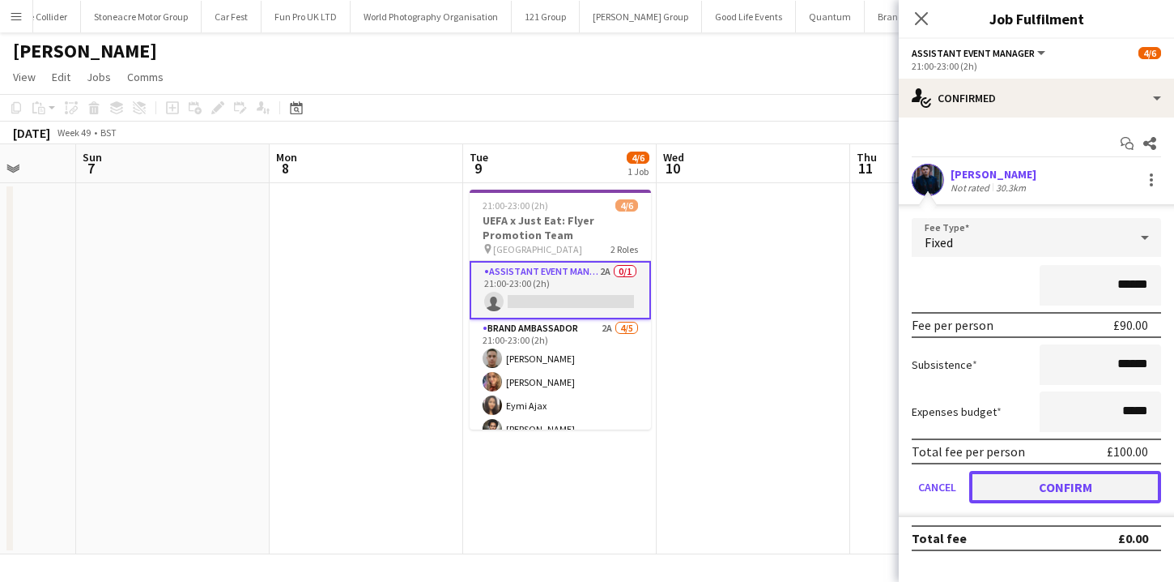
click at [1032, 485] on button "Confirm" at bounding box center [1066, 487] width 192 height 32
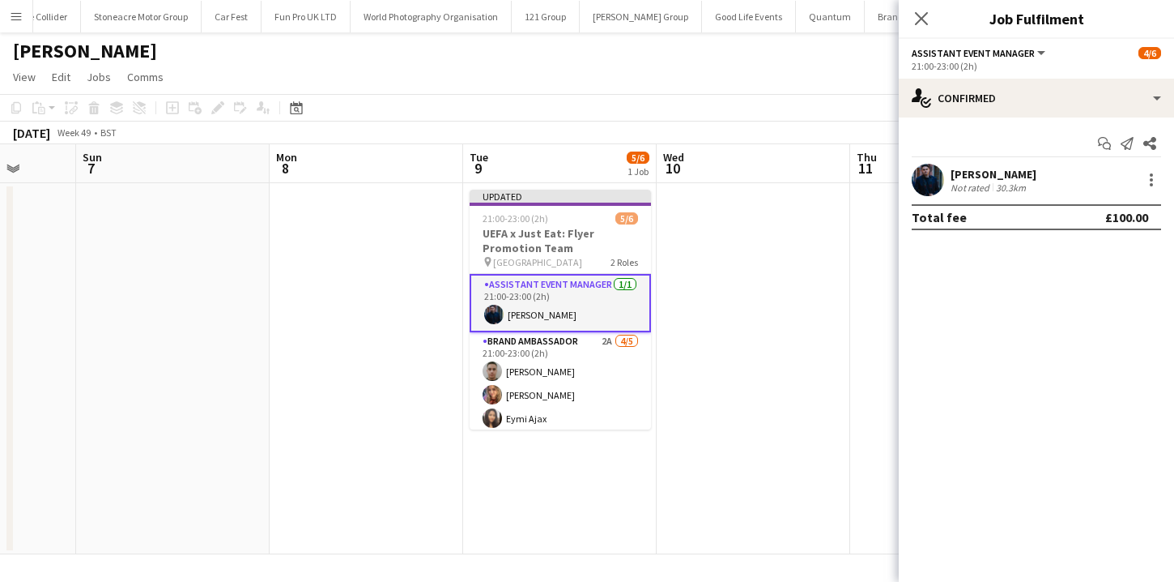
click at [793, 322] on app-date-cell at bounding box center [754, 368] width 194 height 371
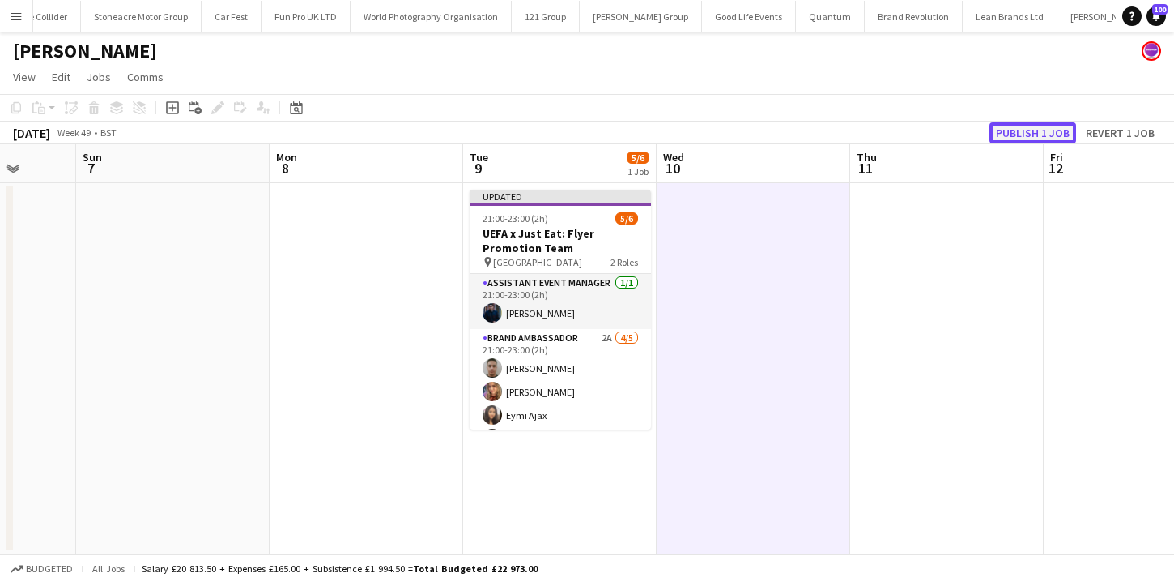
click at [1010, 137] on button "Publish 1 job" at bounding box center [1033, 132] width 87 height 21
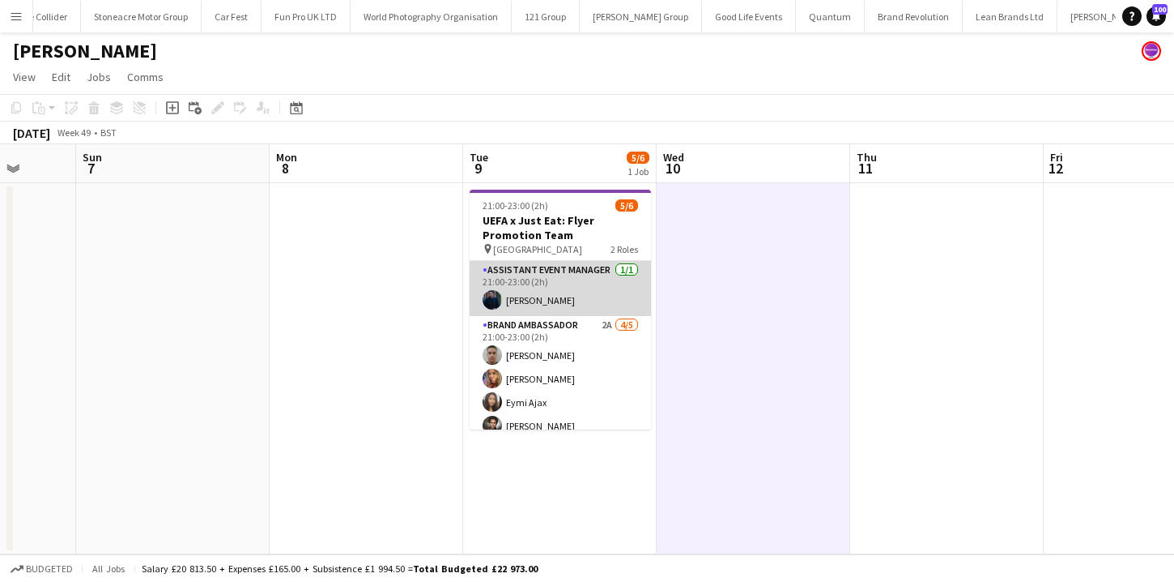
click at [599, 301] on app-card-role "Assistant Event Manager 1/1 21:00-23:00 (2h) Jonathan Montoya" at bounding box center [560, 288] width 181 height 55
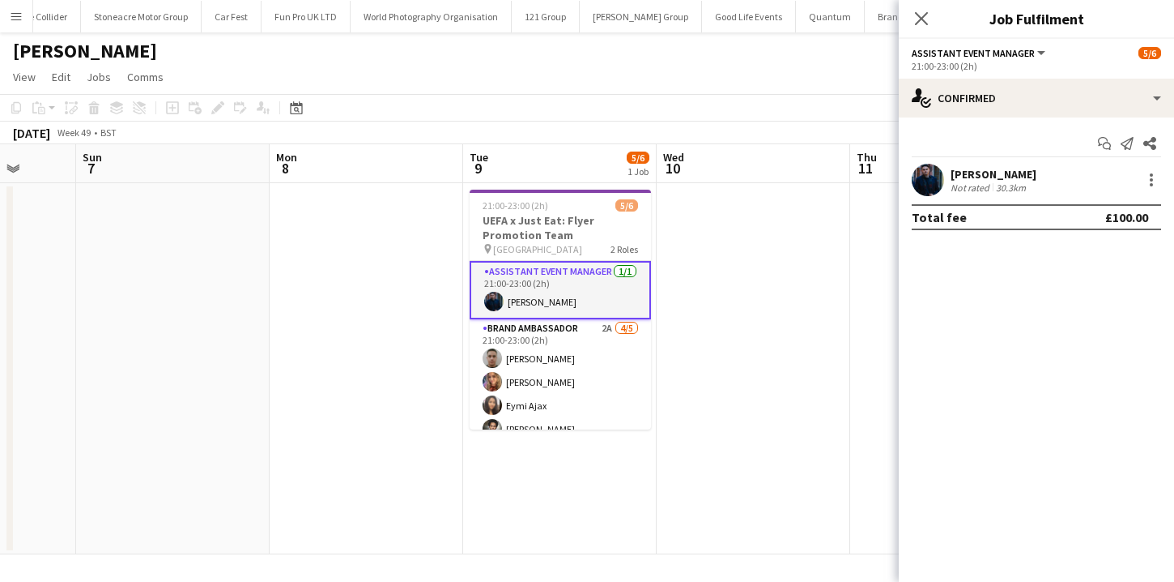
click at [620, 471] on app-date-cell "21:00-23:00 (2h) 5/6 UEFA x Just Eat: Flyer Promotion Team pin Tottenham Hotspu…" at bounding box center [560, 368] width 194 height 371
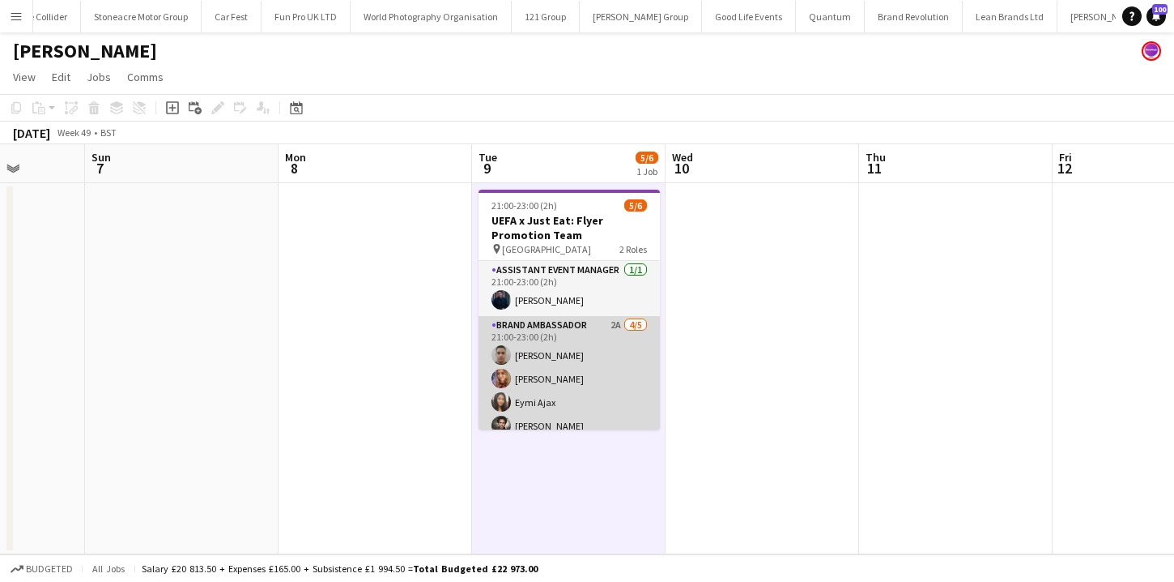
scroll to position [0, 495]
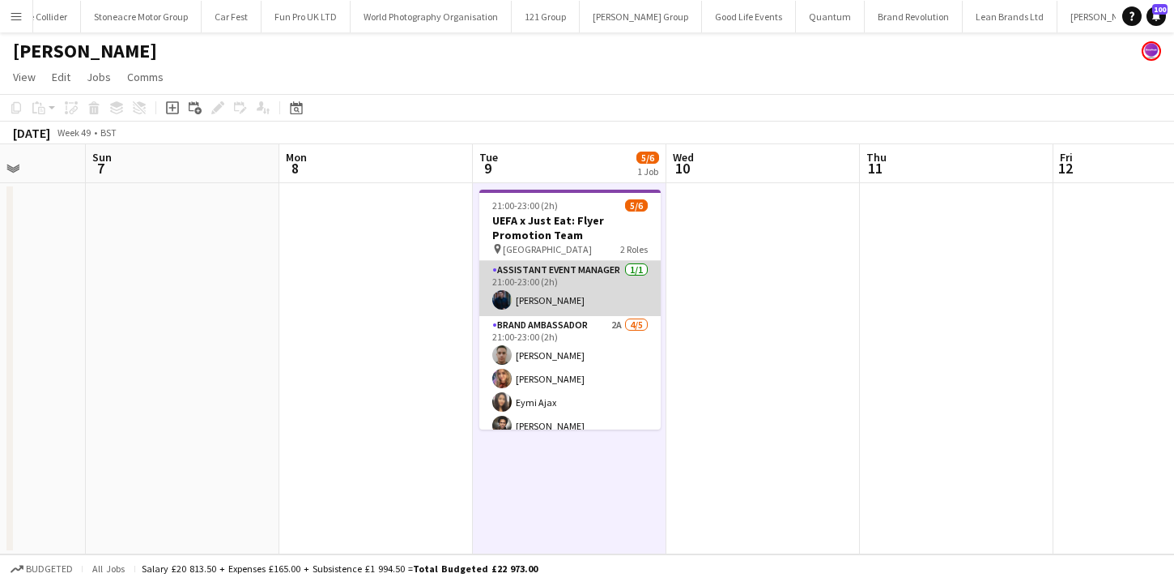
click at [626, 290] on app-card-role "Assistant Event Manager 1/1 21:00-23:00 (2h) Jonathan Montoya" at bounding box center [569, 288] width 181 height 55
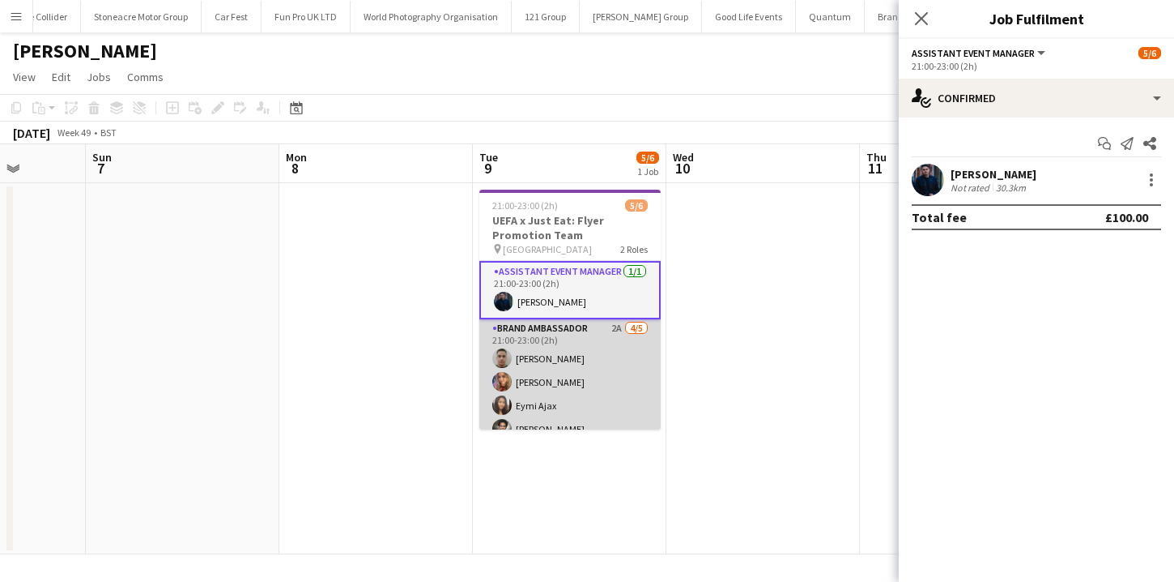
click at [619, 391] on app-card-role "Brand Ambassador 2A 4/5 21:00-23:00 (2h) Bilal Al-atrash Kelly Darcy Eymi Ajax …" at bounding box center [569, 393] width 181 height 149
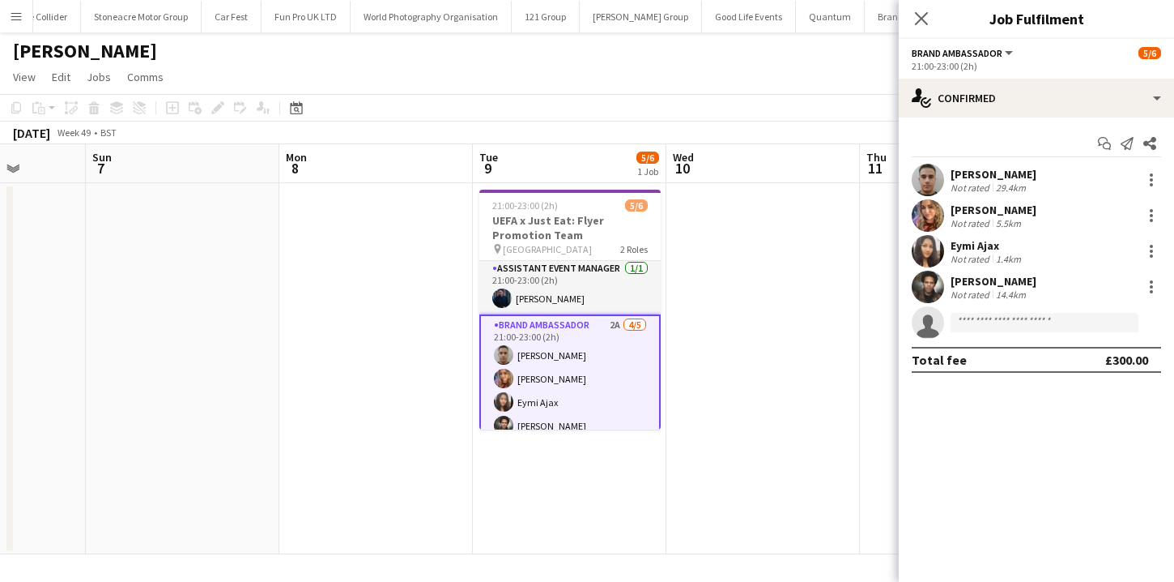
scroll to position [0, 0]
click at [599, 487] on app-date-cell "21:00-23:00 (2h) 5/6 UEFA x Just Eat: Flyer Promotion Team pin Tottenham Hotspu…" at bounding box center [570, 368] width 194 height 371
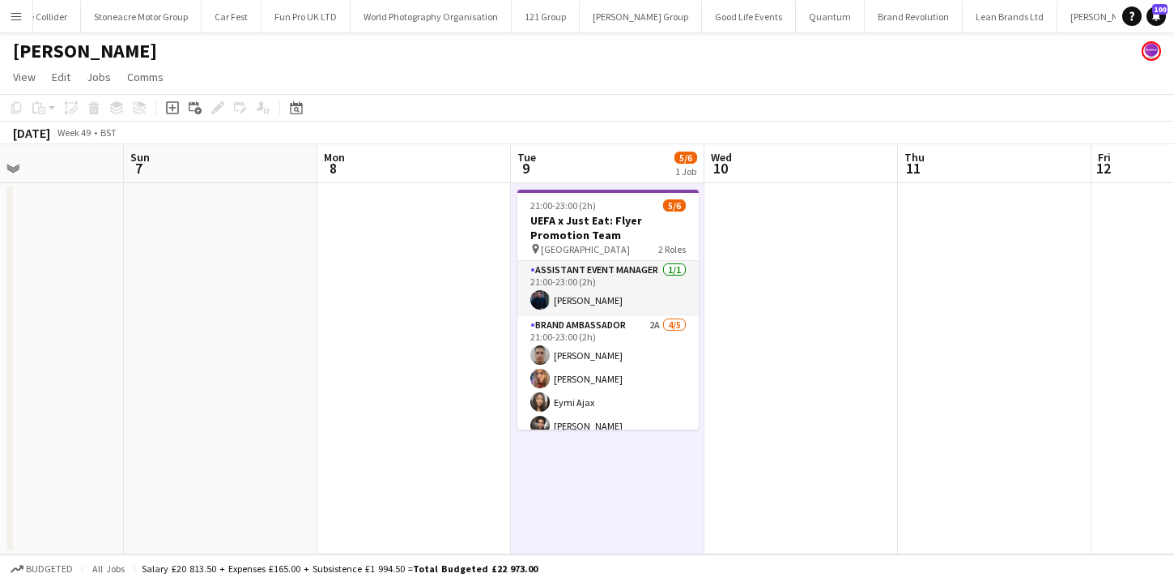
scroll to position [0, 453]
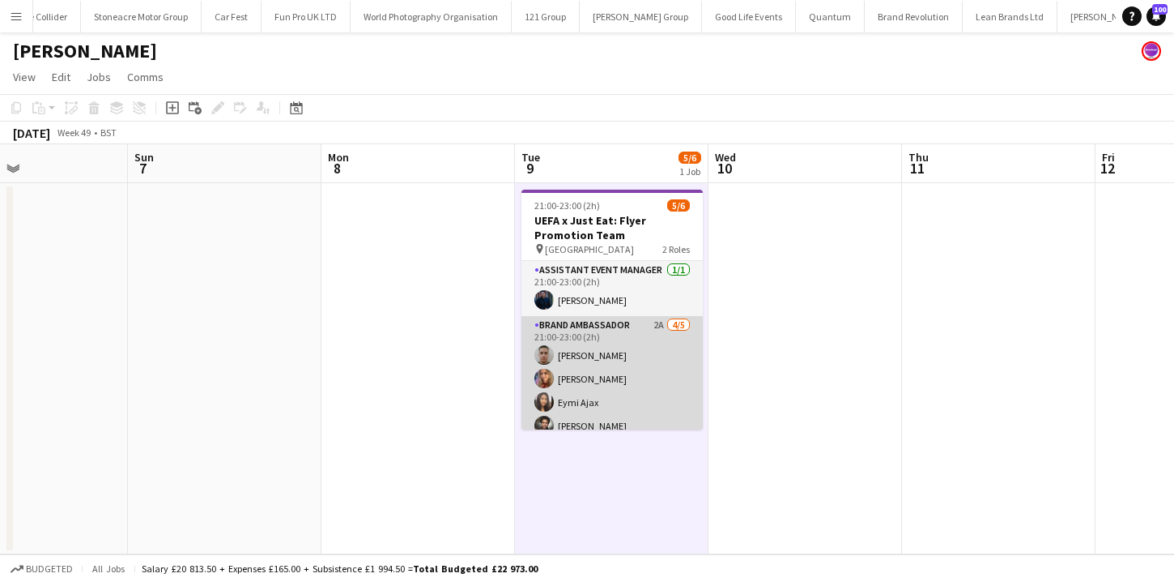
click at [598, 413] on app-card-role "Brand Ambassador 2A 4/5 21:00-23:00 (2h) Bilal Al-atrash Kelly Darcy Eymi Ajax …" at bounding box center [612, 390] width 181 height 149
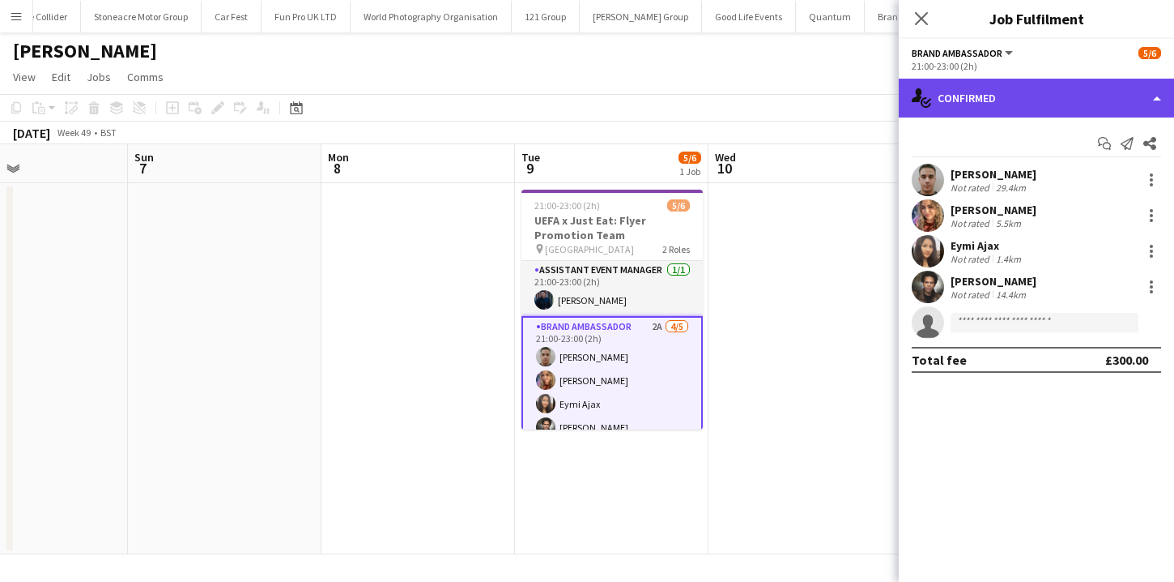
click at [1026, 99] on div "single-neutral-actions-check-2 Confirmed" at bounding box center [1036, 98] width 275 height 39
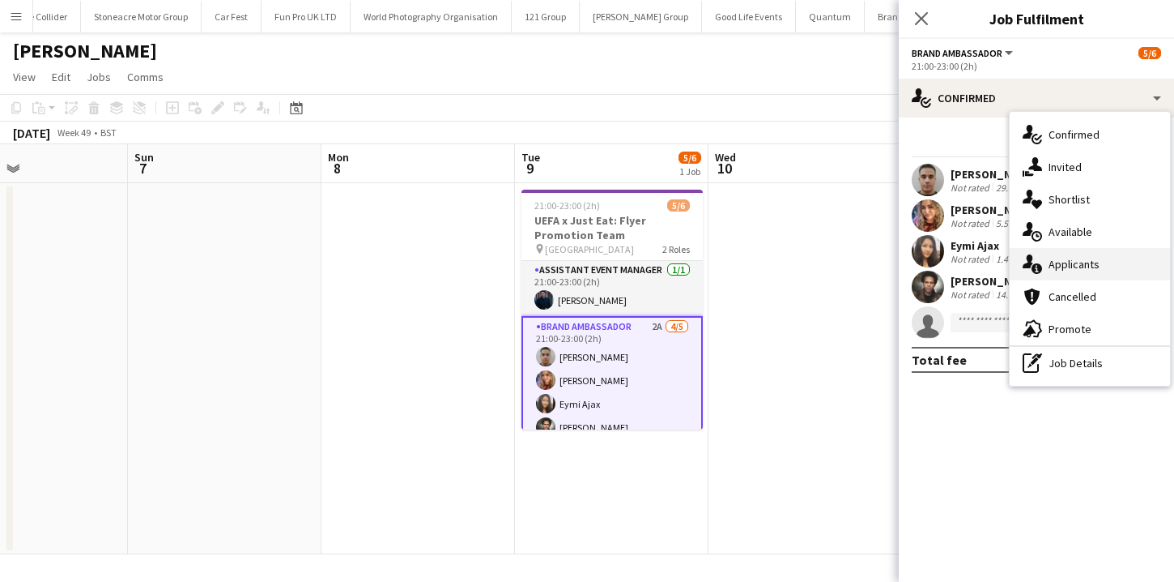
click at [1072, 252] on div "single-neutral-actions-information Applicants" at bounding box center [1090, 264] width 160 height 32
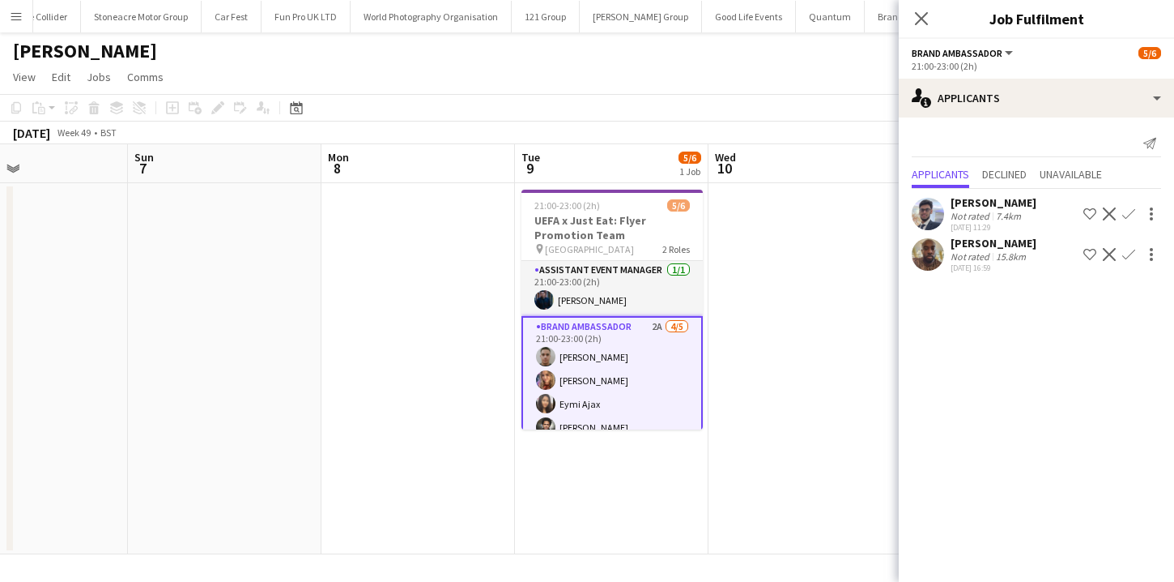
click at [801, 395] on app-date-cell at bounding box center [806, 368] width 194 height 371
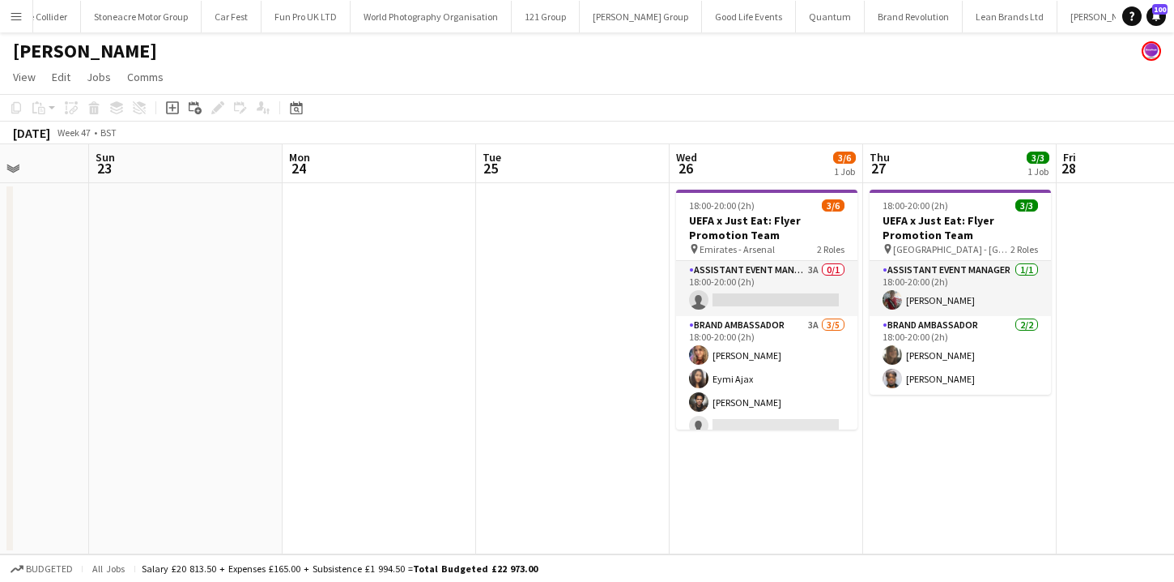
scroll to position [0, 497]
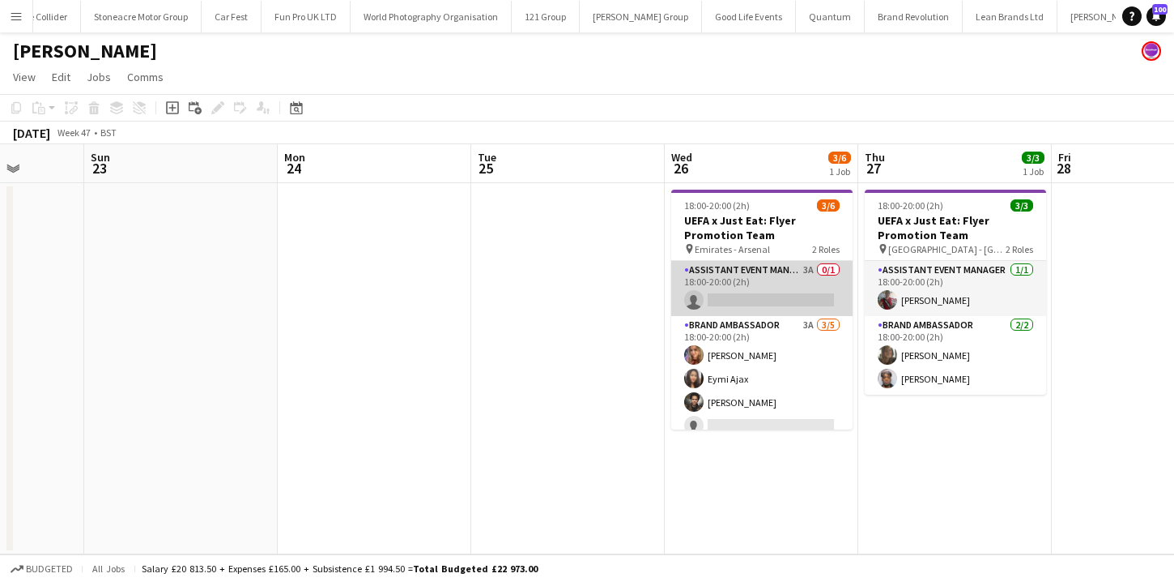
click at [798, 296] on app-card-role "Assistant Event Manager 3A 0/1 18:00-20:00 (2h) single-neutral-actions" at bounding box center [761, 288] width 181 height 55
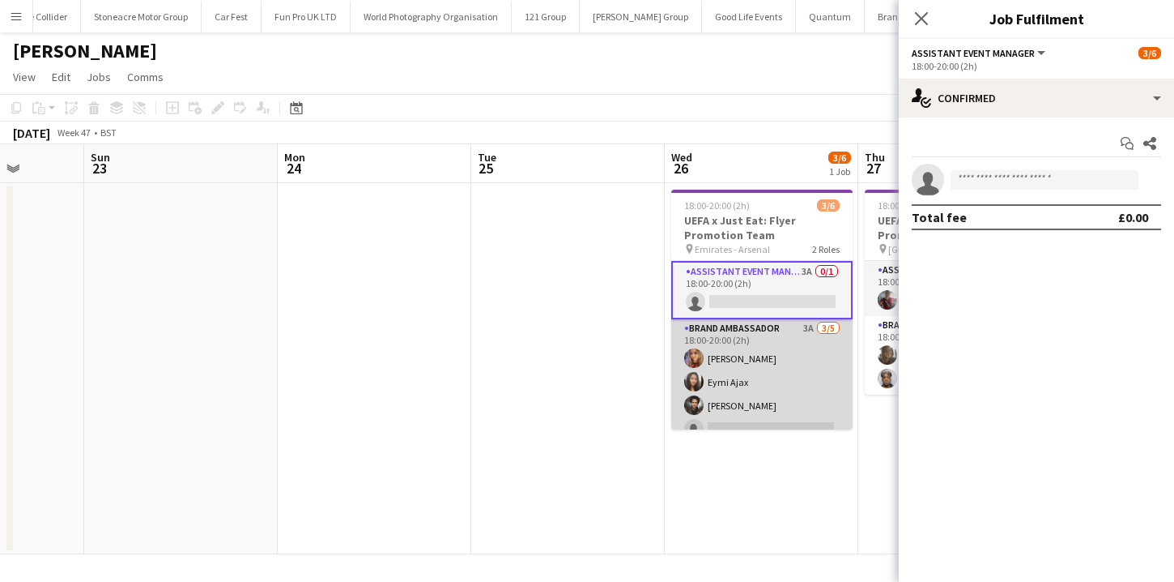
scroll to position [39, 0]
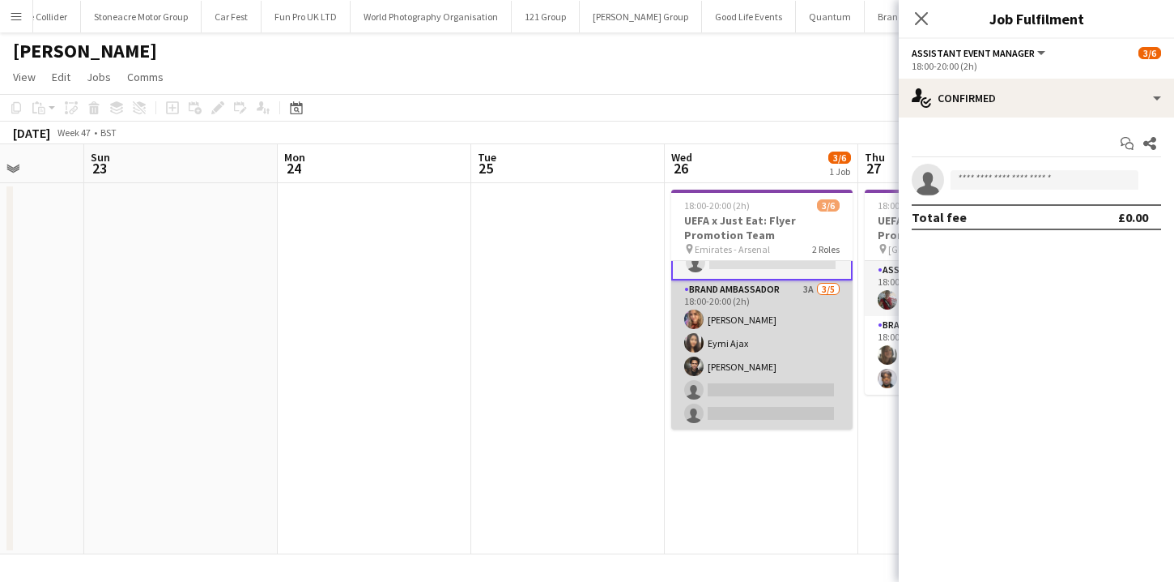
click at [786, 394] on app-card-role "Brand Ambassador 3A 3/5 18:00-20:00 (2h) Kelly Darcy Eymi Ajax Jade Willis sing…" at bounding box center [761, 354] width 181 height 149
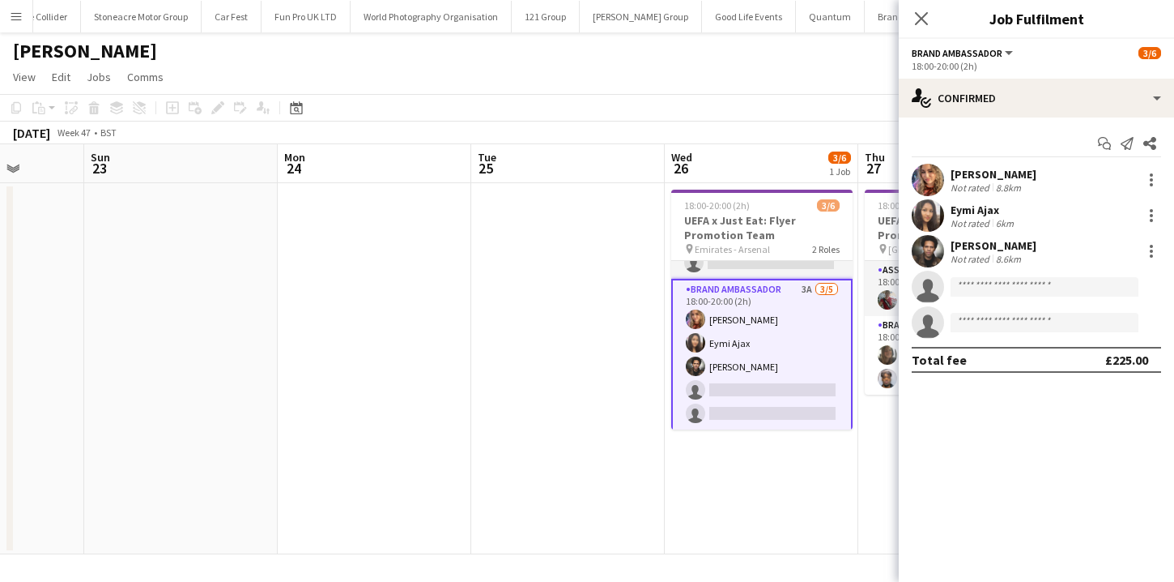
click at [583, 377] on app-date-cell at bounding box center [568, 368] width 194 height 371
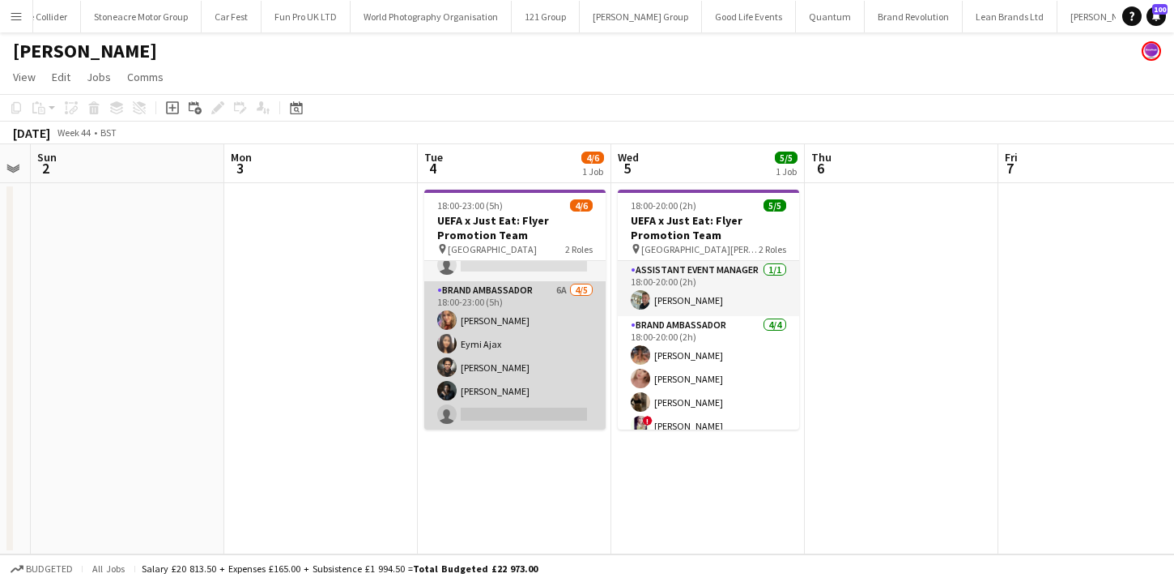
scroll to position [36, 0]
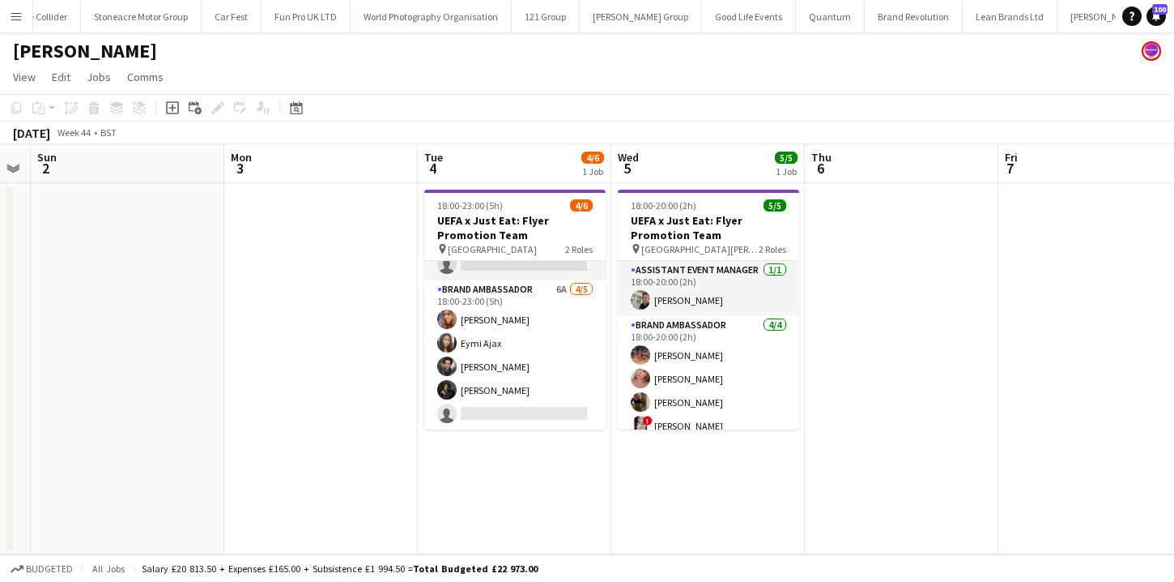
click at [10, 18] on app-icon "Menu" at bounding box center [16, 16] width 13 height 13
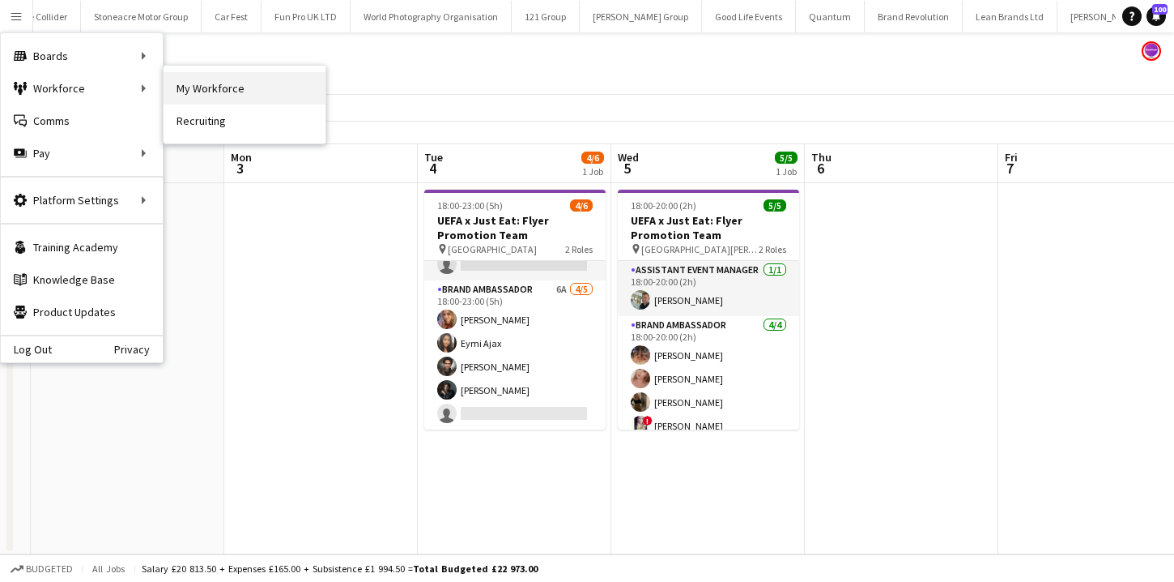
click at [177, 98] on link "My Workforce" at bounding box center [245, 88] width 162 height 32
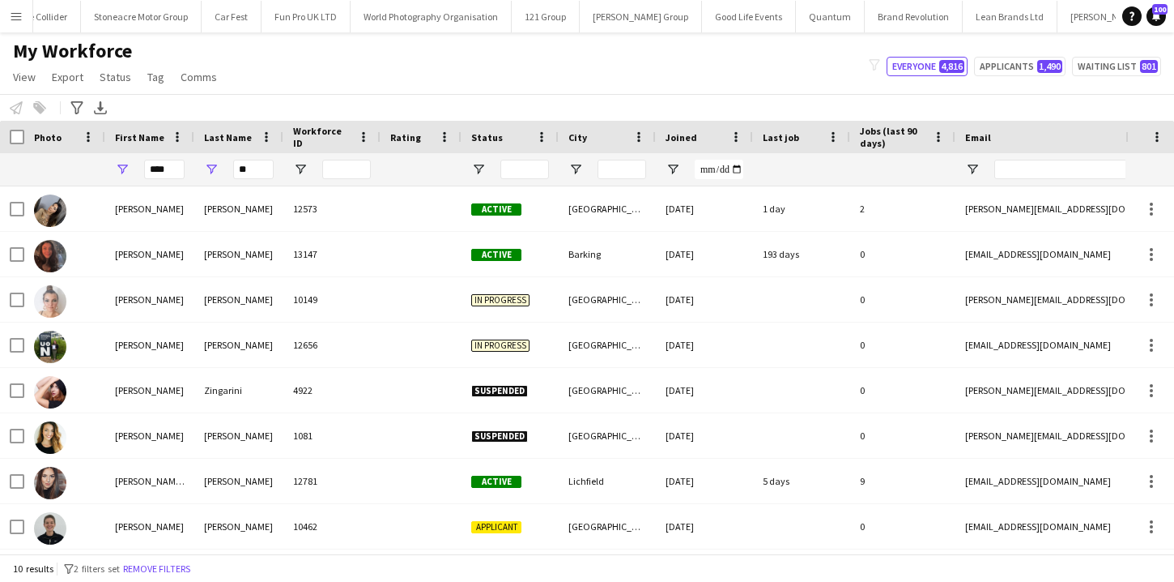
click at [139, 565] on button "Remove filters" at bounding box center [157, 569] width 74 height 18
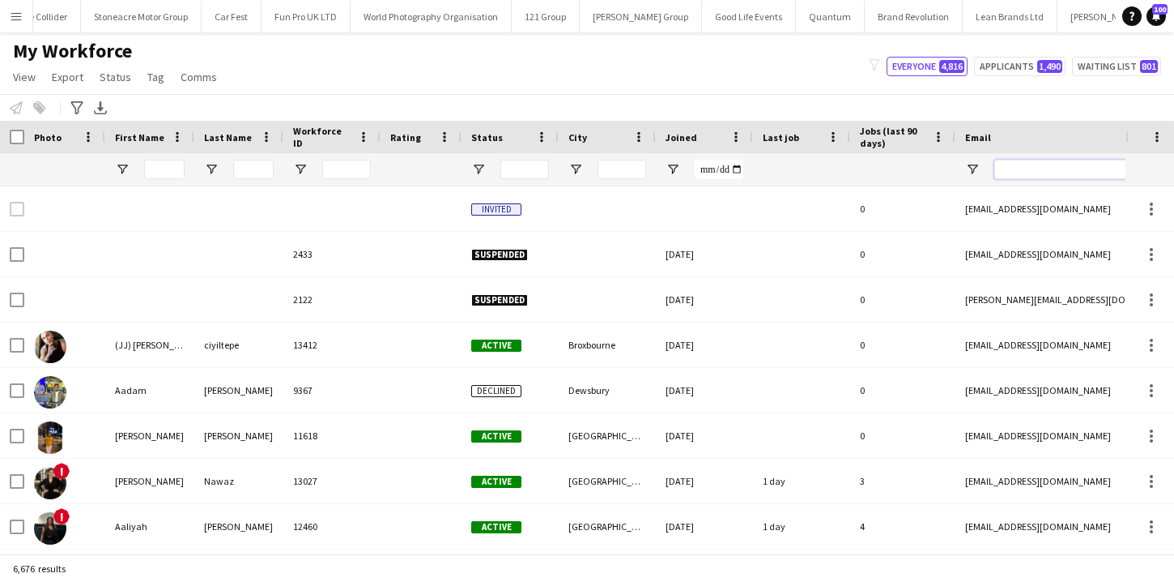
click at [1054, 176] on input "Email Filter Input" at bounding box center [1132, 169] width 275 height 19
paste input "**********"
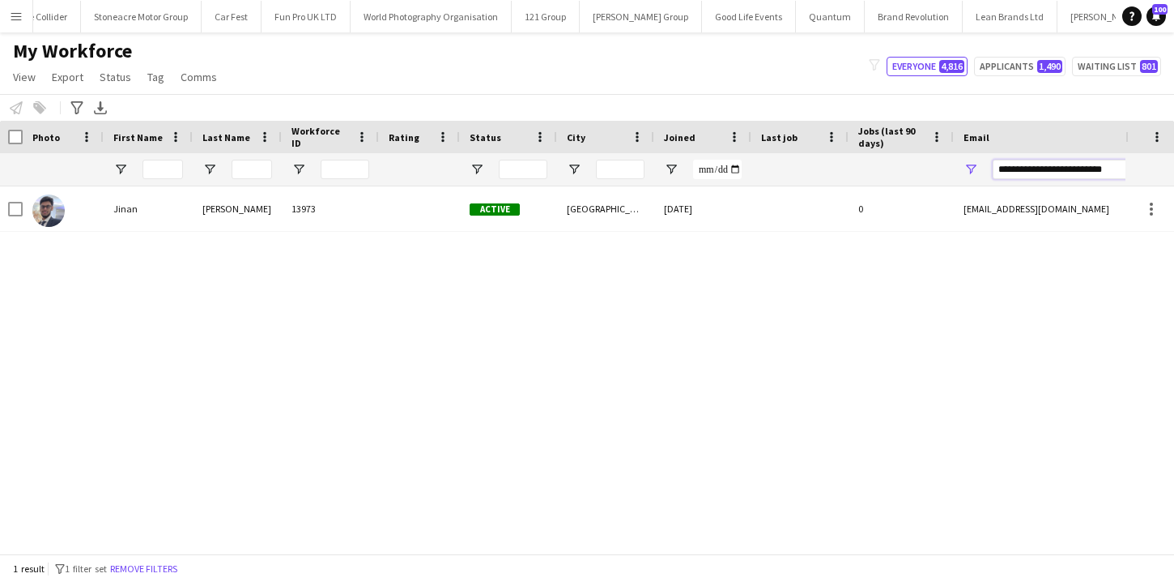
type input "**********"
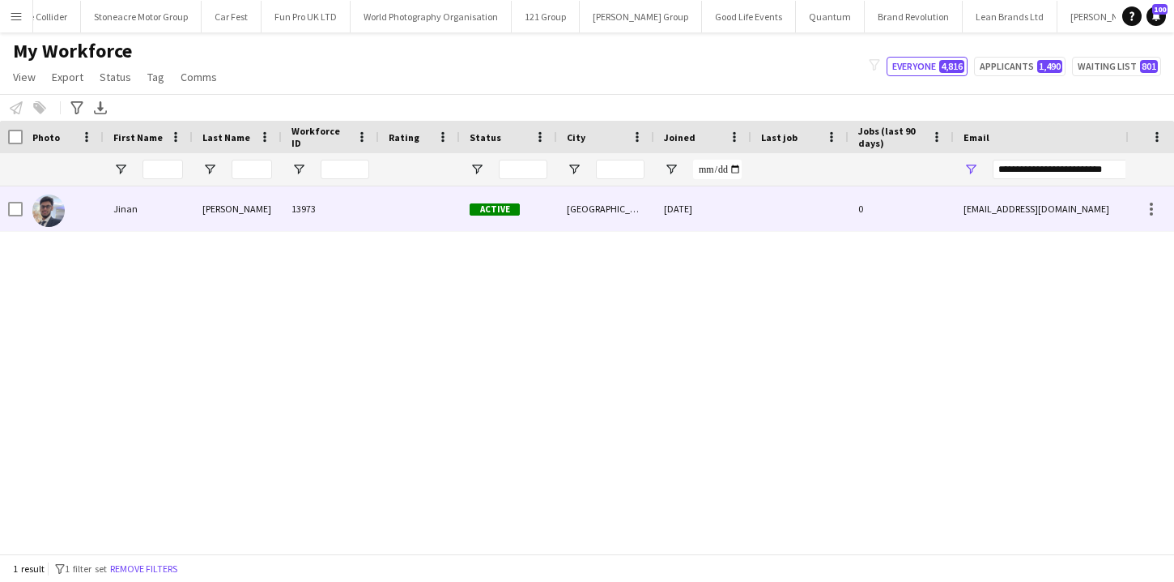
click at [759, 203] on div at bounding box center [800, 208] width 97 height 45
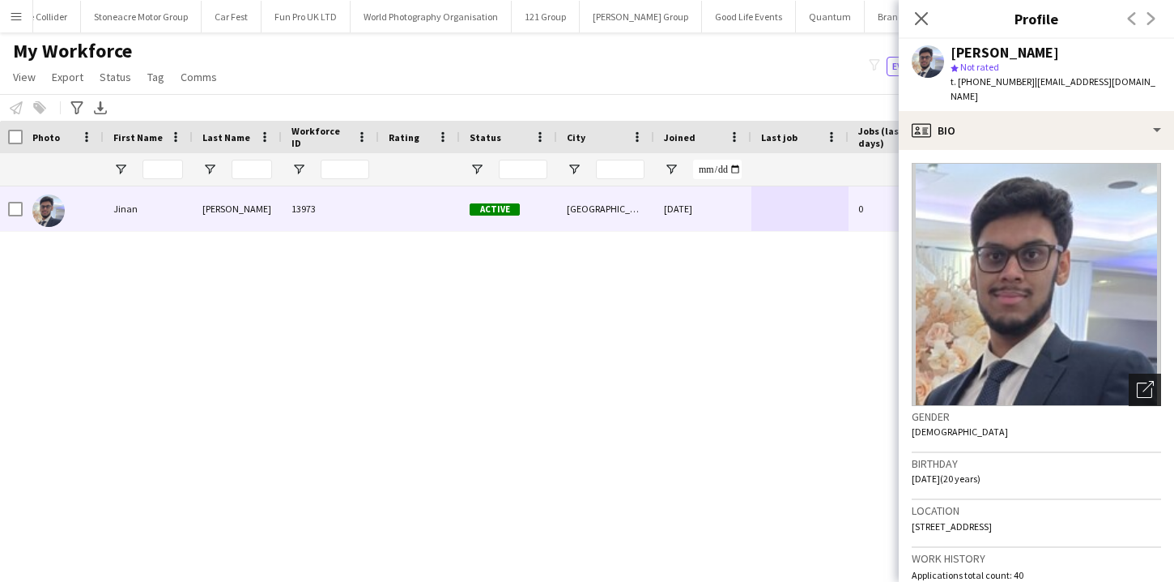
click at [1151, 381] on icon "Open photos pop-in" at bounding box center [1145, 389] width 17 height 17
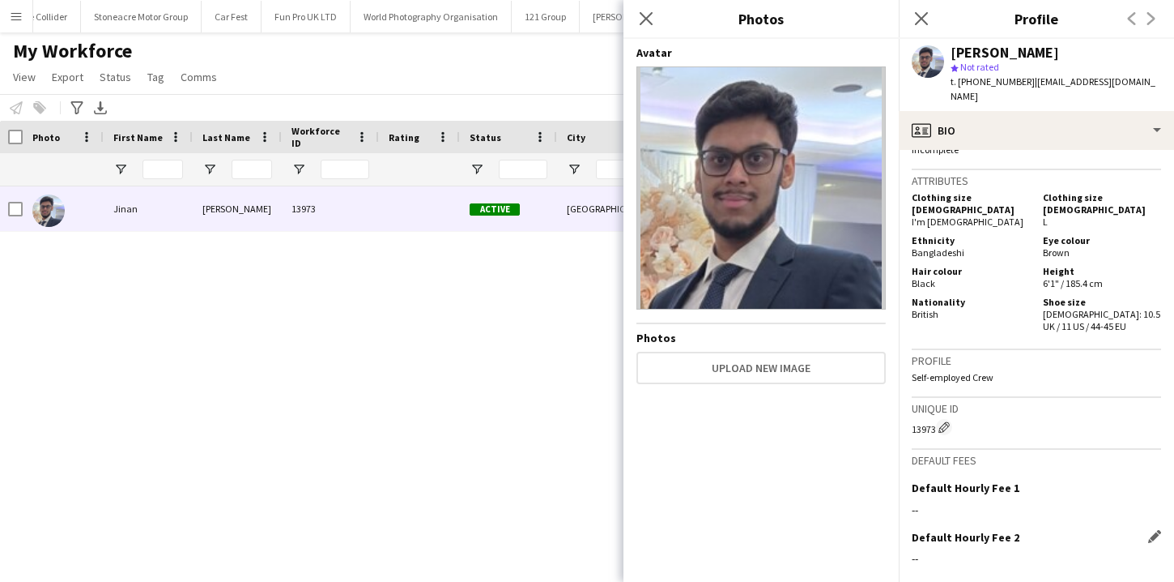
scroll to position [913, 0]
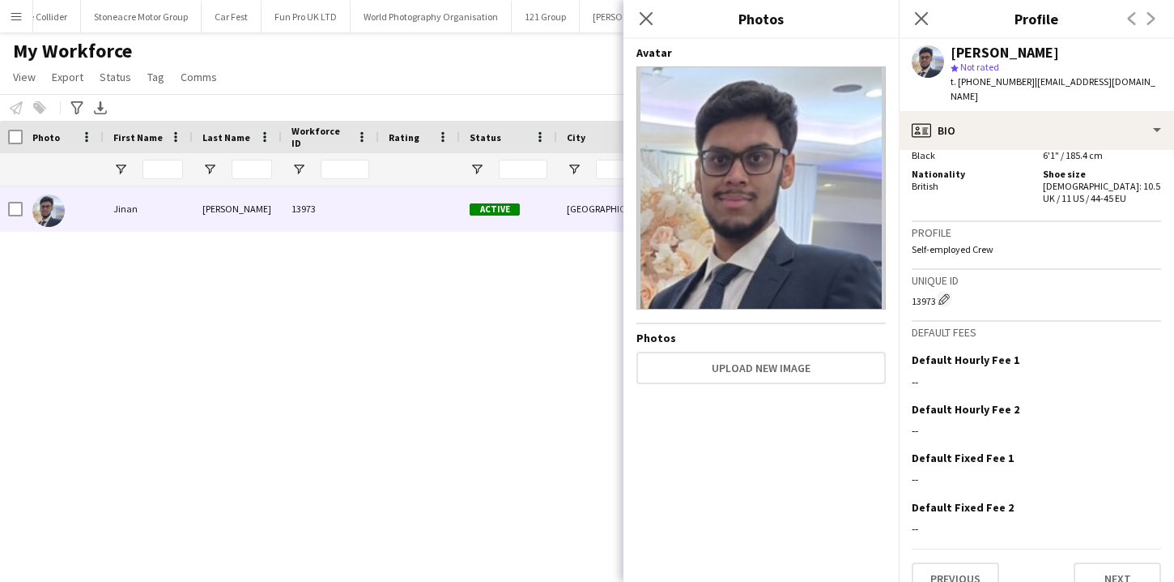
click at [1124, 571] on app-crew-profile-bio "Open photos pop-in Gender Male Birthday 15-10-2004 (20 years) Location N7 9HT, …" at bounding box center [1036, 366] width 275 height 432
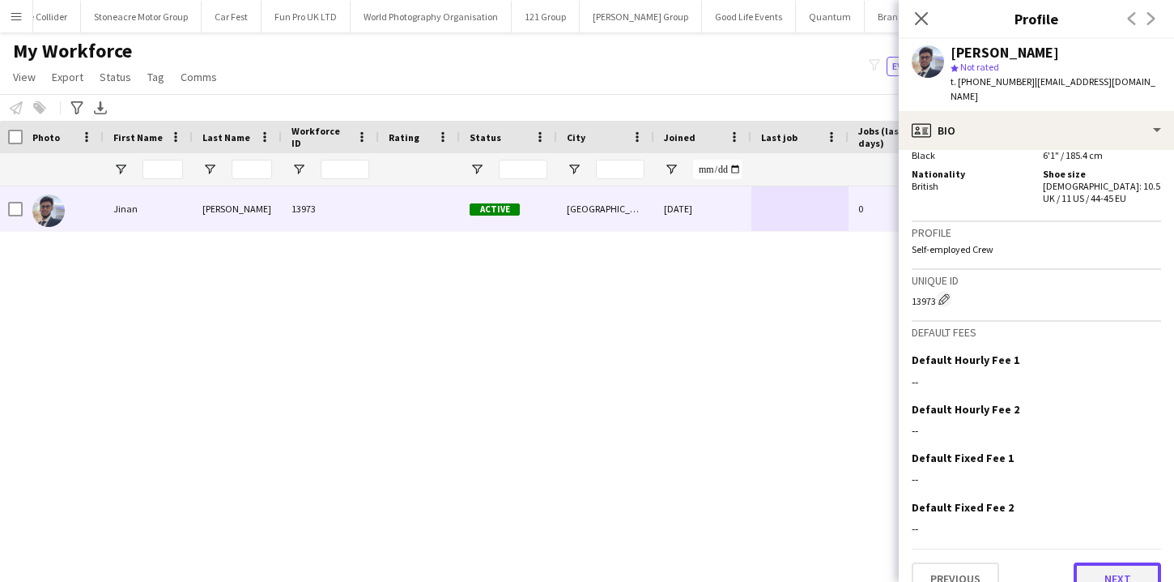
click at [1122, 562] on button "Next" at bounding box center [1117, 578] width 87 height 32
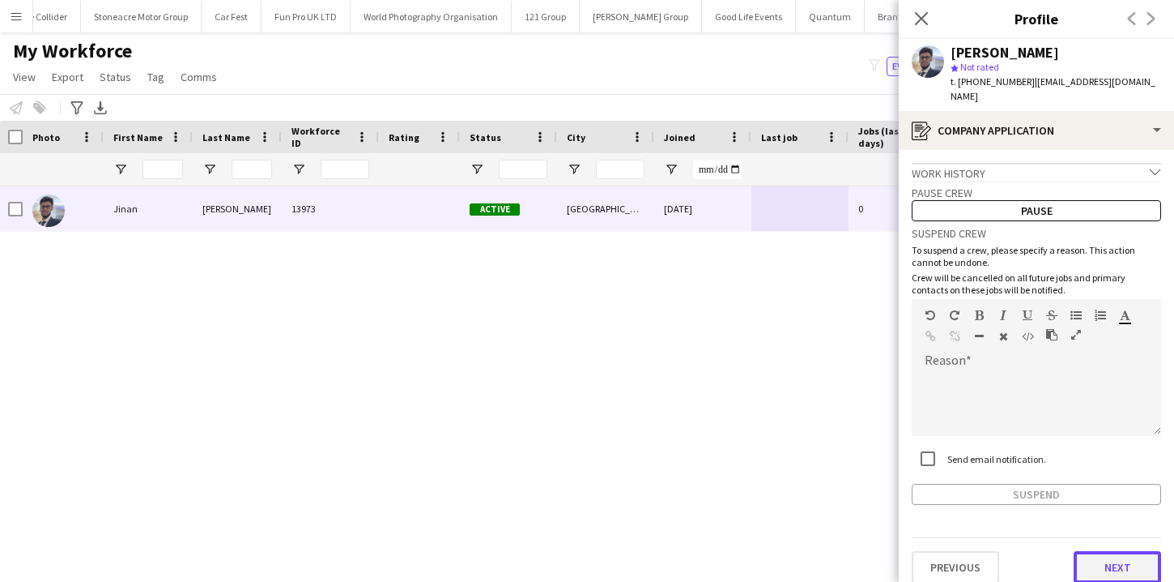
click at [1126, 551] on button "Next" at bounding box center [1117, 567] width 87 height 32
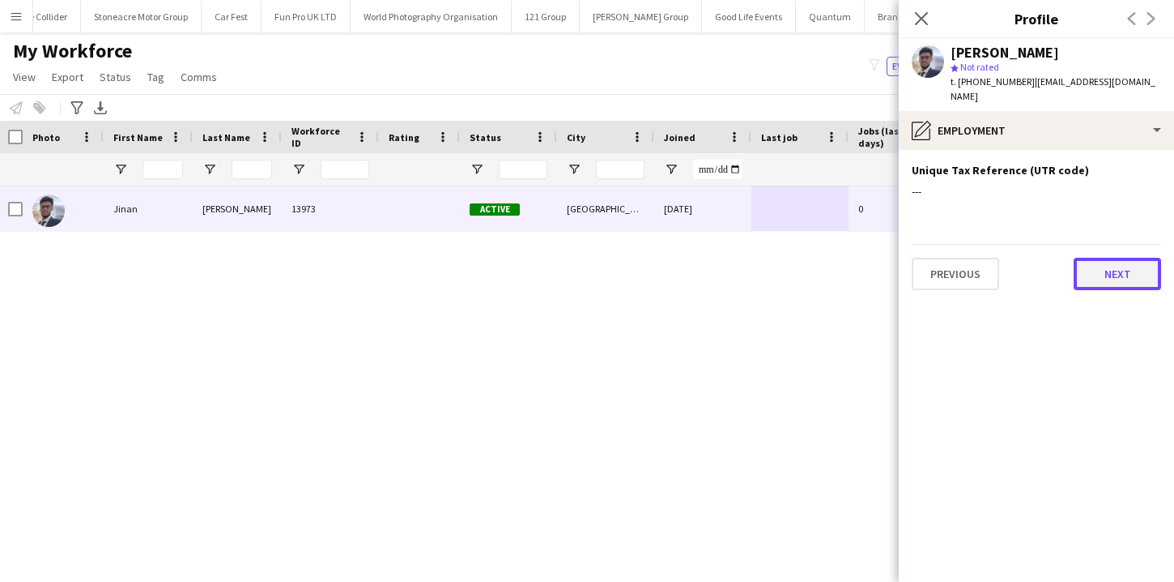
click at [1133, 258] on button "Next" at bounding box center [1117, 274] width 87 height 32
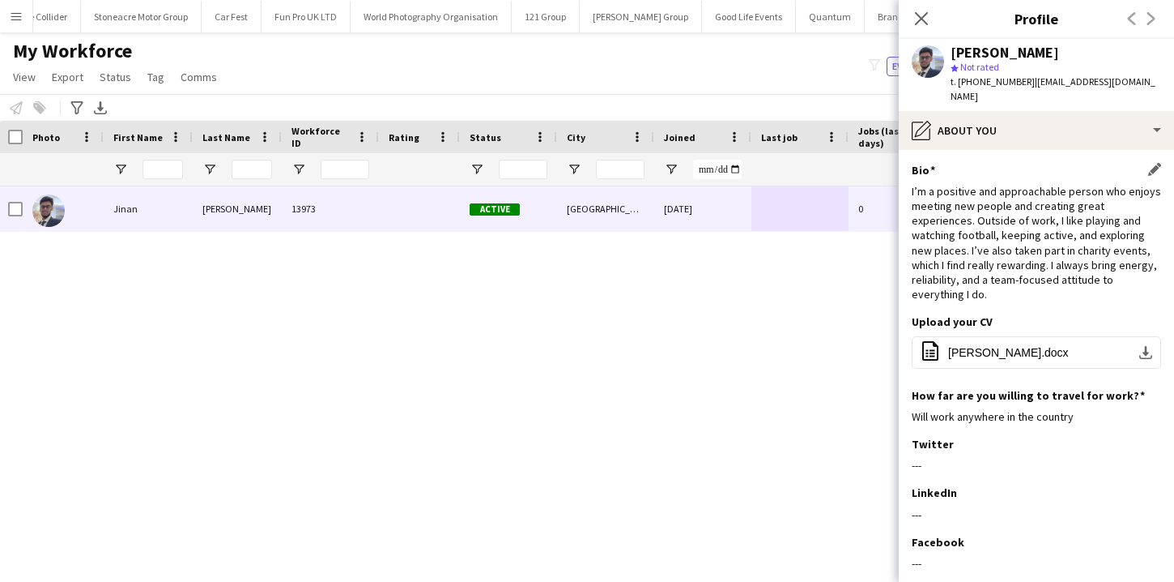
click at [1122, 249] on div "I’m a positive and approachable person who enjoys meeting new people and creati…" at bounding box center [1036, 243] width 249 height 118
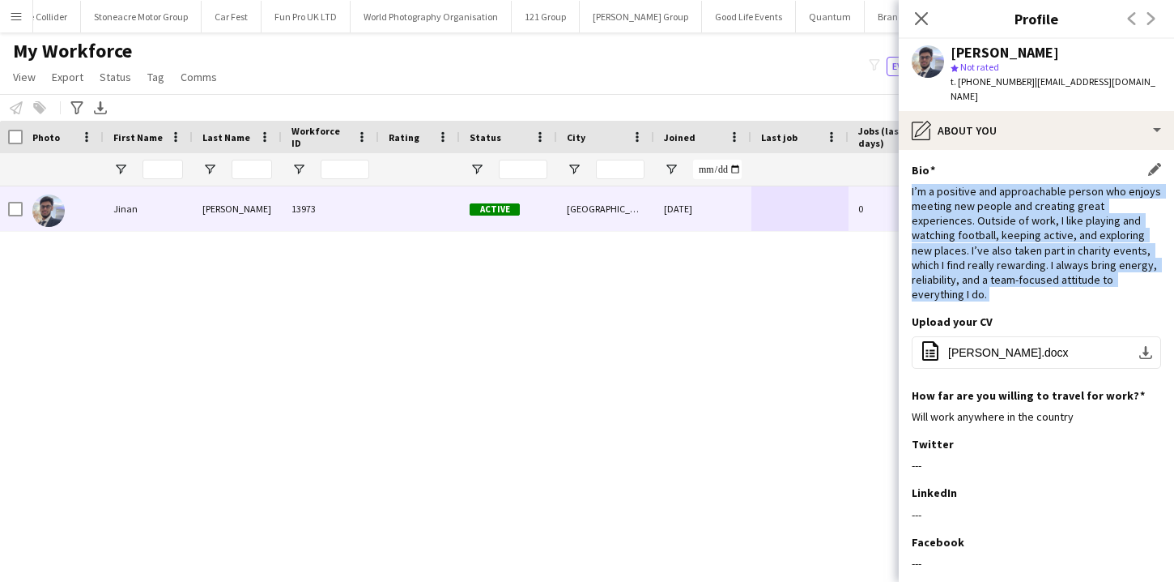
click at [1122, 249] on div "I’m a positive and approachable person who enjoys meeting new people and creati…" at bounding box center [1036, 243] width 249 height 118
click at [1122, 262] on div "I’m a positive and approachable person who enjoys meeting new people and creati…" at bounding box center [1036, 243] width 249 height 118
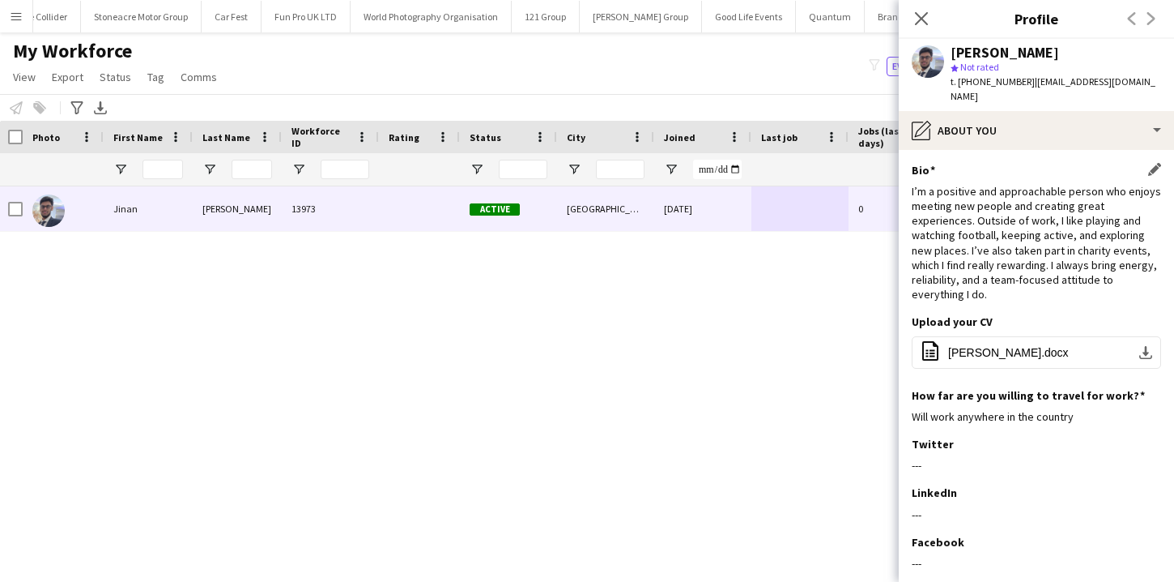
click at [1122, 262] on div "I’m a positive and approachable person who enjoys meeting new people and creati…" at bounding box center [1036, 243] width 249 height 118
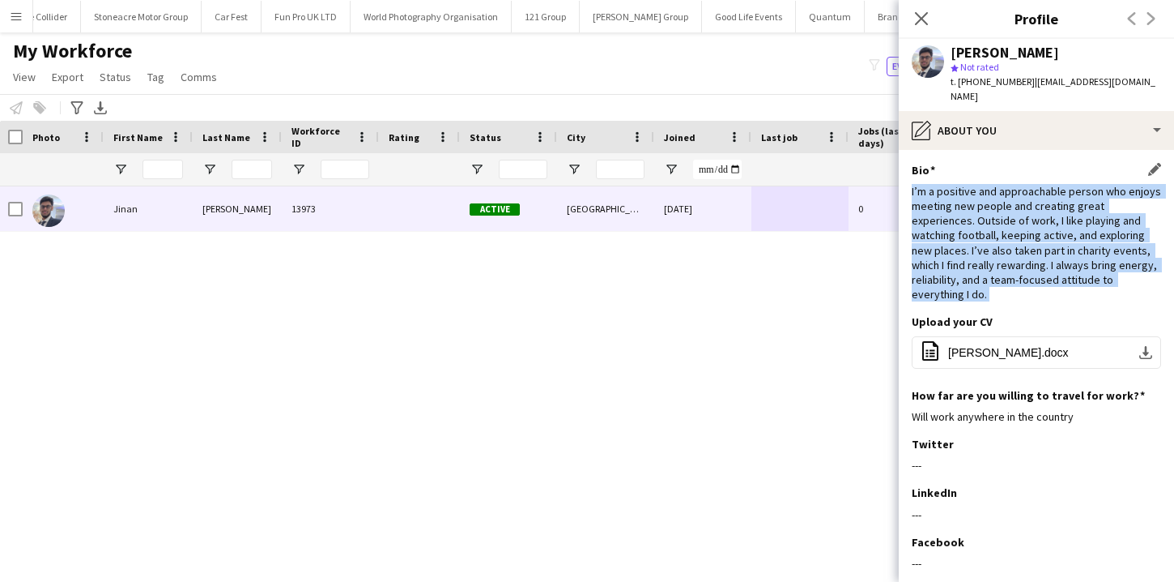
click at [1122, 262] on div "I’m a positive and approachable person who enjoys meeting new people and creati…" at bounding box center [1036, 243] width 249 height 118
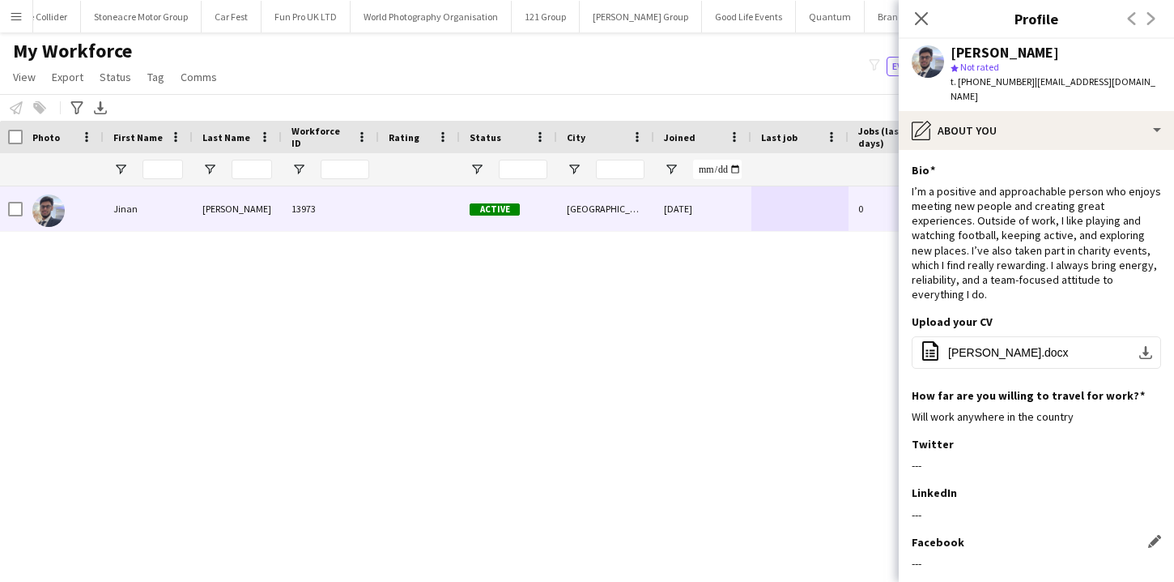
scroll to position [113, 0]
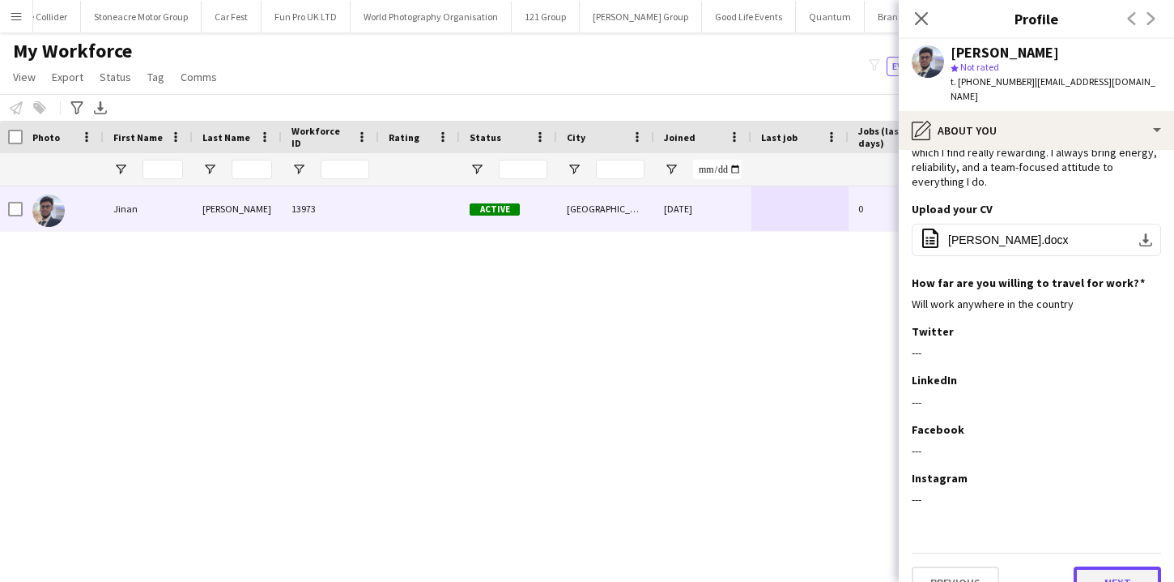
click at [1108, 566] on button "Next" at bounding box center [1117, 582] width 87 height 32
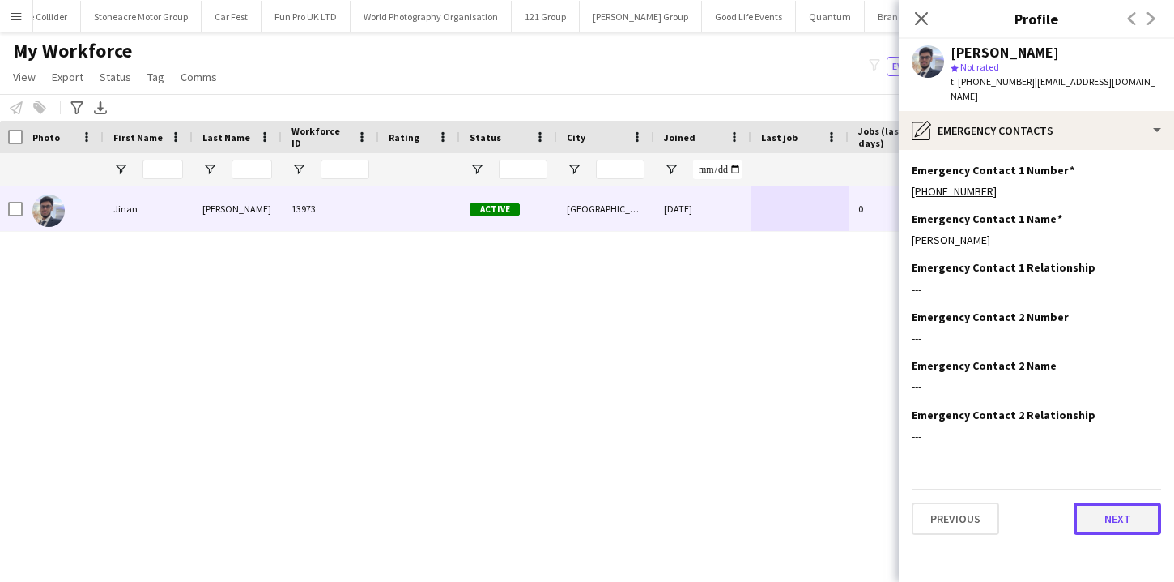
click at [1108, 502] on button "Next" at bounding box center [1117, 518] width 87 height 32
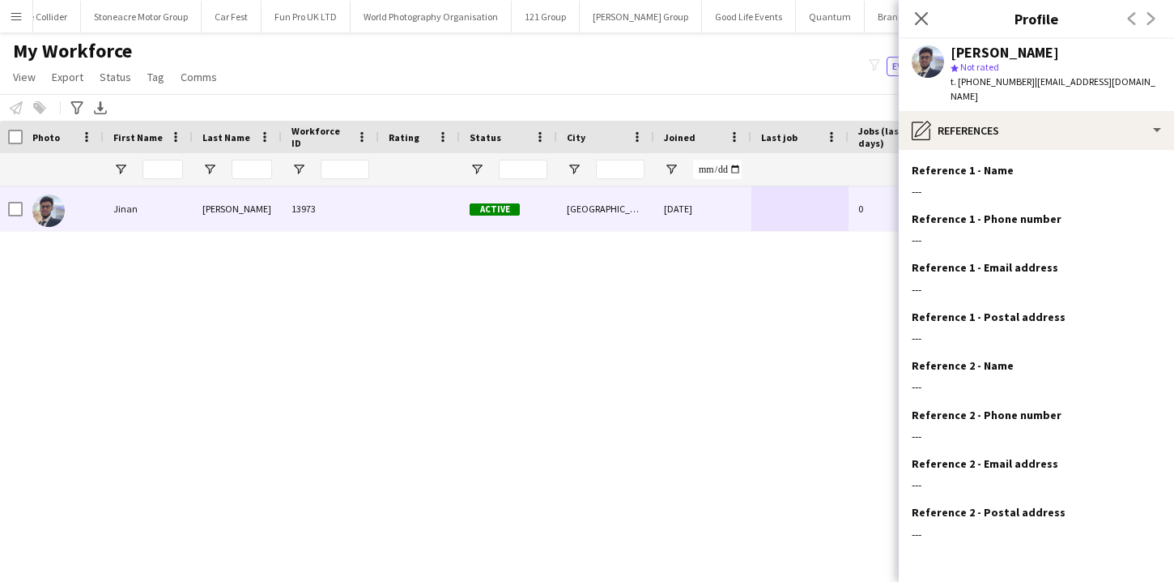
click at [842, 309] on div "Jinan Chowdhury 13973 Active London 20-08-2025 0 jinanchowdhury10@gmail.com +44…" at bounding box center [563, 369] width 1126 height 367
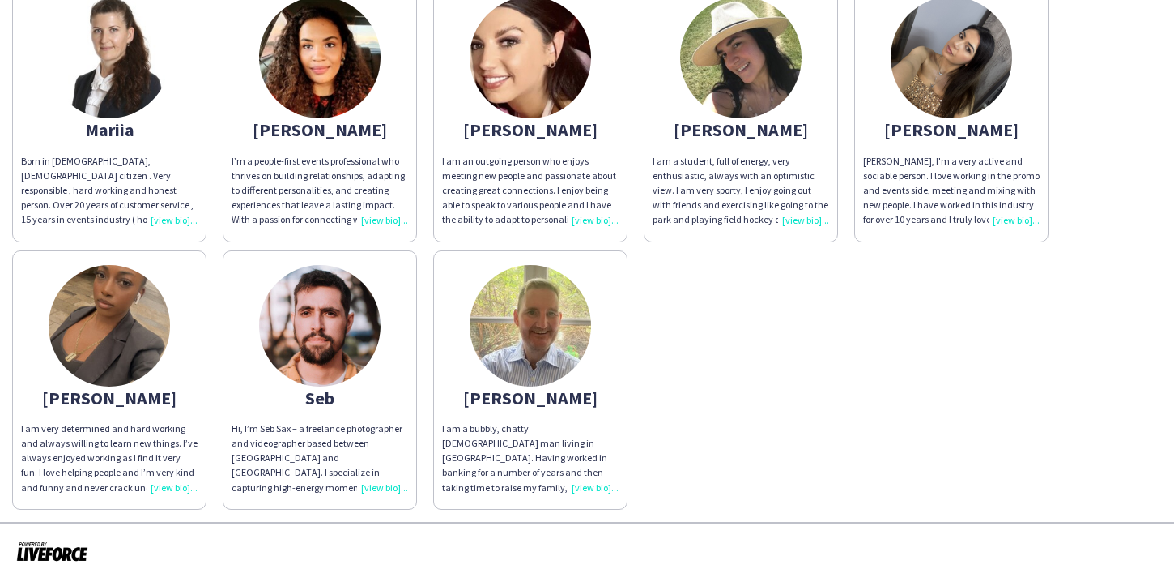
scroll to position [639, 0]
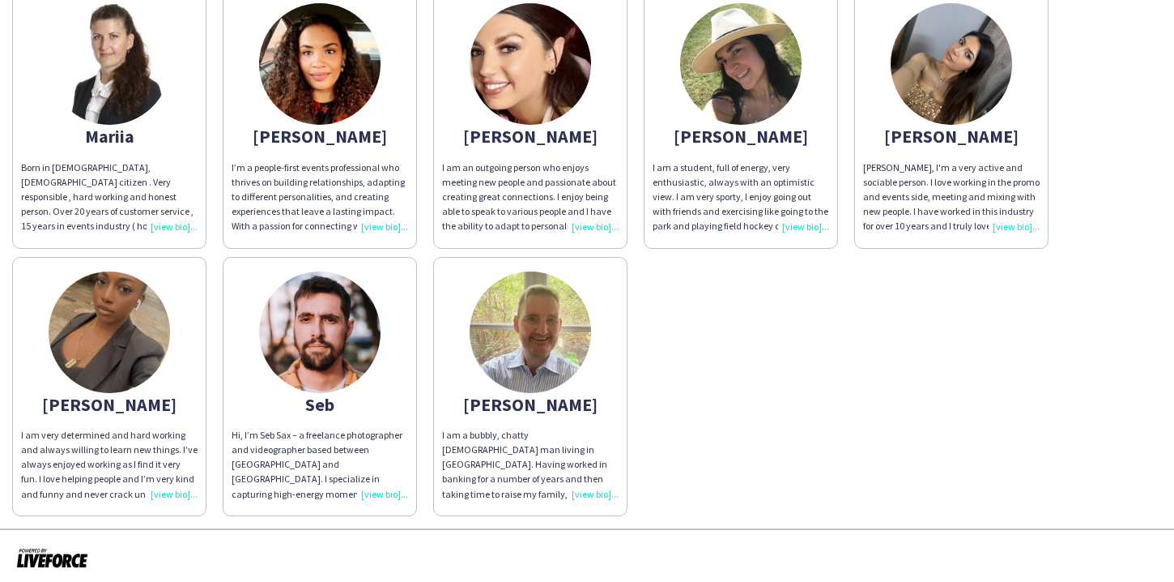
click at [1016, 231] on div "Hiya, I'm a very active and sociable person. I love working in the promo and ev…" at bounding box center [951, 197] width 177 height 74
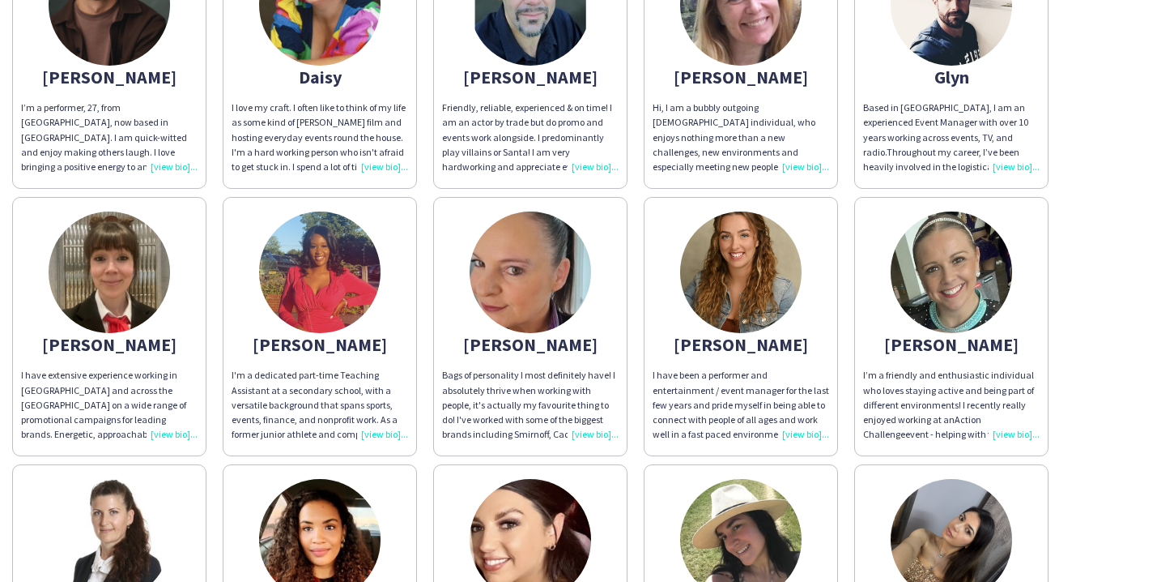
scroll to position [0, 0]
